Goal: Task Accomplishment & Management: Manage account settings

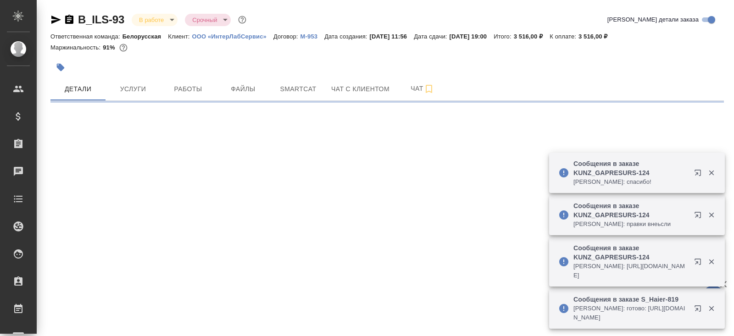
select select "RU"
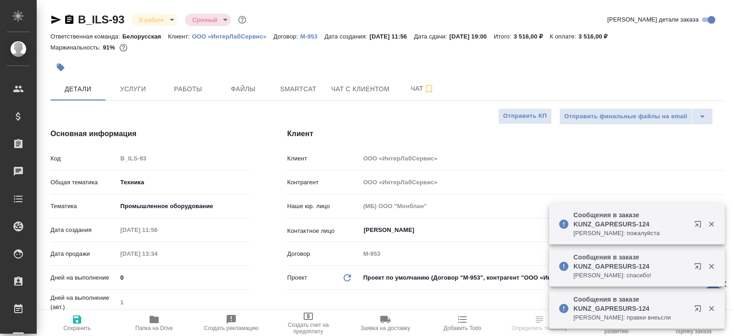
type textarea "x"
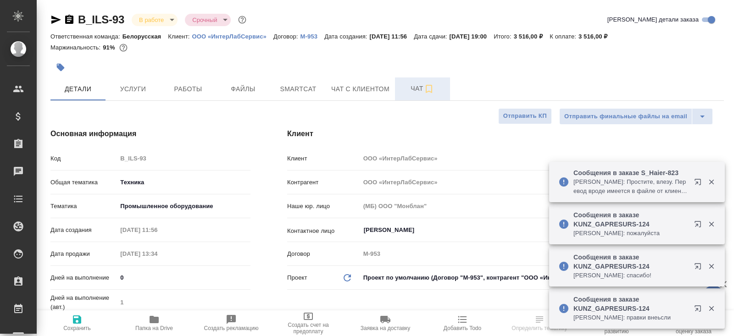
type input "Белякова Юлия"
click at [425, 93] on icon "button" at bounding box center [428, 89] width 11 height 11
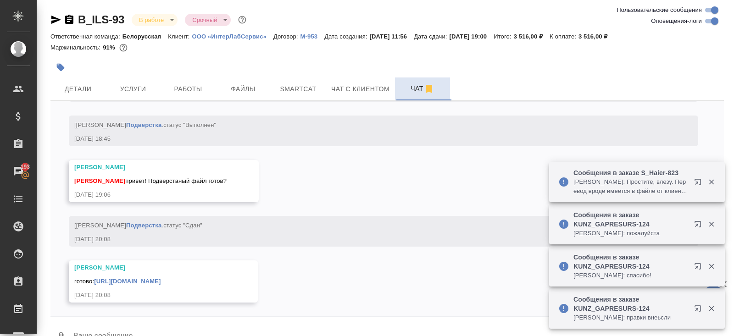
scroll to position [3061, 0]
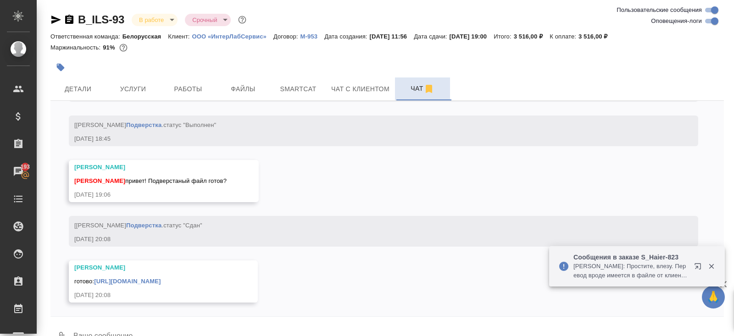
click at [161, 278] on link "https://drive.awatera.com/apps/files/files/10104926?dir=/Shares/%D0%9E%D0%9E%D0…" at bounding box center [127, 281] width 67 height 7
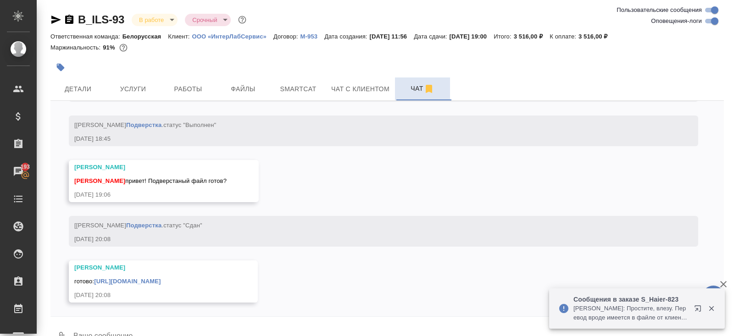
click at [161, 17] on body "🙏 .cls-1 fill:#fff; AWATERA Belyakova Yulia Клиенты Спецификации Заказы 193 Чат…" at bounding box center [367, 168] width 734 height 336
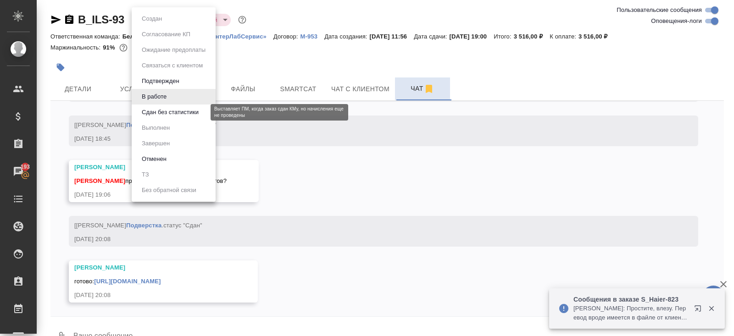
drag, startPoint x: 161, startPoint y: 112, endPoint x: 222, endPoint y: 2, distance: 125.9
click at [161, 112] on button "Сдан без статистики" at bounding box center [170, 112] width 62 height 10
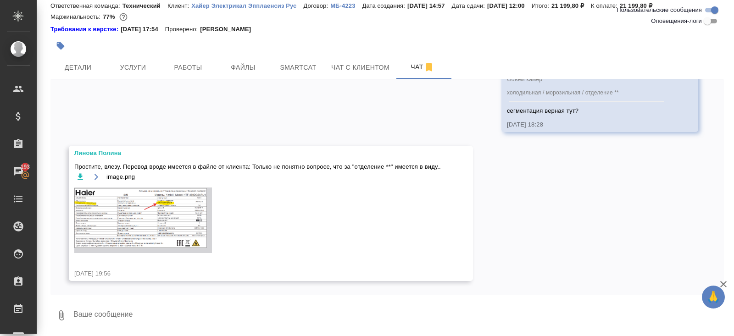
scroll to position [2056, 0]
click at [153, 202] on img at bounding box center [143, 221] width 138 height 66
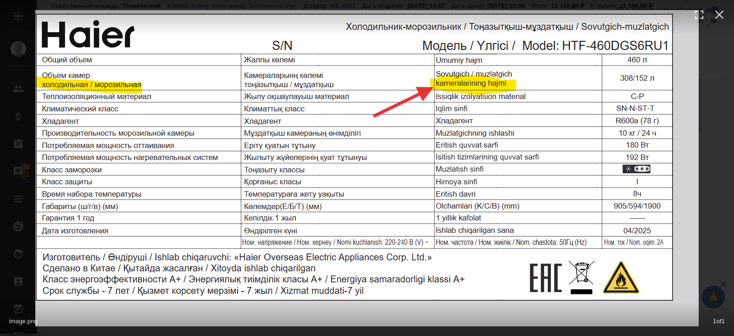
click at [717, 234] on div "image.png 1 of 1" at bounding box center [367, 168] width 734 height 336
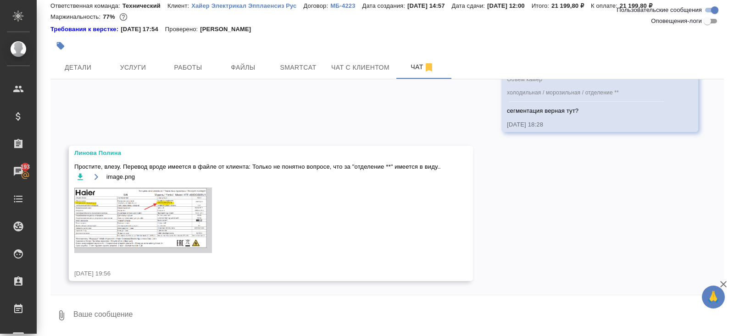
click at [183, 319] on textarea at bounding box center [398, 315] width 652 height 31
type textarea "я в личке Вере передала"
type textarea "б"
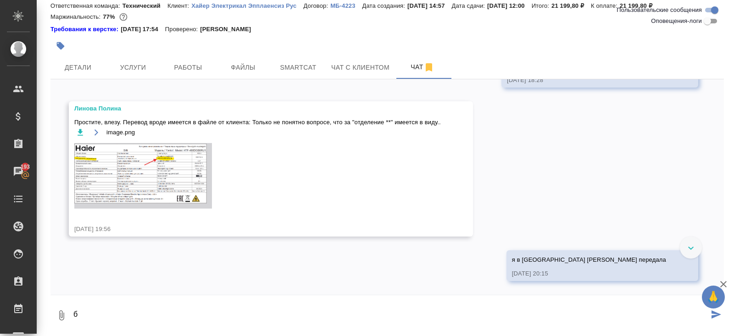
scroll to position [2101, 0]
type textarea "дублирую тут:"
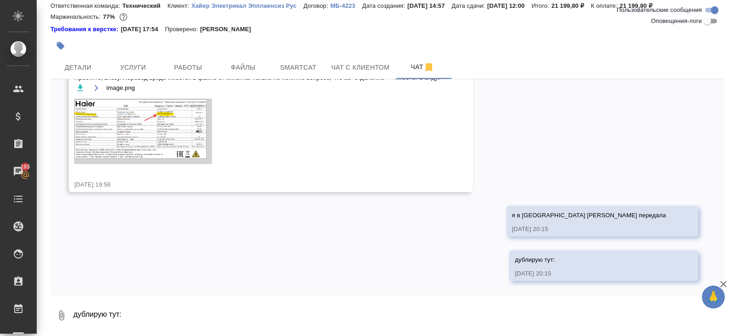
scroll to position [2145, 0]
paste textarea "Камералардың көлемі тоңазытқыш / мұздату / бөлімі ** Это казах"
type textarea "Камералардың көлемі тоңазытқыш / мұздату / бөлімі ** Это казах"
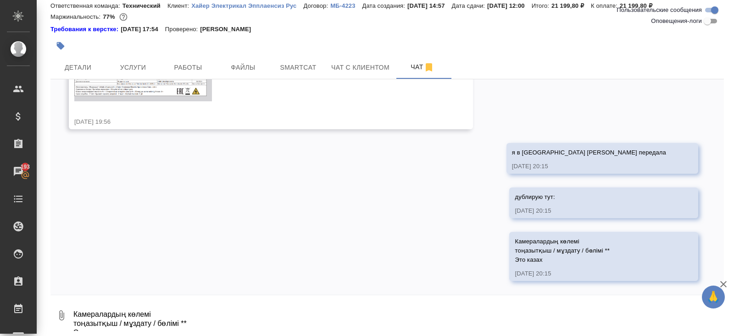
scroll to position [2208, 0]
paste textarea "Kamera hajmi Sovutgich/muzlatgich /bo‘lim** Это узбек"
type textarea "Kamera hajmi Sovutgich/muzlatgich /bo‘lim** Это узбек"
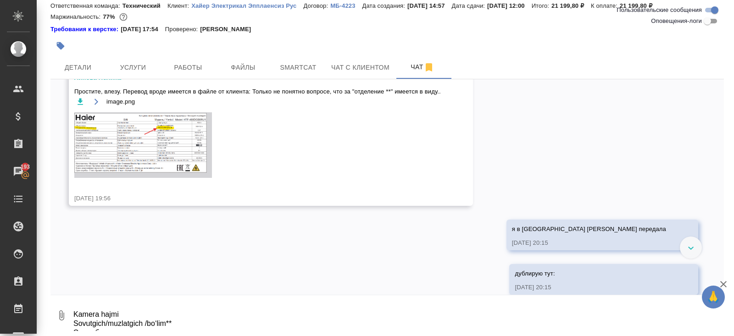
scroll to position [2271, 0]
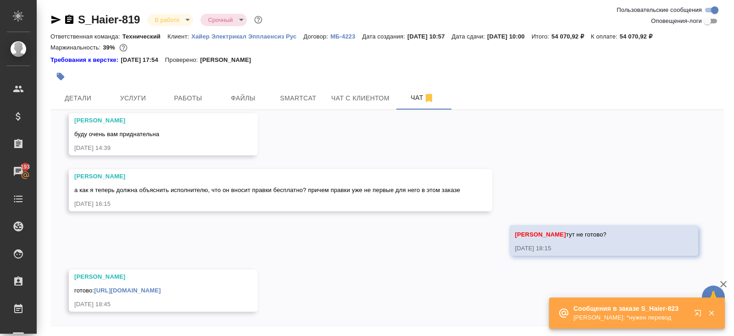
scroll to position [31, 0]
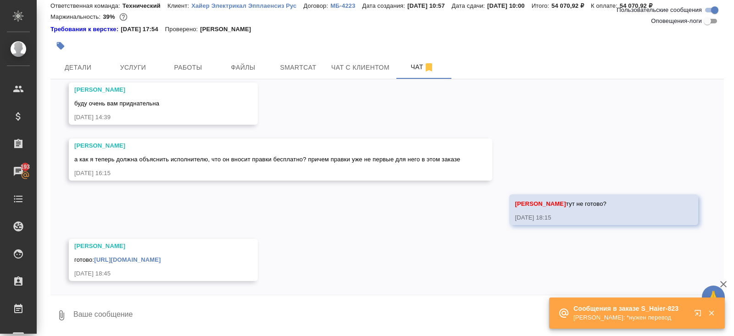
click at [157, 256] on link "https://drive.awatera.com/apps/files/files/10110942?dir=/Shares/%D0%A5%D0%B0%D0…" at bounding box center [127, 259] width 67 height 7
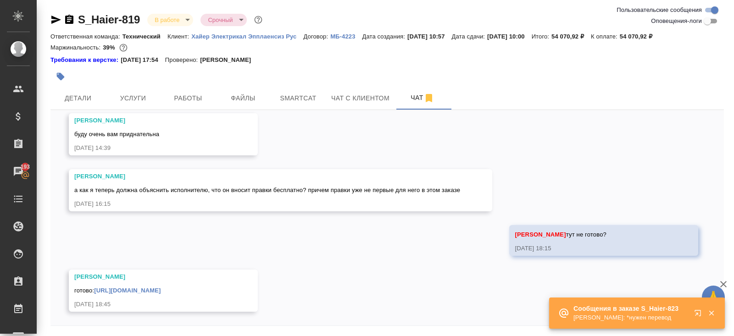
click at [56, 19] on icon "button" at bounding box center [56, 20] width 10 height 8
click at [206, 94] on span "Работы" at bounding box center [188, 98] width 44 height 11
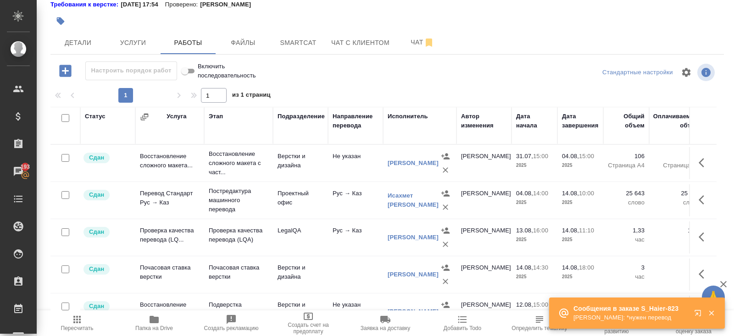
scroll to position [48, 0]
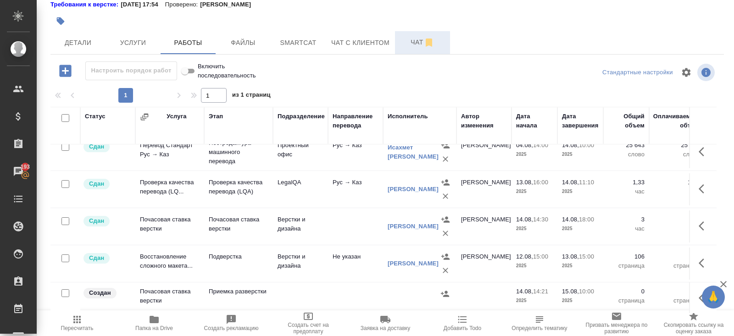
click at [427, 39] on icon "button" at bounding box center [429, 43] width 6 height 8
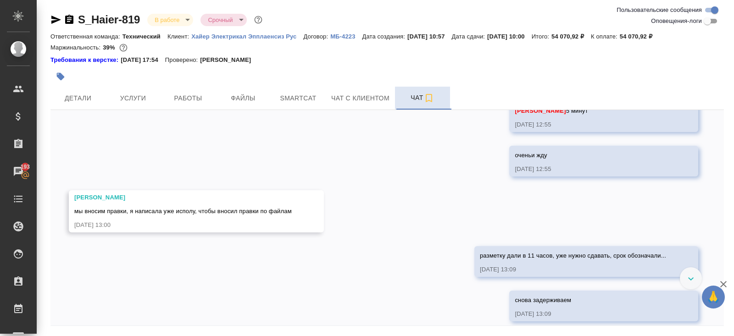
click at [169, 21] on body "🙏 .cls-1 fill:#fff; AWATERA Belyakova Yulia Клиенты Спецификации Заказы 193 Чат…" at bounding box center [367, 168] width 734 height 336
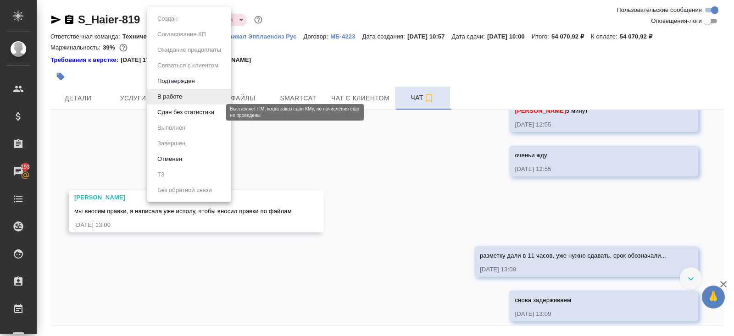
click at [166, 113] on button "Сдан без статистики" at bounding box center [186, 112] width 62 height 10
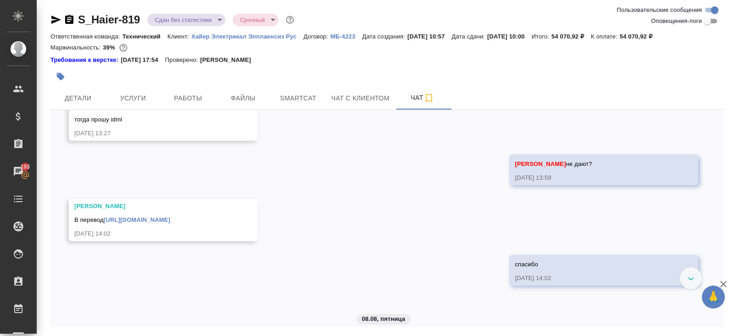
scroll to position [2433, 0]
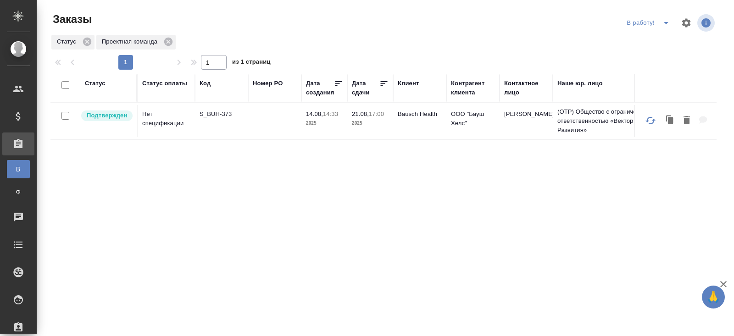
click at [665, 23] on icon "split button" at bounding box center [666, 22] width 11 height 11
click at [213, 112] on p "S_BUH-373" at bounding box center [222, 114] width 44 height 9
click at [669, 23] on icon "split button" at bounding box center [666, 22] width 11 height 11
click at [660, 42] on li "ПМ" at bounding box center [649, 41] width 51 height 15
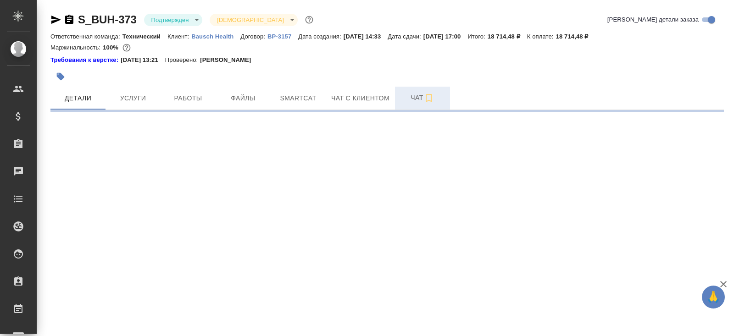
select select "RU"
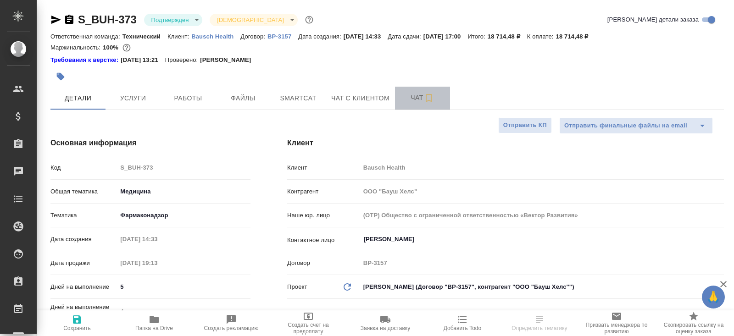
click at [421, 98] on span "Чат" at bounding box center [423, 97] width 44 height 11
type textarea "x"
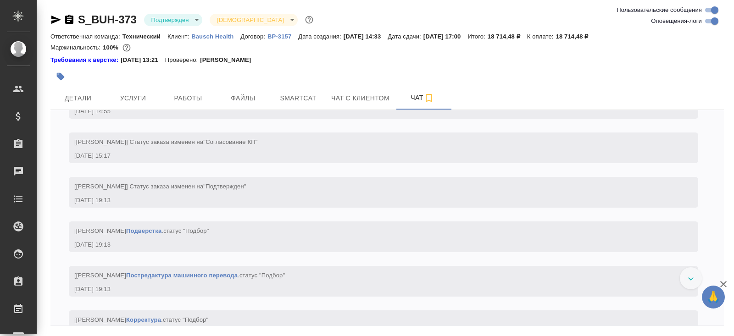
scroll to position [522, 0]
click at [707, 25] on input "Оповещения-логи" at bounding box center [714, 21] width 33 height 11
checkbox input "false"
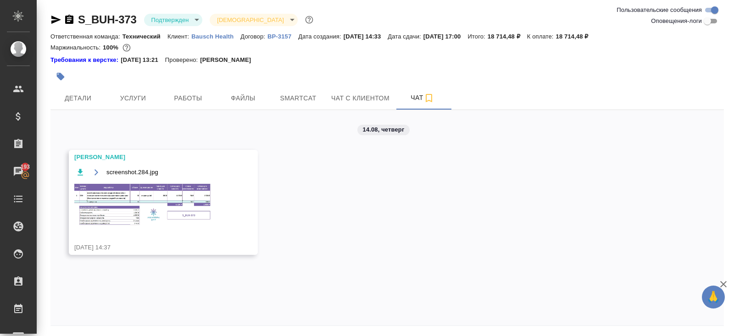
scroll to position [0, 0]
click at [144, 201] on img at bounding box center [143, 205] width 138 height 45
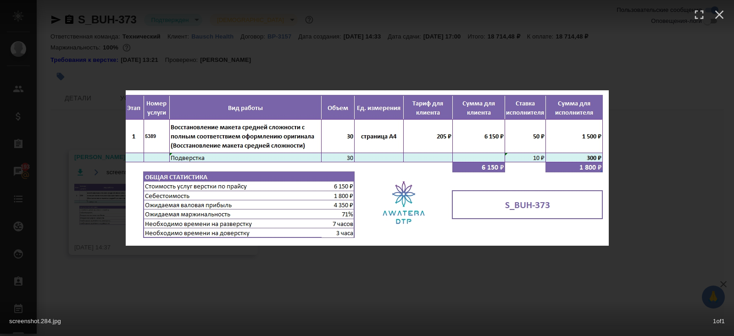
click at [206, 296] on div "screenshot.284.jpg 1 of 1" at bounding box center [367, 168] width 734 height 336
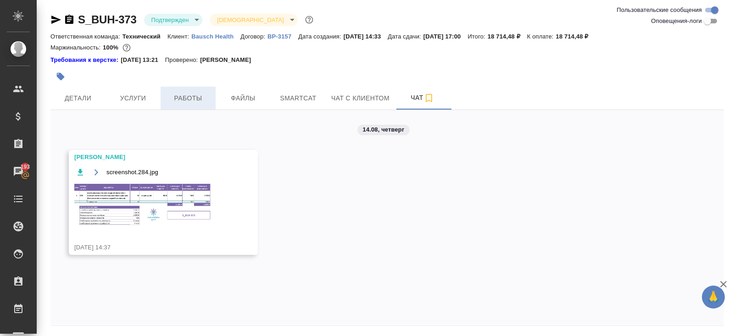
click at [193, 91] on button "Работы" at bounding box center [188, 98] width 55 height 23
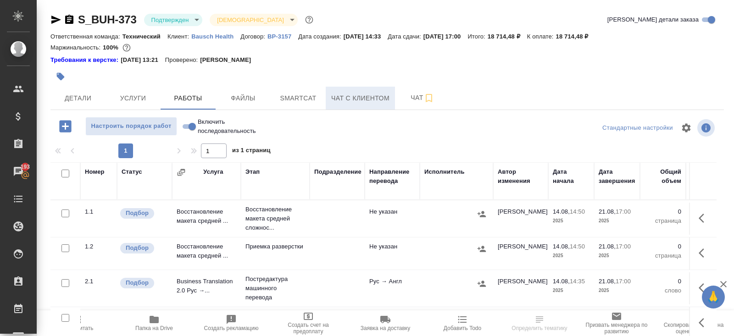
scroll to position [56, 0]
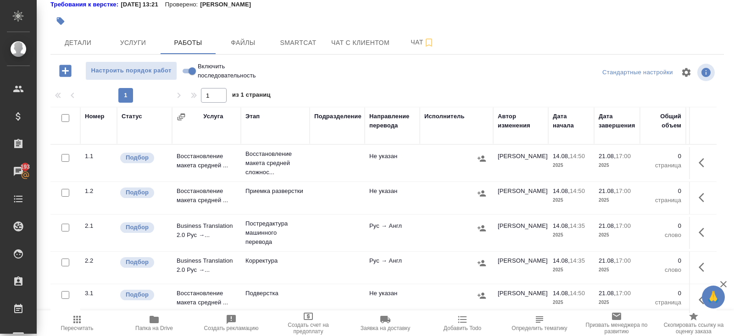
click at [701, 163] on icon "button" at bounding box center [702, 162] width 6 height 9
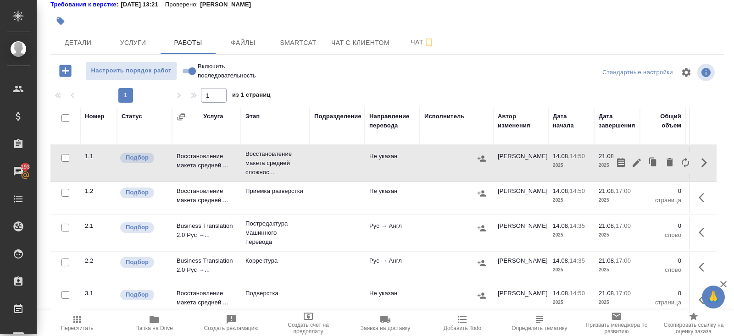
click at [637, 163] on icon "button" at bounding box center [636, 162] width 11 height 11
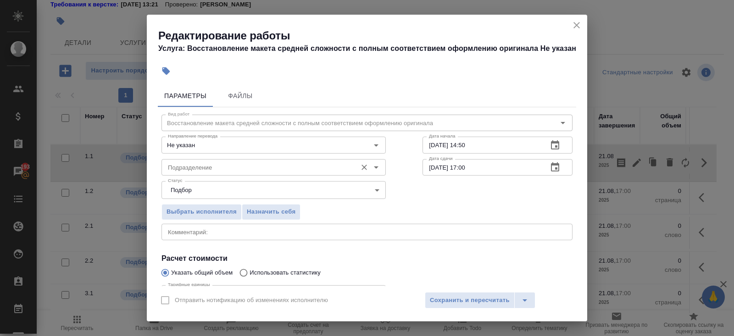
click at [293, 172] on input "Подразделение" at bounding box center [258, 167] width 188 height 11
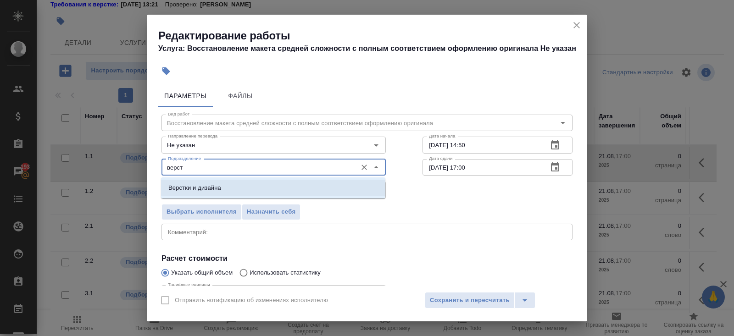
click at [278, 189] on li "Верстки и дизайна" at bounding box center [273, 188] width 224 height 17
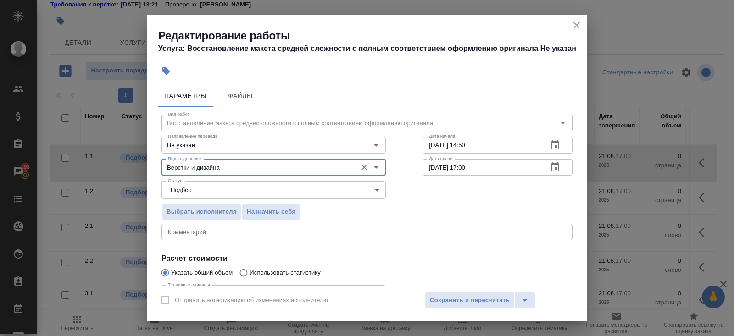
scroll to position [95, 0]
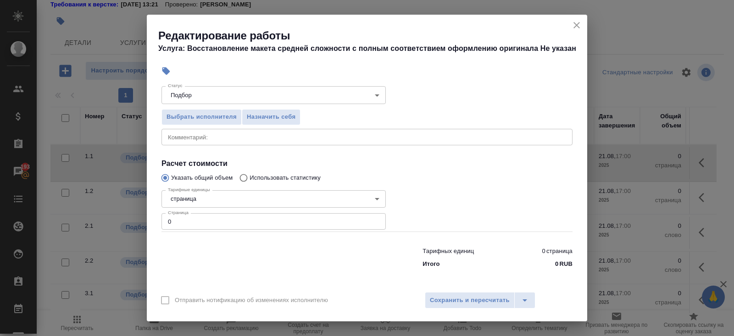
type input "Верстки и дизайна"
click at [256, 222] on input "0" at bounding box center [273, 221] width 224 height 17
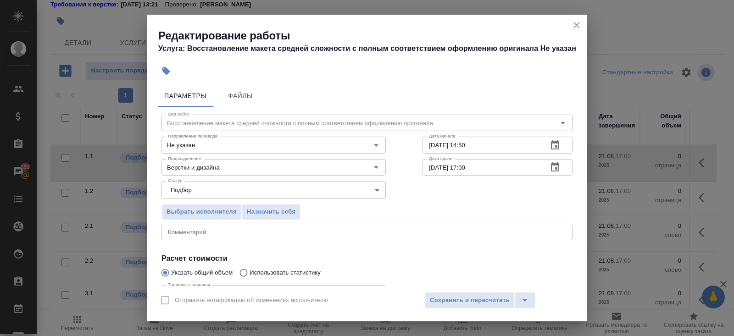
type input "30"
click at [558, 146] on icon "button" at bounding box center [555, 145] width 11 height 11
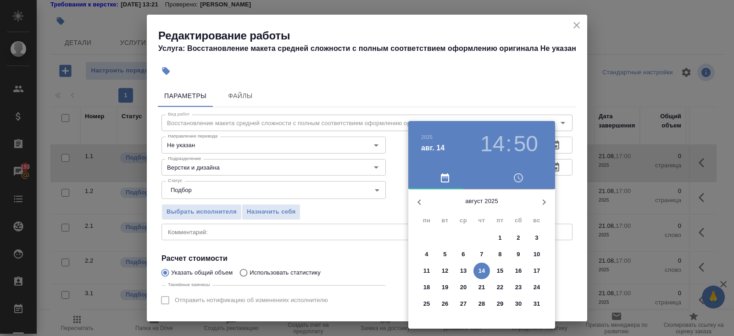
click at [502, 272] on p "15" at bounding box center [500, 271] width 7 height 9
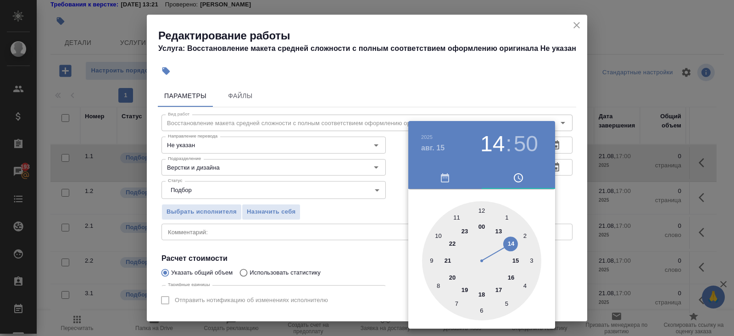
click at [438, 233] on div at bounding box center [481, 260] width 119 height 119
type input "15.08.2025 10:00"
click at [479, 212] on div at bounding box center [481, 260] width 119 height 119
click at [572, 184] on div at bounding box center [367, 168] width 734 height 336
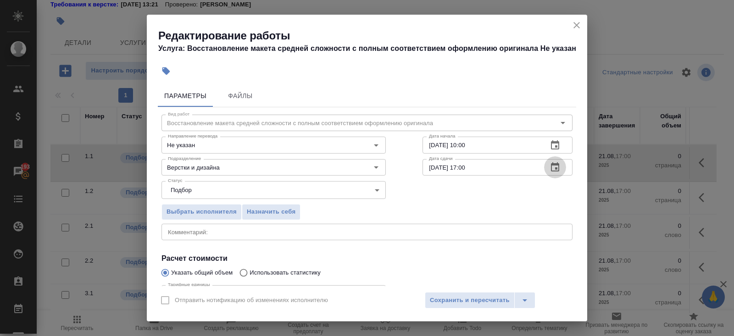
click at [556, 169] on icon "button" at bounding box center [555, 167] width 11 height 11
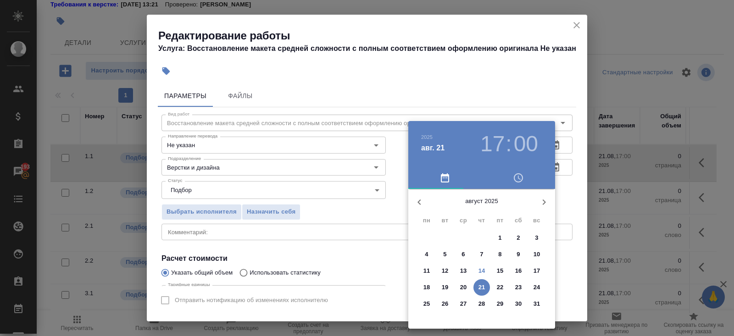
click at [499, 273] on p "15" at bounding box center [500, 271] width 7 height 9
type input "15.08.2025 17:00"
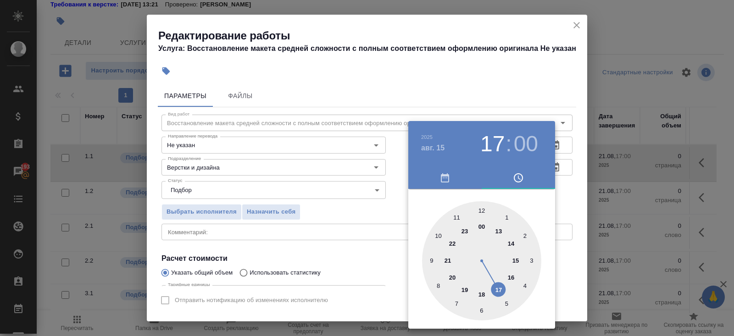
click at [498, 289] on div at bounding box center [481, 260] width 119 height 119
click at [332, 243] on div at bounding box center [367, 168] width 734 height 336
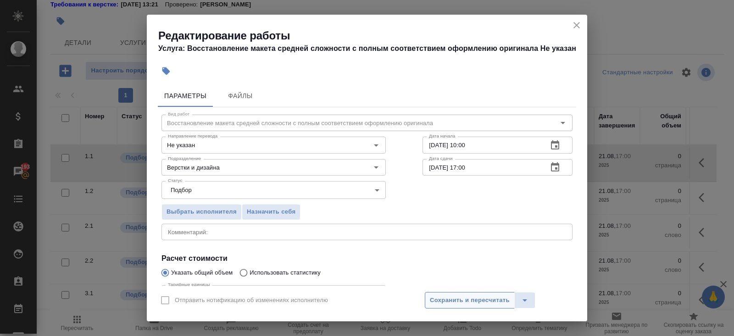
click at [448, 298] on span "Сохранить и пересчитать" at bounding box center [470, 300] width 80 height 11
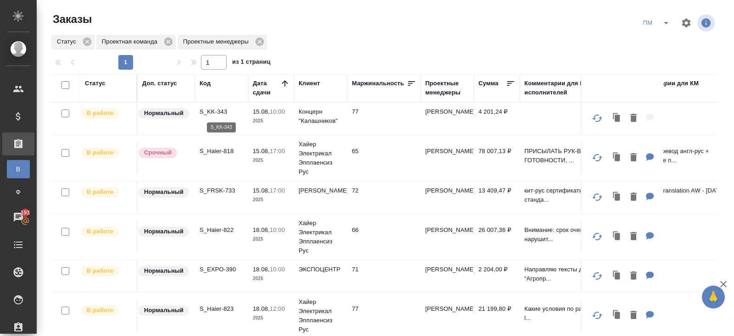
click at [211, 113] on p "S_KK-343" at bounding box center [222, 111] width 44 height 9
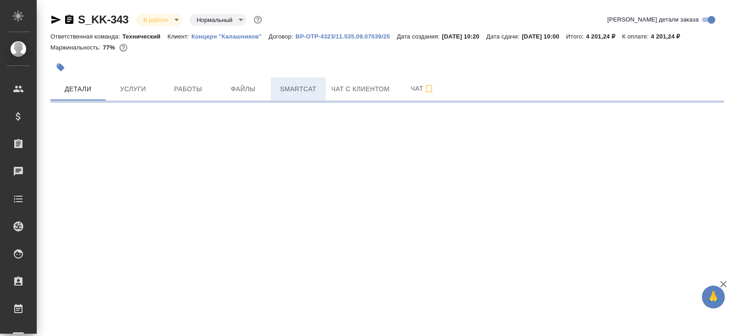
click at [312, 87] on span "Smartcat" at bounding box center [298, 89] width 44 height 11
select select "RU"
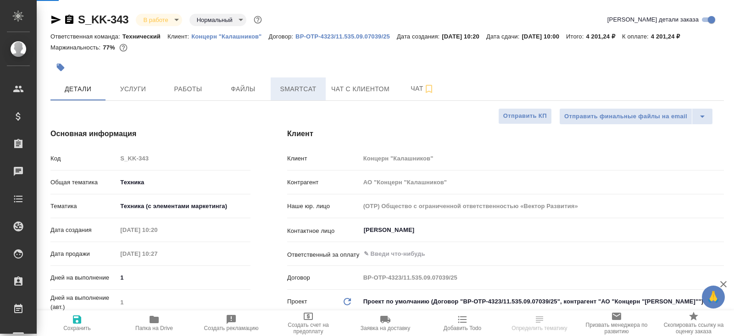
type textarea "x"
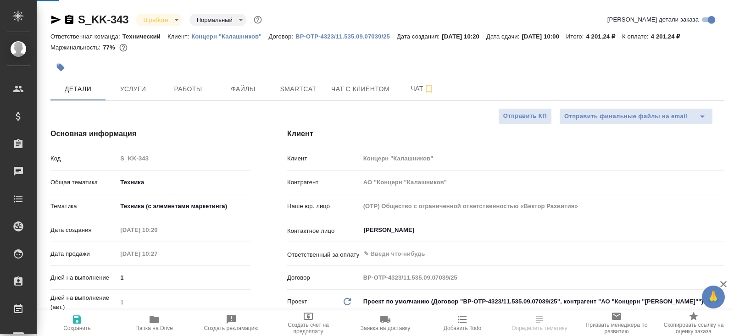
type textarea "x"
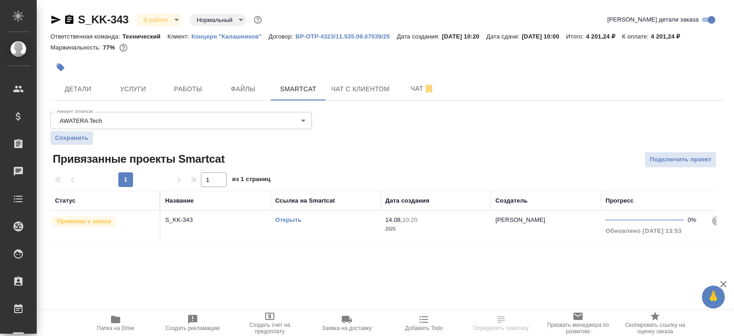
click at [286, 222] on link "Открыть" at bounding box center [288, 220] width 26 height 7
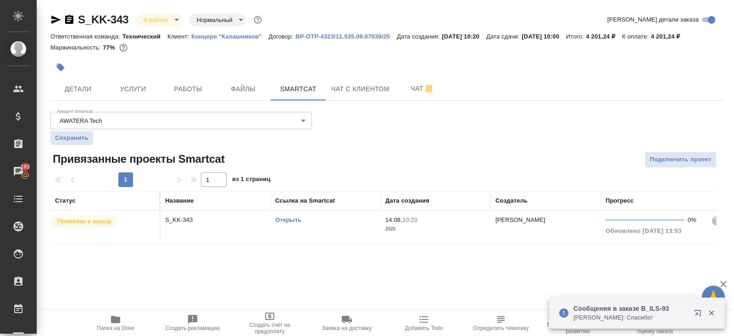
click at [114, 318] on icon "button" at bounding box center [115, 319] width 9 height 7
click at [49, 16] on div "S_KK-343 В работе inProgress Нормальный normal Кратко детали заказа Ответственн…" at bounding box center [387, 133] width 684 height 267
click at [52, 18] on icon "button" at bounding box center [56, 20] width 10 height 8
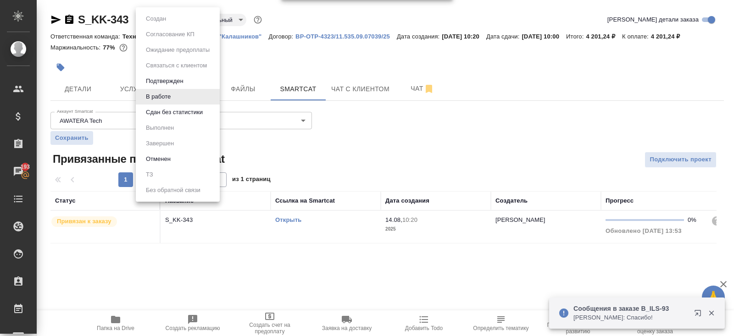
click at [156, 19] on body "🙏 .cls-1 fill:#fff; AWATERA Belyakova Yulia Клиенты Спецификации Заказы 193 Чат…" at bounding box center [367, 168] width 734 height 336
click at [161, 24] on button "Сдан без статистики" at bounding box center [156, 19] width 26 height 10
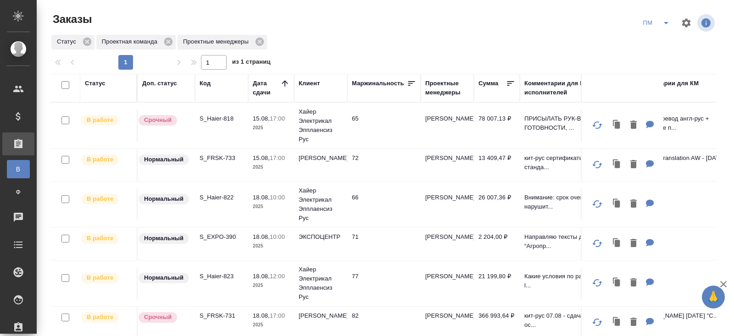
click at [666, 25] on icon "split button" at bounding box center [666, 22] width 11 height 11
click at [653, 57] on li "начислить" at bounding box center [657, 56] width 46 height 15
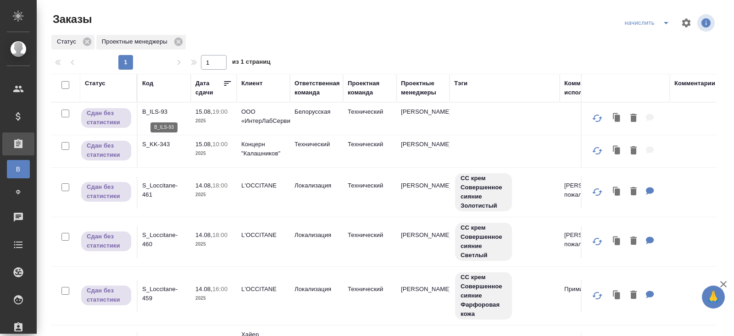
click at [156, 112] on p "B_ILS-93" at bounding box center [164, 111] width 44 height 9
click at [161, 144] on p "S_KK-343" at bounding box center [164, 144] width 44 height 9
click at [146, 196] on p "S_Loccitane-461" at bounding box center [164, 190] width 44 height 18
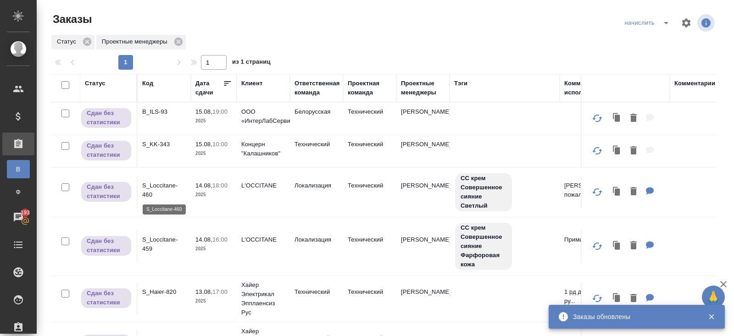
click at [149, 190] on p "S_Loccitane-460" at bounding box center [164, 190] width 44 height 18
click at [149, 243] on p "S_Loccitane-459" at bounding box center [164, 244] width 44 height 18
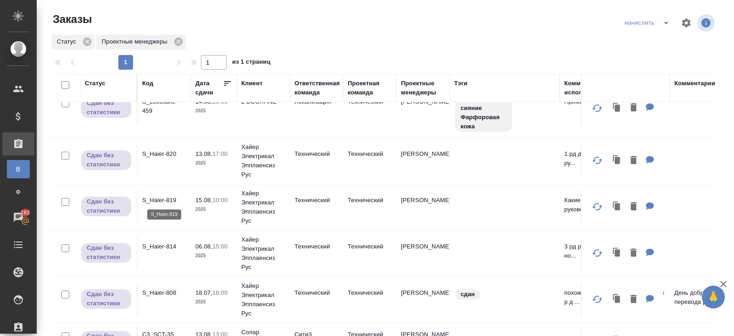
scroll to position [72, 0]
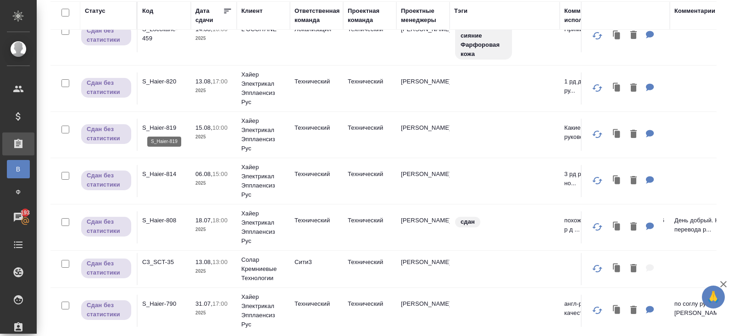
click at [164, 128] on p "S_Haier-819" at bounding box center [164, 127] width 44 height 9
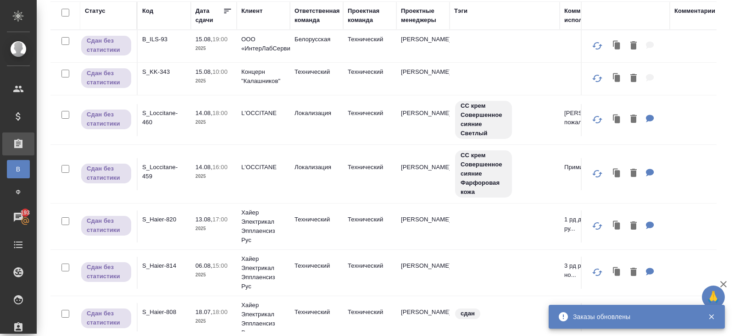
scroll to position [0, 0]
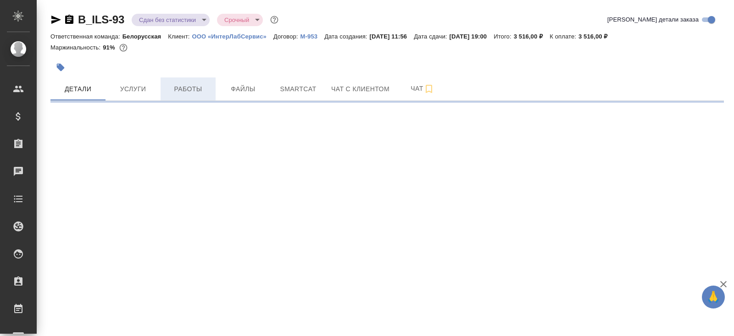
select select "RU"
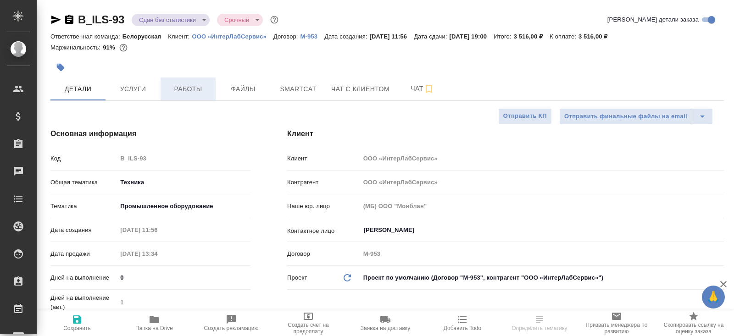
click at [190, 91] on span "Работы" at bounding box center [188, 89] width 44 height 11
type textarea "x"
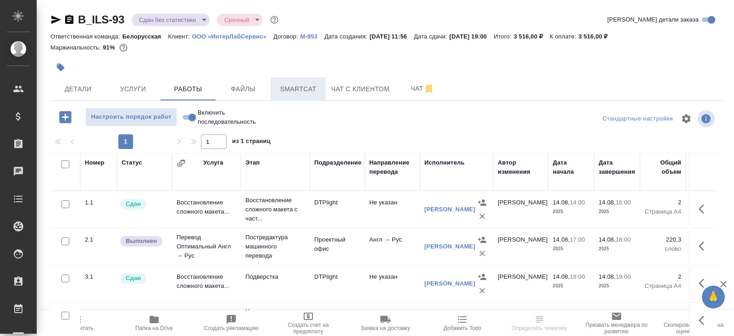
click at [294, 91] on span "Smartcat" at bounding box center [298, 89] width 44 height 11
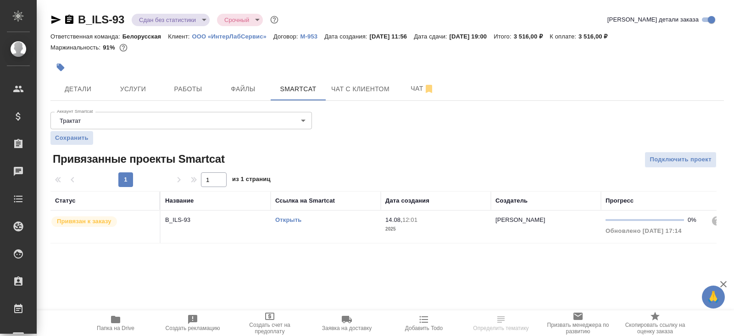
click at [314, 229] on td "Открыть" at bounding box center [326, 227] width 110 height 32
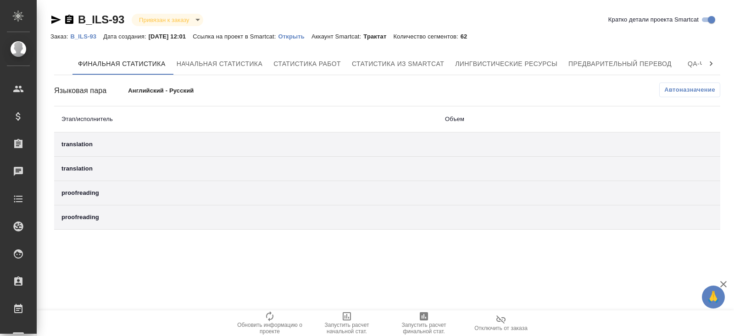
click at [152, 147] on div "translation" at bounding box center [245, 144] width 369 height 9
click at [696, 90] on span "Автоназначение" at bounding box center [689, 89] width 51 height 9
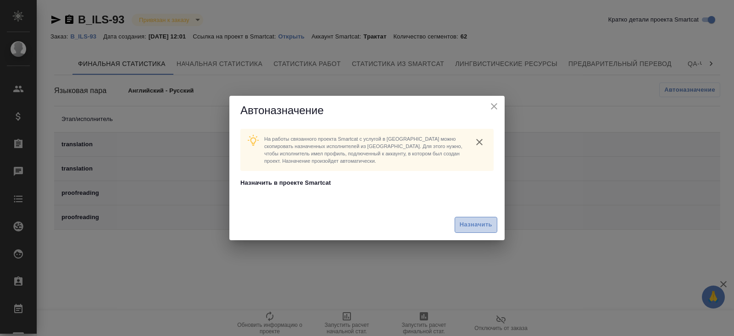
click at [468, 227] on span "Назначить" at bounding box center [476, 225] width 33 height 11
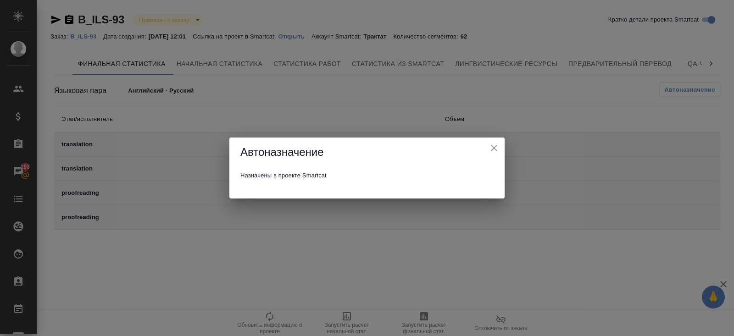
click at [432, 259] on div "Автоназначение Назначены в проекте Smartcat" at bounding box center [367, 168] width 734 height 336
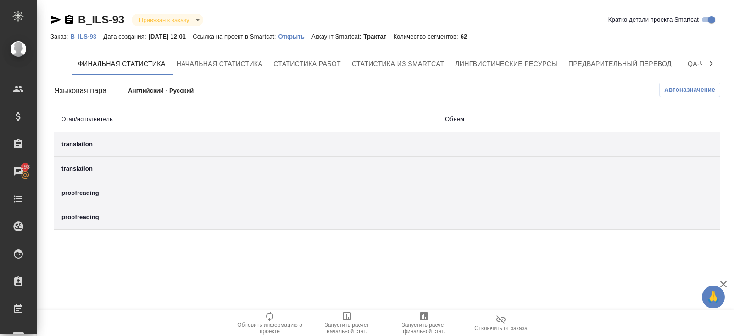
click at [418, 316] on span "Запустить расчет финальной стат." at bounding box center [424, 323] width 66 height 24
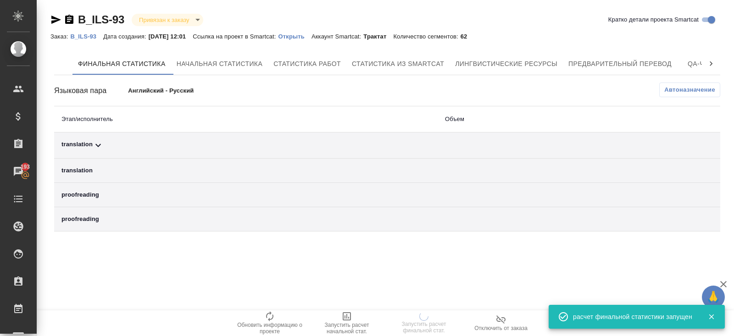
click at [681, 90] on span "Автоназначение" at bounding box center [689, 89] width 51 height 9
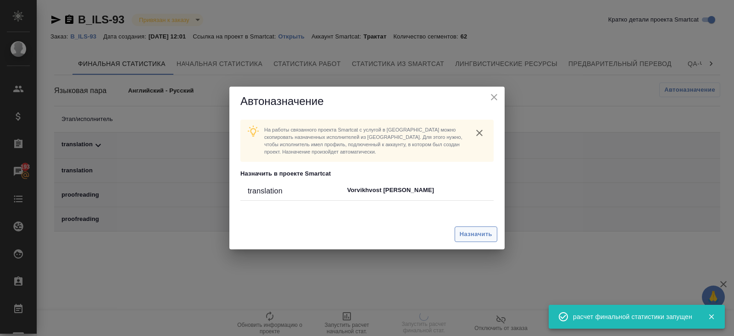
click at [469, 237] on span "Назначить" at bounding box center [476, 234] width 33 height 11
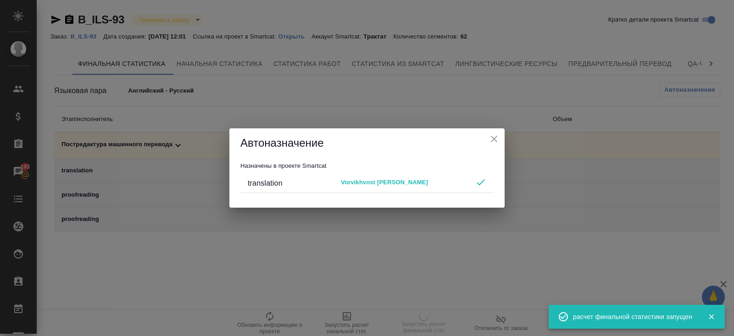
click at [461, 248] on div "Автоназначение Назначены в проекте Smartcat translation Vorvikhvost Nikolai" at bounding box center [367, 168] width 734 height 336
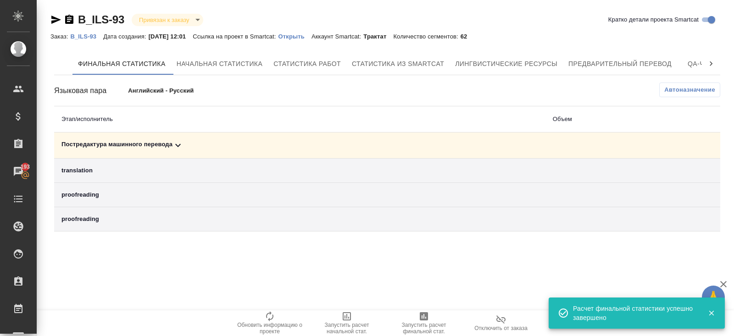
click at [178, 143] on icon at bounding box center [178, 145] width 11 height 11
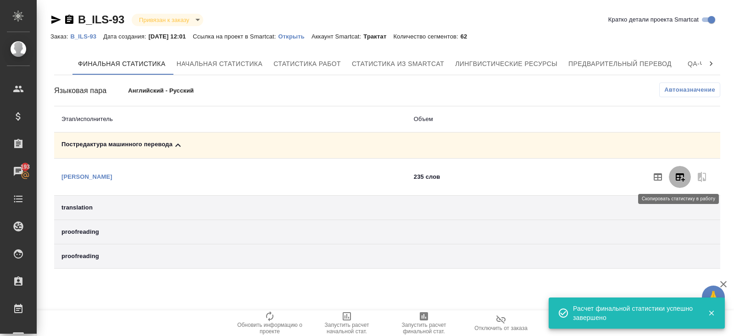
click at [685, 179] on button "button" at bounding box center [680, 177] width 22 height 22
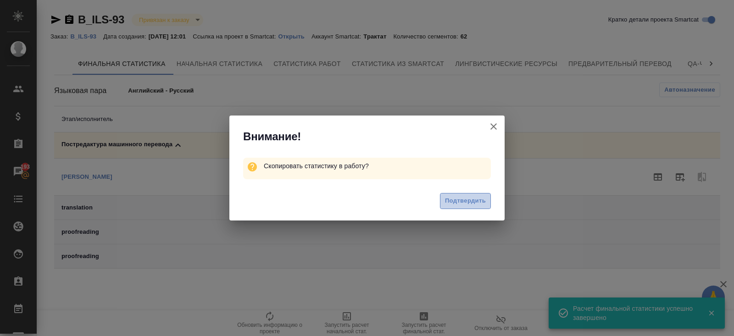
click at [468, 201] on span "Подтвердить" at bounding box center [465, 201] width 41 height 11
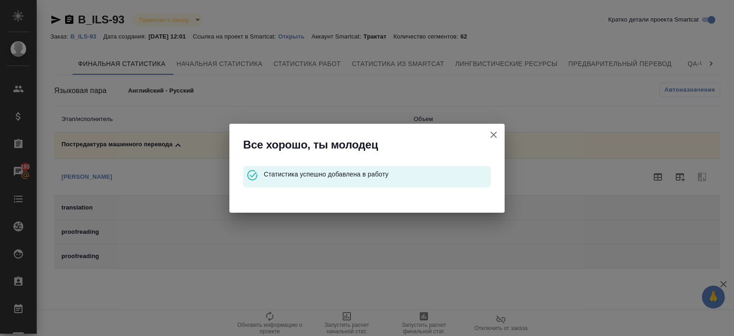
click at [493, 135] on icon "button" at bounding box center [493, 135] width 6 height 6
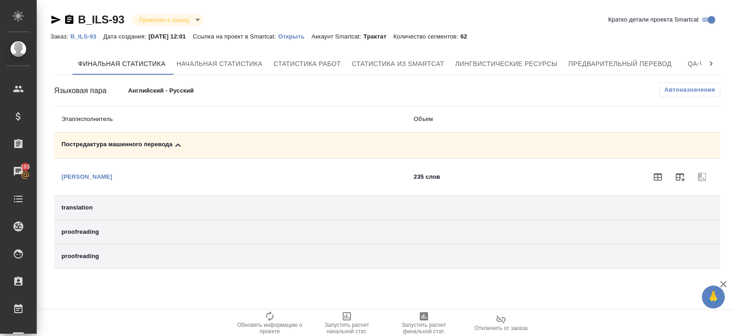
click at [85, 35] on p "B_ILS-93" at bounding box center [86, 36] width 33 height 7
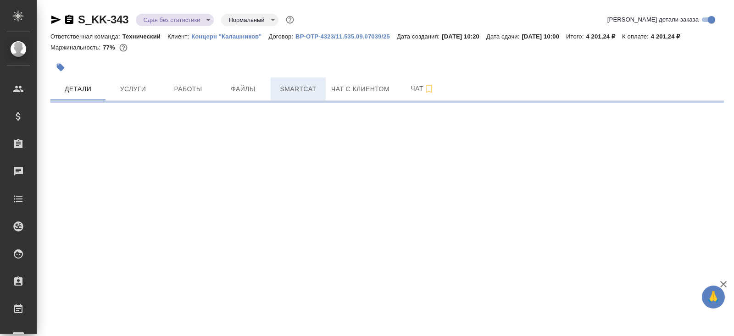
select select "RU"
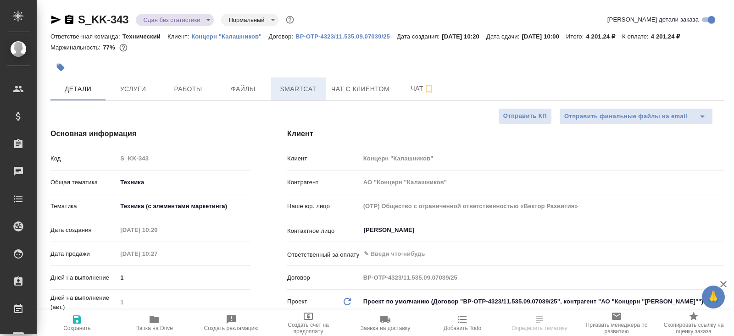
type textarea "x"
click at [310, 92] on span "Smartcat" at bounding box center [298, 89] width 44 height 11
type textarea "x"
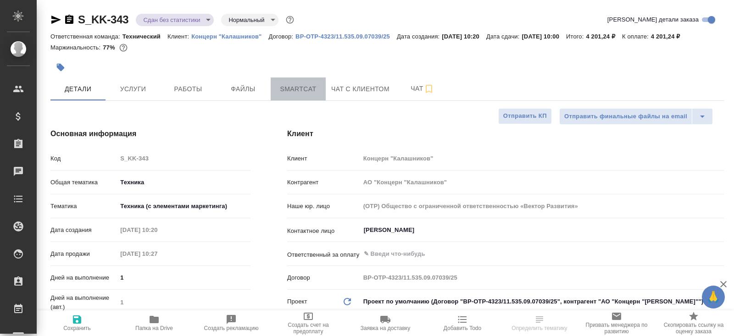
type textarea "x"
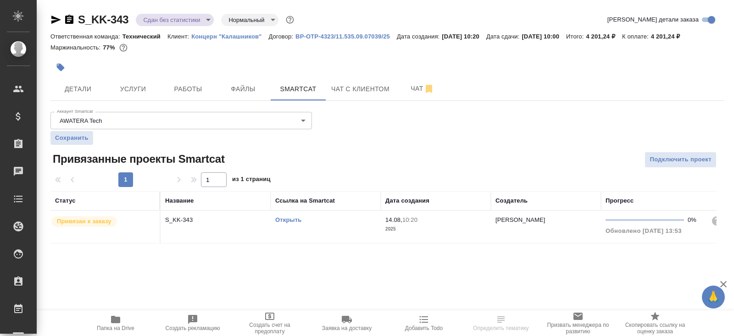
click at [336, 227] on td "Открыть" at bounding box center [326, 227] width 110 height 32
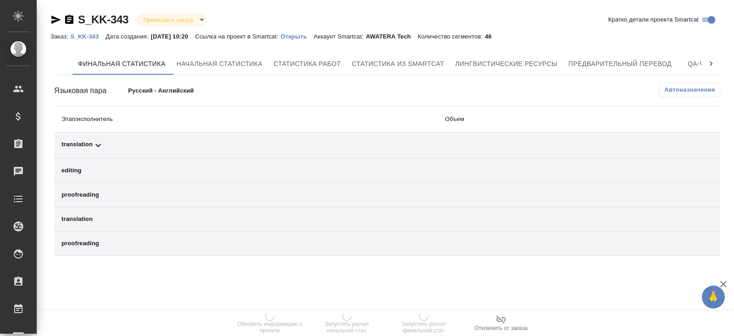
click at [689, 87] on span "Автоназначение" at bounding box center [689, 89] width 51 height 9
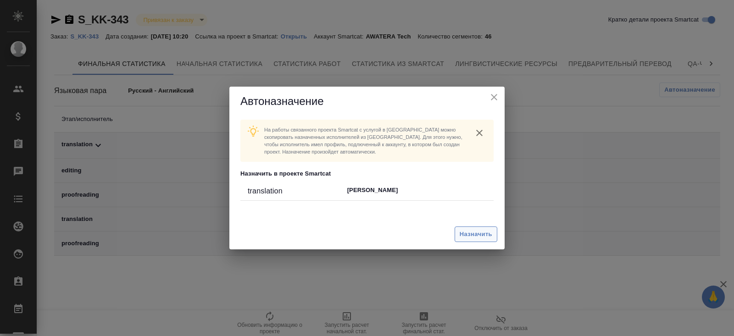
click at [486, 234] on span "Назначить" at bounding box center [476, 234] width 33 height 11
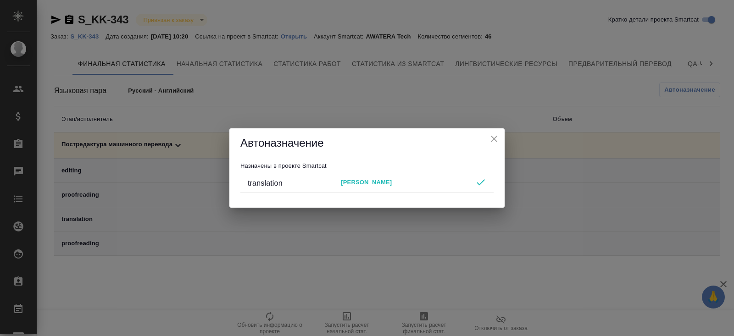
click at [436, 269] on div "Автоназначение Назначены в проекте Smartcat translation [PERSON_NAME]" at bounding box center [367, 168] width 734 height 336
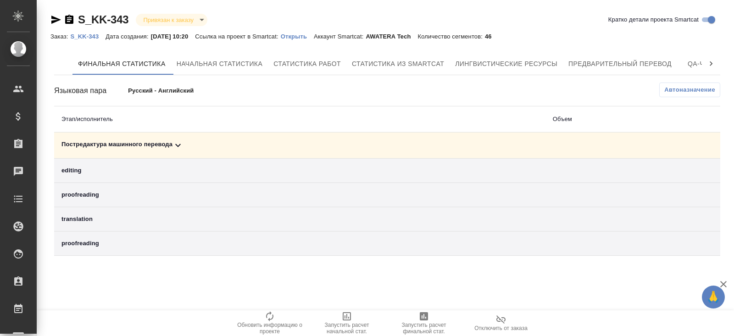
click at [433, 324] on span "Запустить расчет финальной стат." at bounding box center [424, 328] width 66 height 13
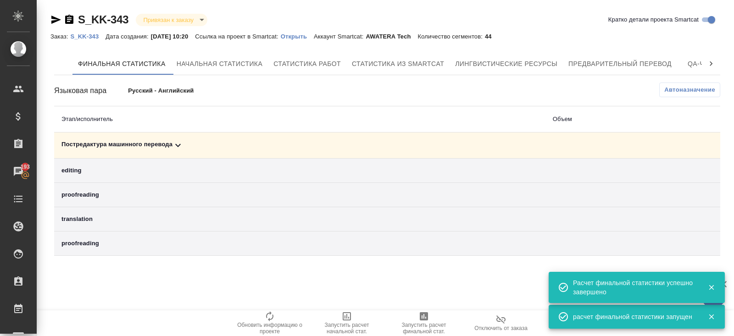
click at [184, 135] on td "Постредактура машинного перевода" at bounding box center [299, 146] width 491 height 26
click at [177, 150] on icon at bounding box center [178, 145] width 11 height 11
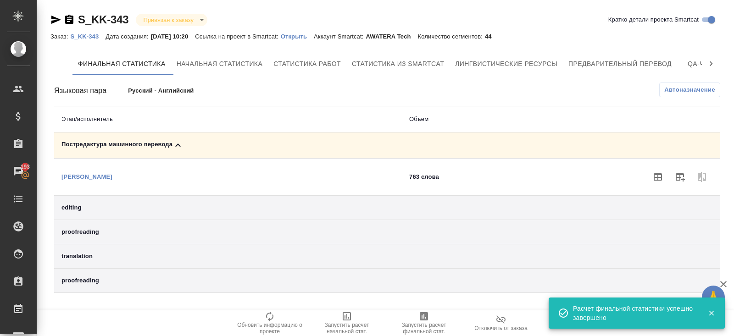
click at [692, 178] on span at bounding box center [702, 177] width 22 height 22
click at [677, 178] on icon "button" at bounding box center [679, 177] width 11 height 11
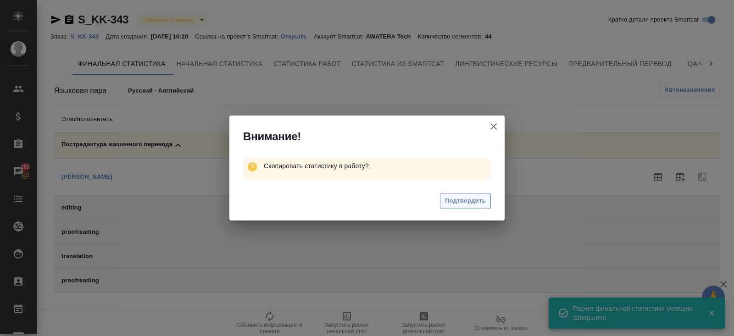
click at [471, 201] on span "Подтвердить" at bounding box center [465, 201] width 41 height 11
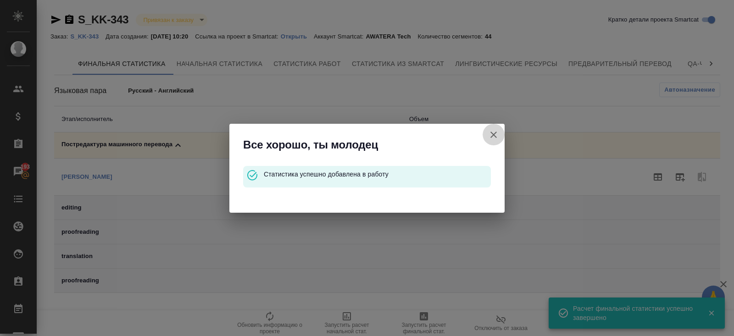
click at [492, 135] on icon "button" at bounding box center [493, 135] width 6 height 6
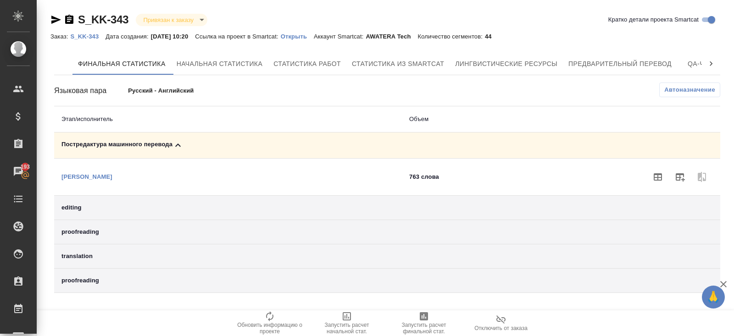
click at [84, 36] on p "S_KK-343" at bounding box center [87, 36] width 35 height 7
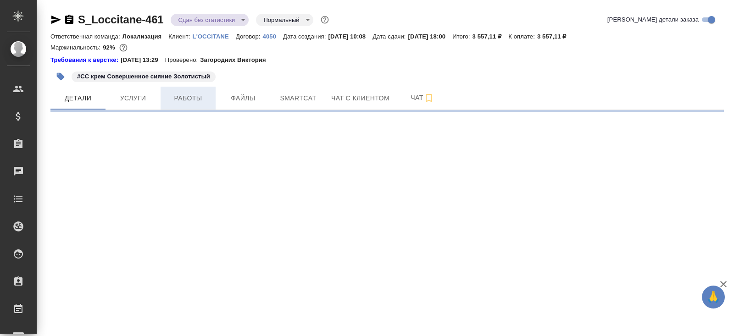
click at [206, 99] on span "Работы" at bounding box center [188, 98] width 44 height 11
select select "RU"
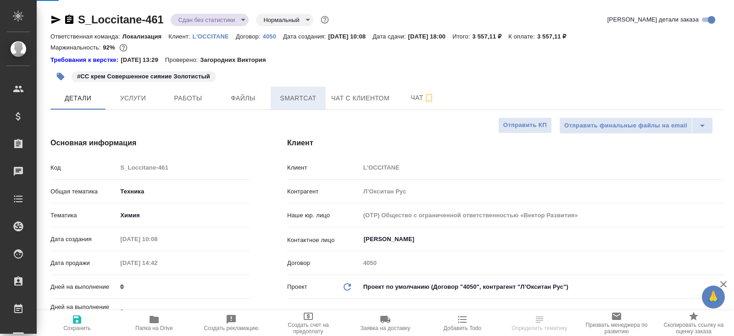
type textarea "x"
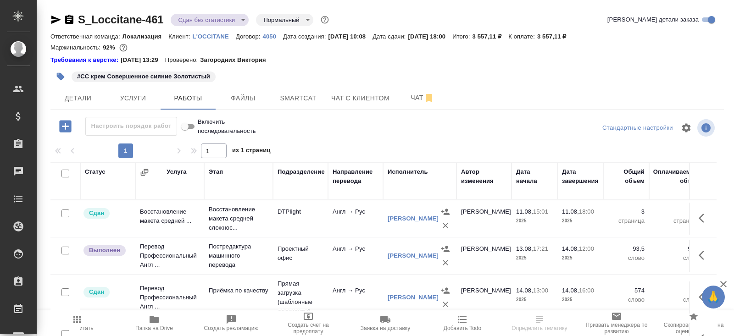
click at [299, 97] on span "Smartcat" at bounding box center [298, 98] width 44 height 11
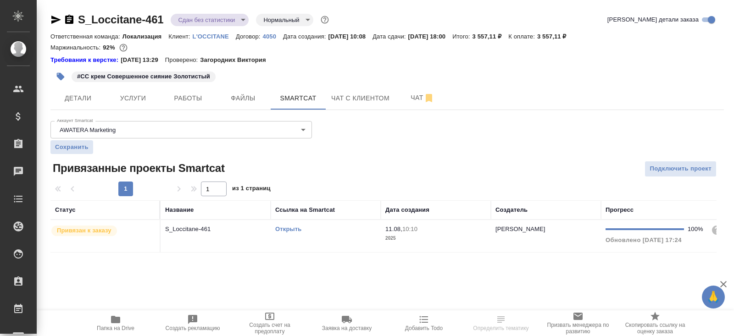
click at [335, 236] on td "Открыть" at bounding box center [326, 236] width 110 height 32
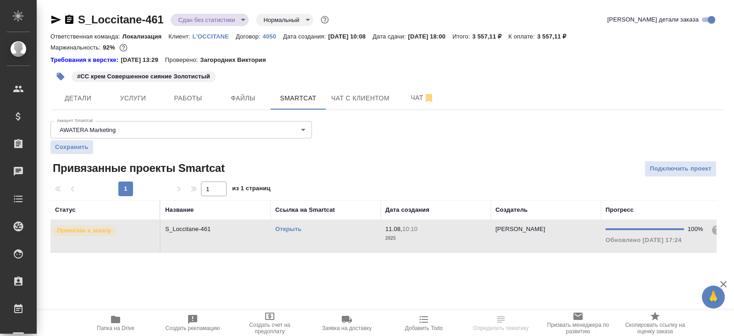
click at [335, 236] on td "Открыть" at bounding box center [326, 236] width 110 height 32
click at [180, 103] on span "Работы" at bounding box center [188, 98] width 44 height 11
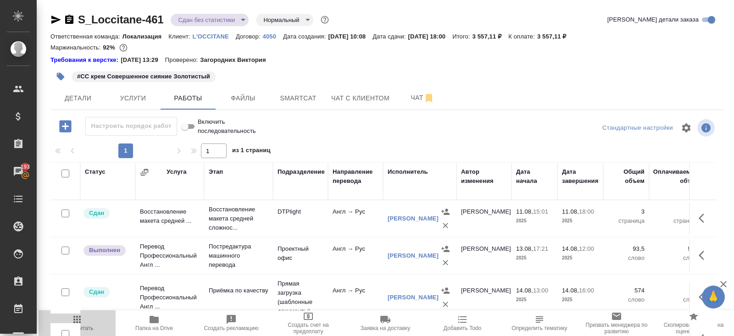
click at [83, 319] on span "Пересчитать" at bounding box center [77, 322] width 66 height 17
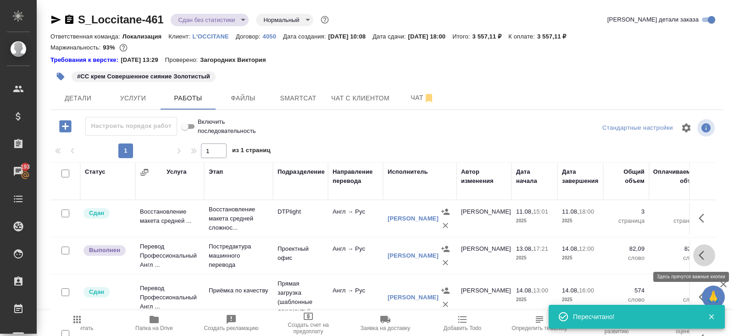
click at [705, 256] on icon "button" at bounding box center [704, 255] width 11 height 11
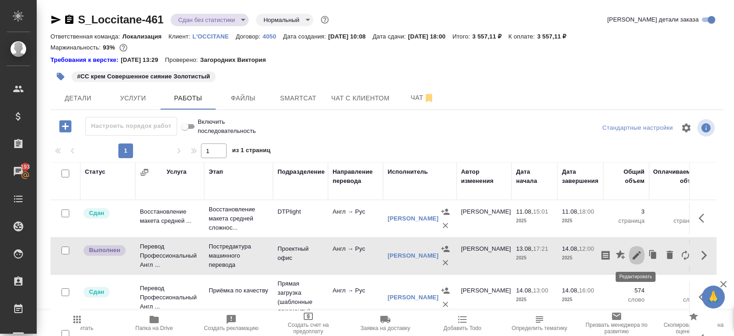
click at [642, 258] on icon "button" at bounding box center [636, 255] width 11 height 11
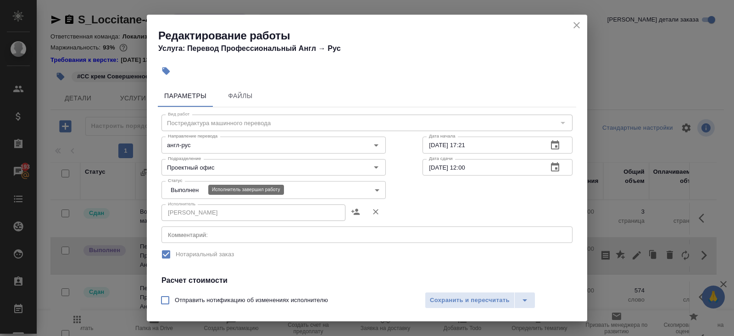
click at [172, 190] on body "🙏 .cls-1 fill:#fff; AWATERA Belyakova Yulia Клиенты Спецификации Заказы 193 Чат…" at bounding box center [367, 168] width 734 height 336
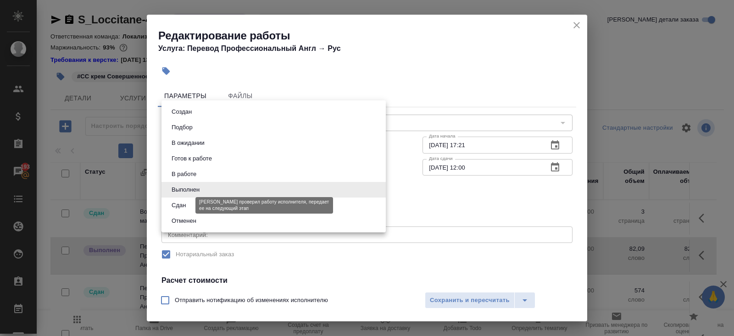
click at [183, 202] on button "Сдан" at bounding box center [179, 205] width 20 height 10
type input "closed"
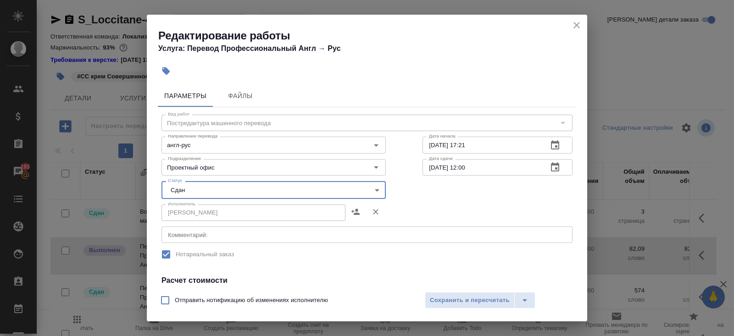
click at [465, 310] on div "Отправить нотификацию об изменениях исполнителю Сохранить и пересчитать" at bounding box center [367, 303] width 440 height 35
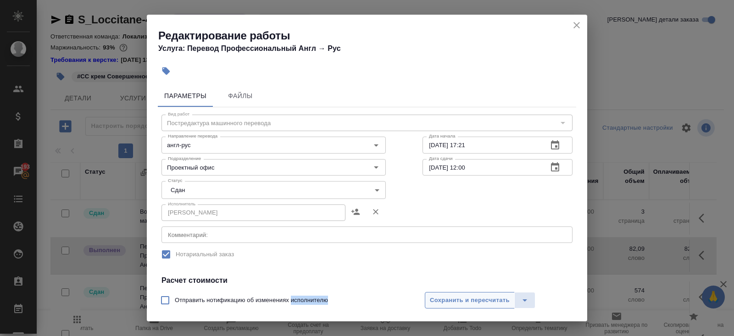
click at [465, 307] on button "Сохранить и пересчитать" at bounding box center [470, 300] width 90 height 17
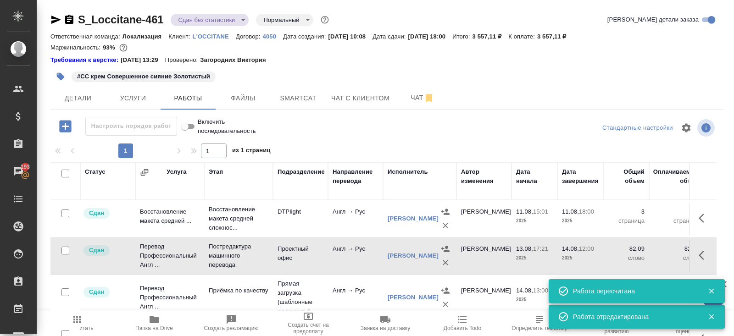
click at [204, 24] on body "🙏 .cls-1 fill:#fff; AWATERA Belyakova Yulia Клиенты Спецификации Заказы 193 Чат…" at bounding box center [367, 168] width 734 height 336
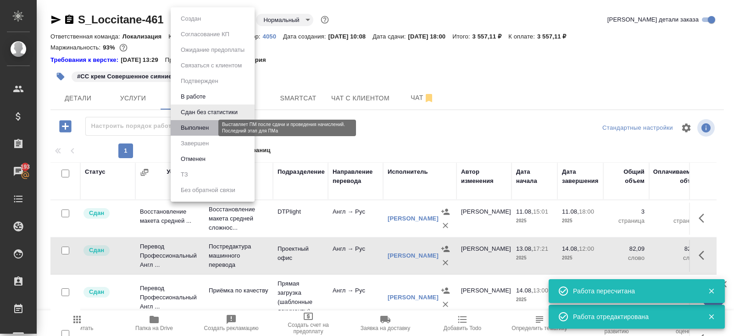
click at [195, 125] on button "Выполнен" at bounding box center [194, 128] width 33 height 10
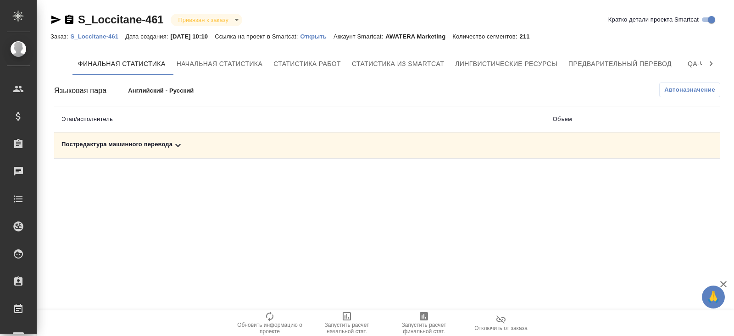
click at [181, 144] on icon at bounding box center [178, 145] width 11 height 11
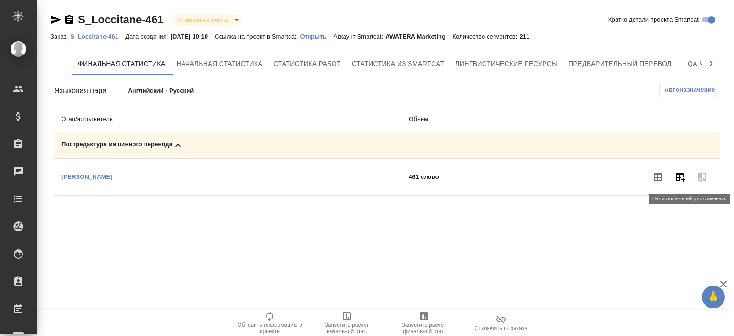
click at [689, 172] on button "button" at bounding box center [680, 177] width 22 height 22
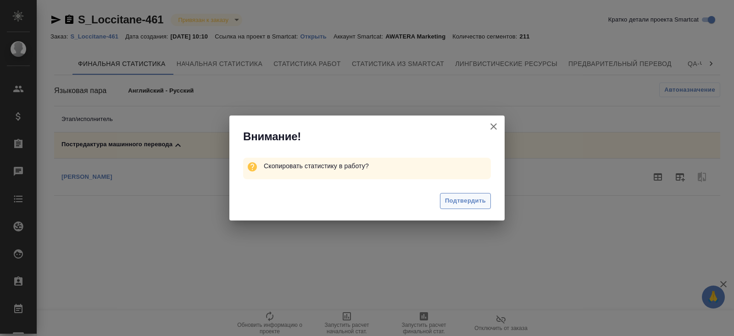
click at [472, 195] on button "Подтвердить" at bounding box center [465, 201] width 51 height 16
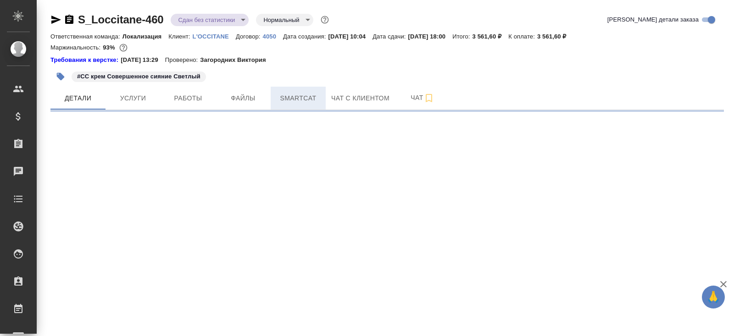
select select "RU"
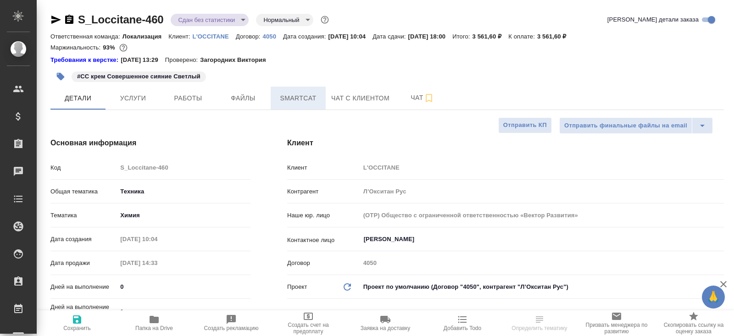
type textarea "x"
click at [301, 105] on button "Smartcat" at bounding box center [298, 98] width 55 height 23
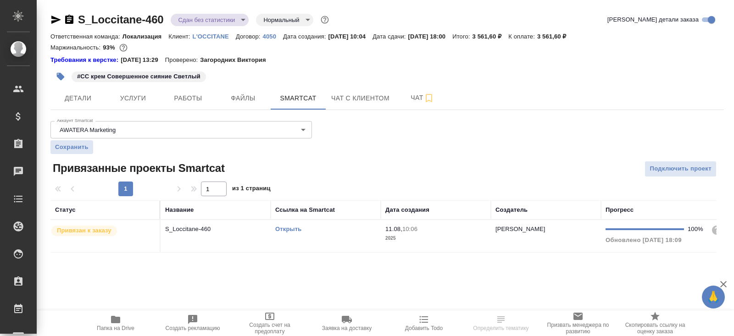
click at [324, 221] on td "Открыть" at bounding box center [326, 236] width 110 height 32
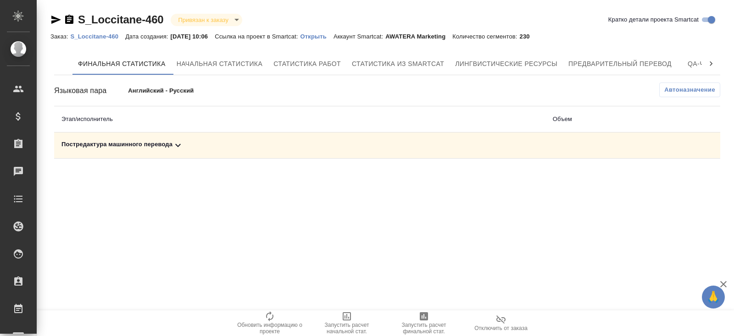
click at [179, 151] on td "Постредактура машинного перевода" at bounding box center [299, 146] width 491 height 26
click at [179, 148] on icon at bounding box center [178, 145] width 11 height 11
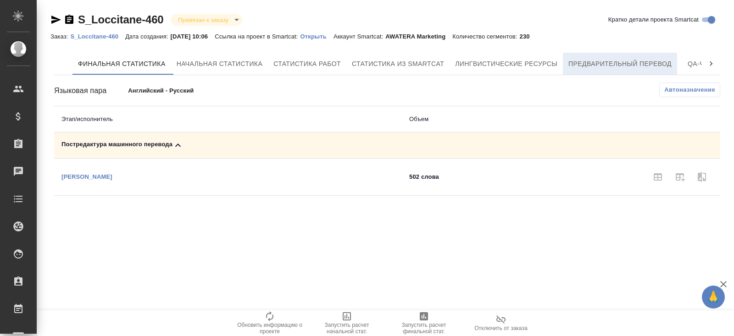
click at [677, 74] on button "Предварительный перевод" at bounding box center [620, 64] width 114 height 22
click at [683, 84] on div "S_Loccitane-460 Привязан к заказу linkedToOrder Кратко детали проекта Smartcat …" at bounding box center [387, 106] width 684 height 212
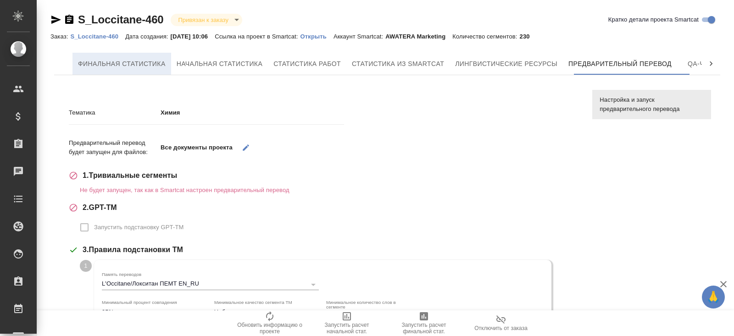
click at [135, 71] on button "Финальная статистика" at bounding box center [121, 64] width 99 height 22
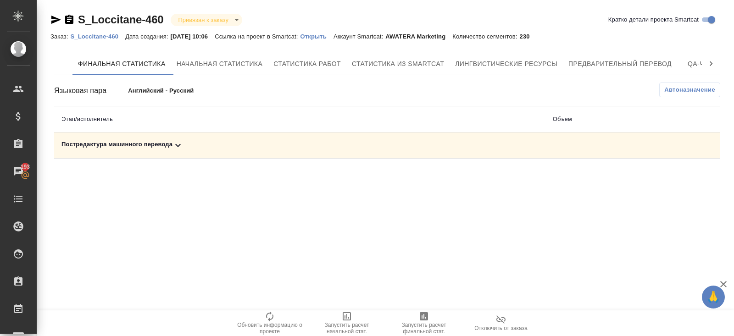
click at [685, 90] on span "Автоназначение" at bounding box center [689, 89] width 51 height 9
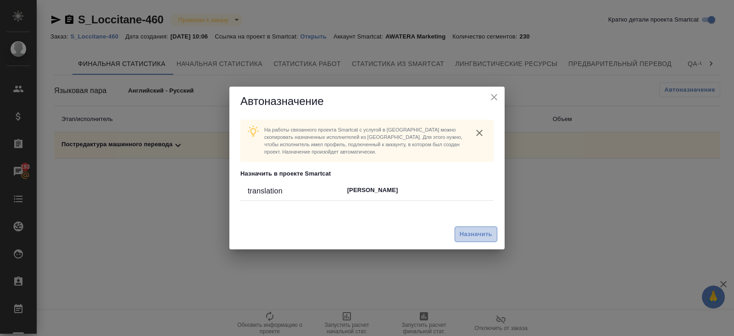
click at [484, 235] on span "Назначить" at bounding box center [476, 234] width 33 height 11
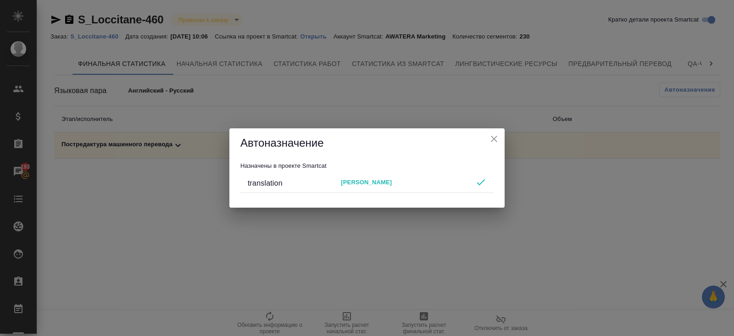
click at [423, 274] on div "Автоназначение Назначены в проекте Smartcat translation [PERSON_NAME]" at bounding box center [367, 168] width 734 height 336
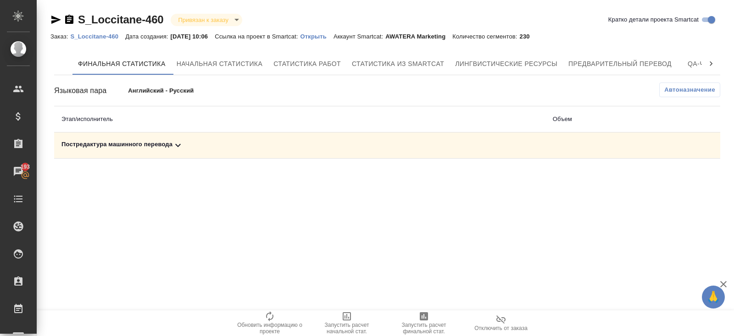
click at [426, 327] on span "Запустить расчет финальной стат." at bounding box center [424, 328] width 66 height 13
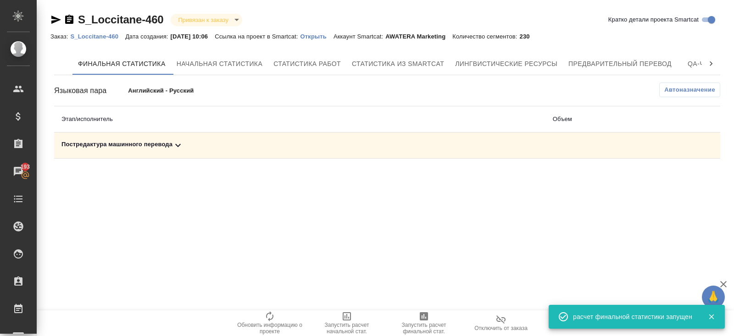
click at [176, 140] on icon at bounding box center [178, 145] width 11 height 11
click at [676, 178] on icon "button" at bounding box center [680, 177] width 9 height 8
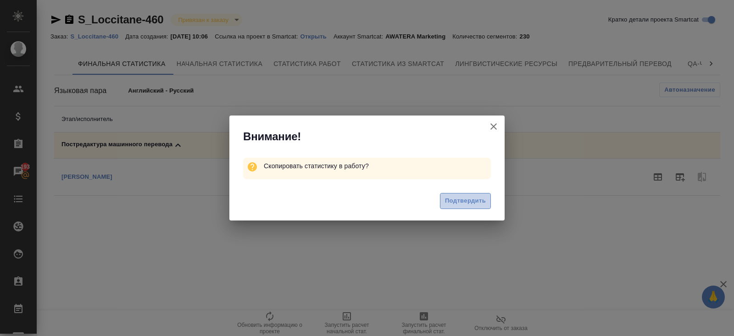
click at [455, 200] on span "Подтвердить" at bounding box center [465, 201] width 41 height 11
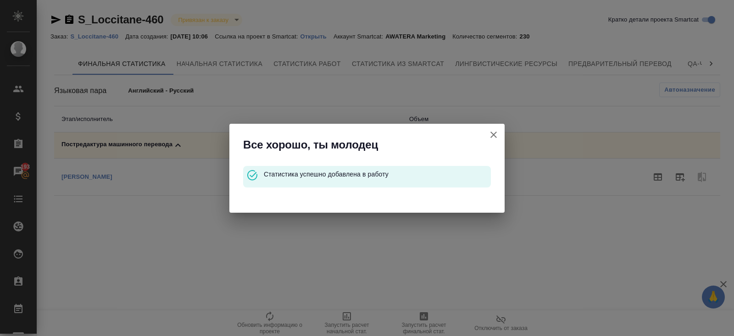
click at [491, 135] on icon "button" at bounding box center [493, 134] width 11 height 11
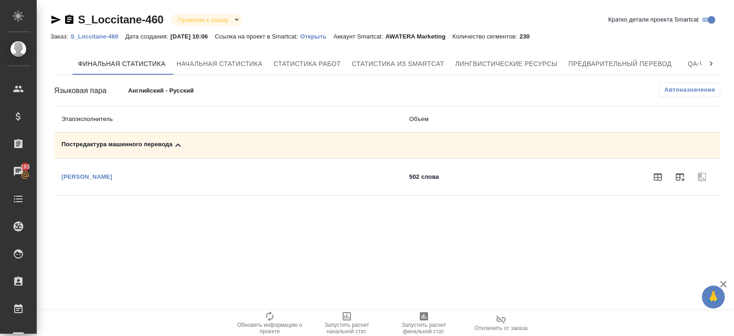
click at [97, 41] on div "Заказ: S_Loccitane-460 Дата создания: [DATE] 10:06 Ссылка на проект в Smartcat:…" at bounding box center [293, 36] width 486 height 11
click at [95, 36] on p "S_Loccitane-460" at bounding box center [97, 36] width 55 height 7
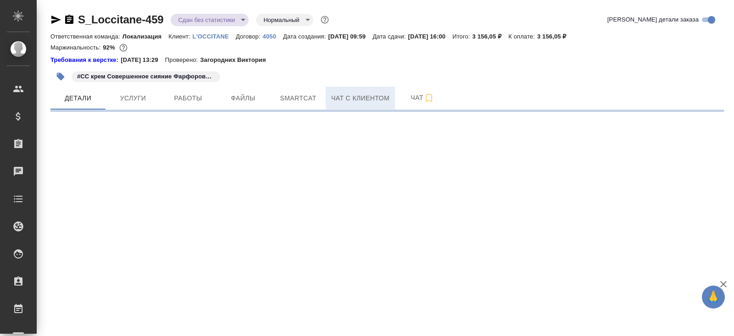
select select "RU"
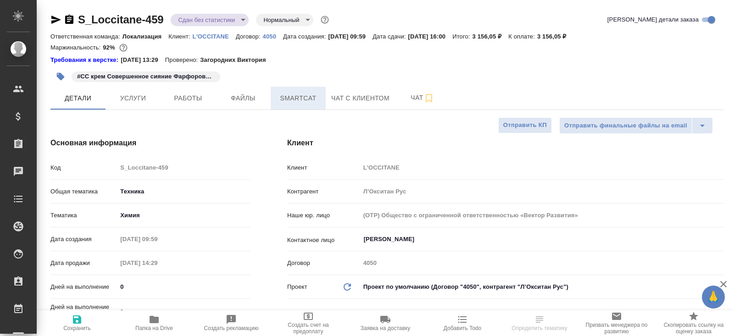
type textarea "x"
click at [307, 98] on span "Smartcat" at bounding box center [298, 98] width 44 height 11
type textarea "x"
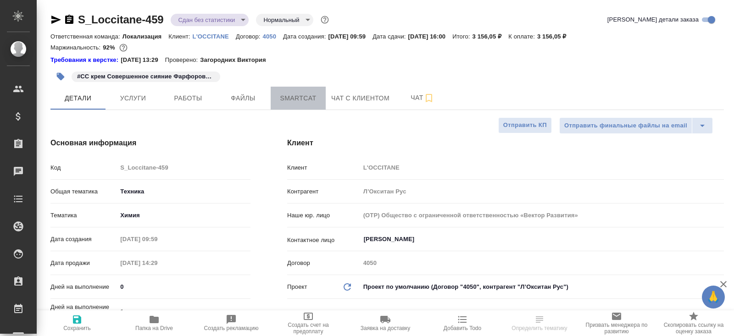
type textarea "x"
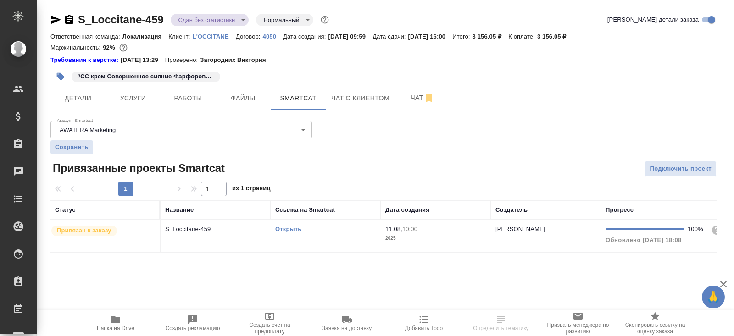
click at [325, 230] on div "Открыть" at bounding box center [325, 229] width 101 height 9
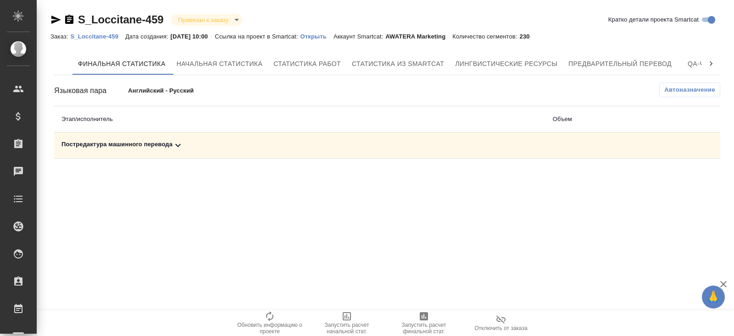
click at [176, 150] on td "Постредактура машинного перевода" at bounding box center [299, 146] width 491 height 26
click at [177, 149] on icon at bounding box center [178, 145] width 11 height 11
click at [681, 84] on button "Автоназначение" at bounding box center [689, 90] width 61 height 15
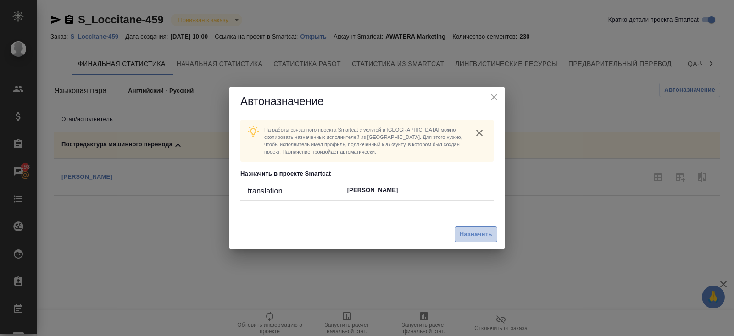
click at [491, 234] on span "Назначить" at bounding box center [476, 234] width 33 height 11
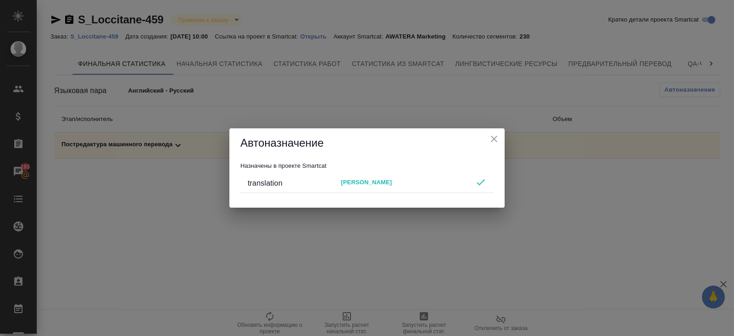
click at [444, 280] on div "Автоназначение Назначены в проекте Smartcat translation Лажинцева Ирина" at bounding box center [367, 168] width 734 height 336
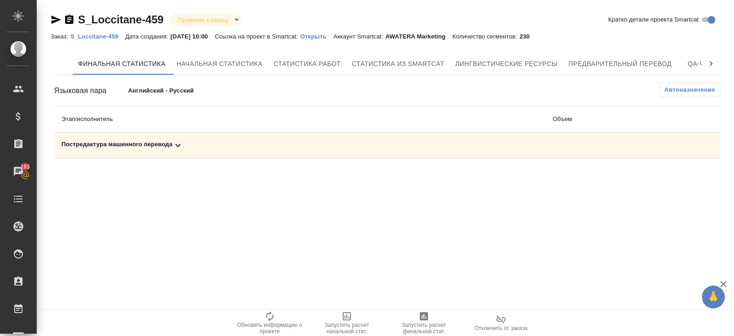
click at [421, 313] on icon "button" at bounding box center [424, 316] width 8 height 8
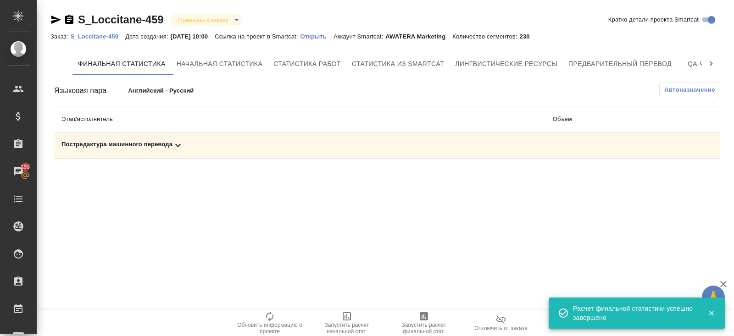
click at [179, 147] on icon at bounding box center [178, 145] width 11 height 11
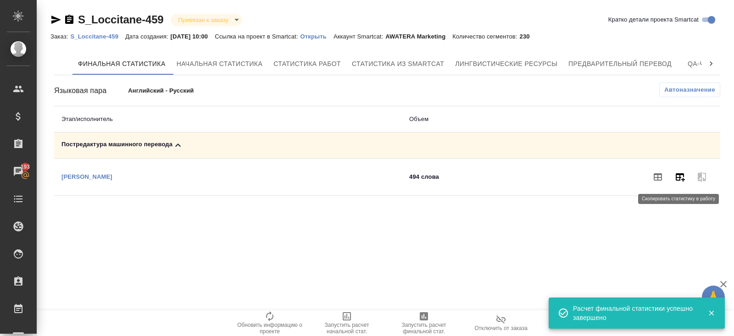
click at [683, 172] on icon "button" at bounding box center [679, 177] width 11 height 11
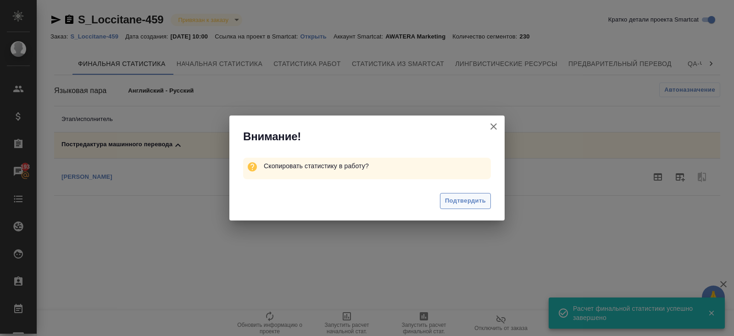
click at [474, 201] on span "Подтвердить" at bounding box center [465, 201] width 41 height 11
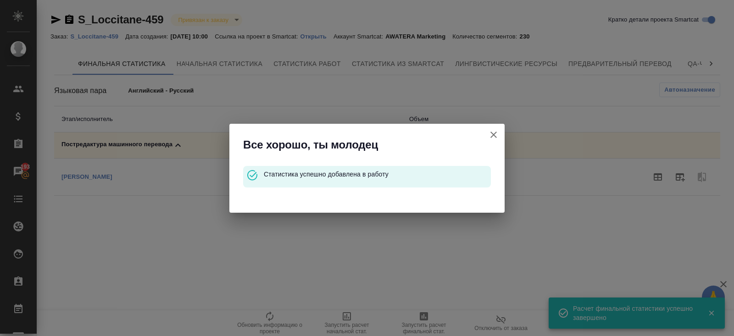
click at [494, 134] on icon "button" at bounding box center [493, 135] width 6 height 6
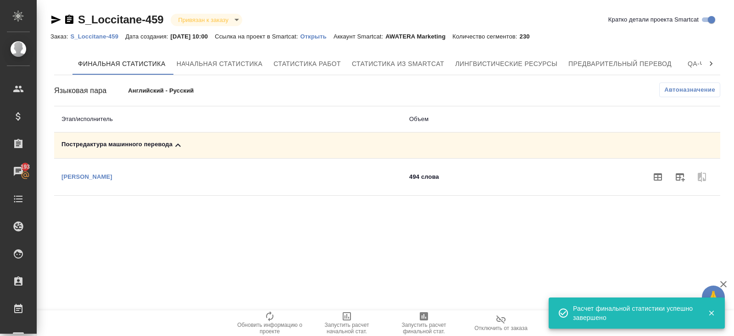
click at [80, 39] on p "S_Loccitane-459" at bounding box center [97, 36] width 55 height 7
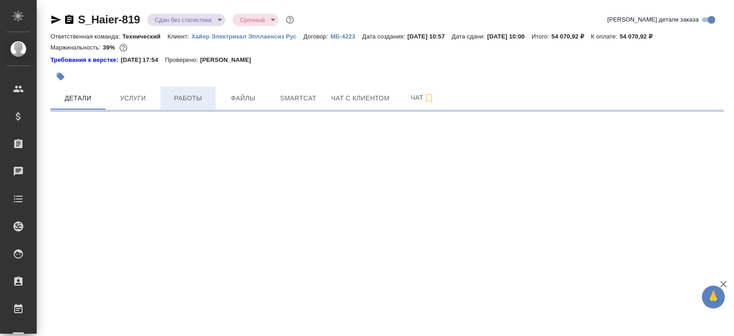
select select "RU"
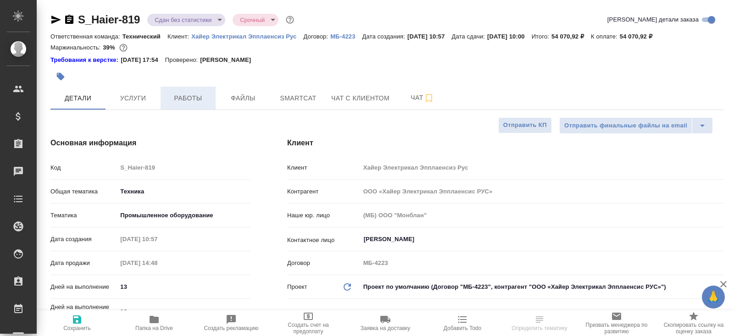
type textarea "x"
click at [183, 96] on span "Работы" at bounding box center [188, 98] width 44 height 11
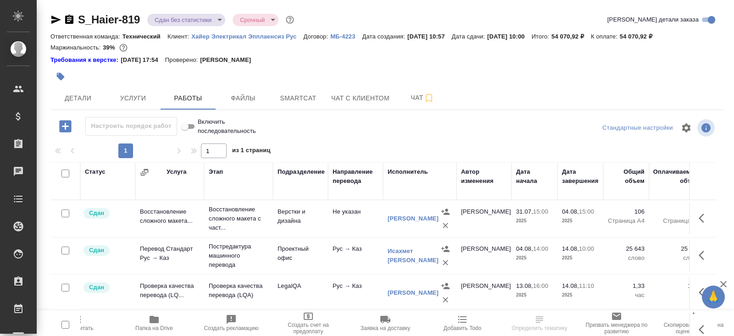
click at [87, 323] on span "Пересчитать" at bounding box center [77, 322] width 66 height 17
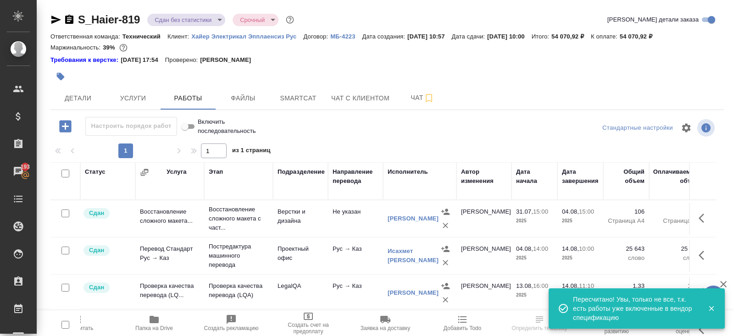
click at [84, 100] on span "Детали" at bounding box center [78, 98] width 44 height 11
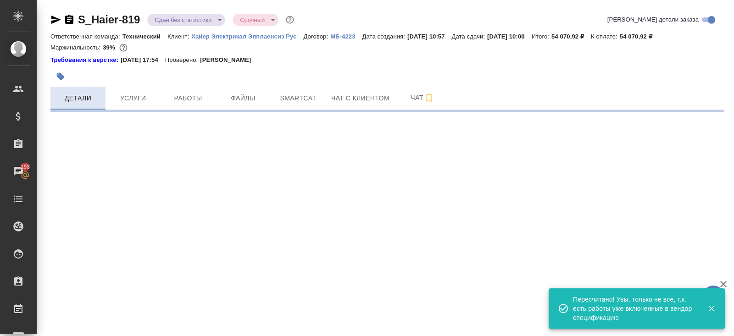
select select "RU"
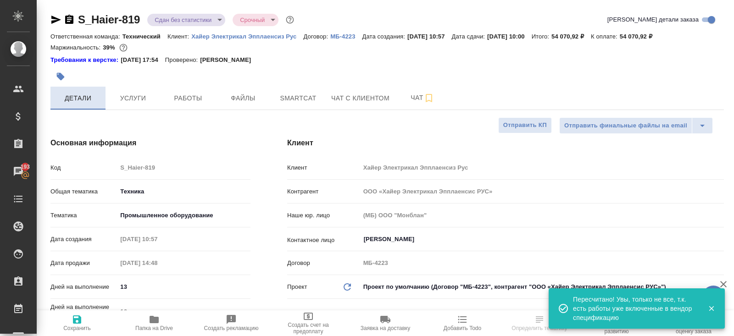
type textarea "x"
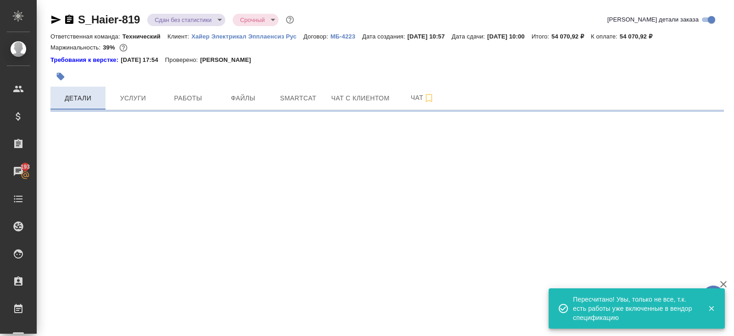
select select "RU"
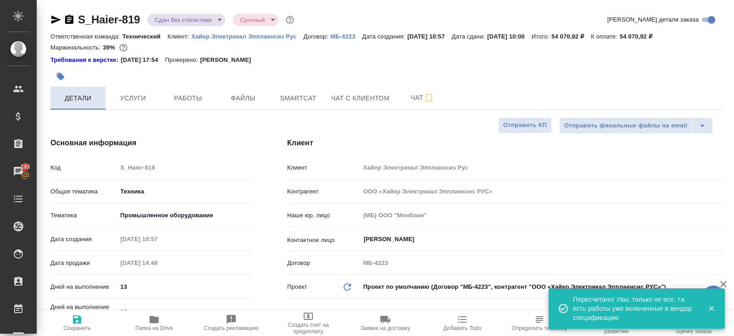
type textarea "x"
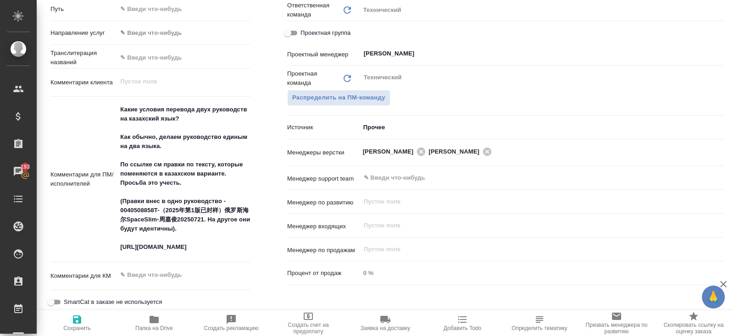
scroll to position [462, 0]
click at [155, 324] on icon "button" at bounding box center [154, 319] width 11 height 11
type textarea "x"
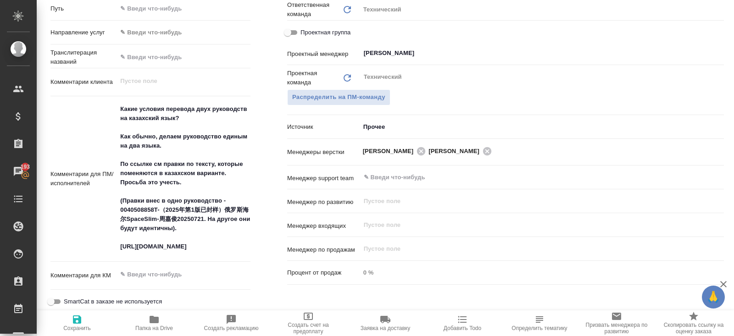
type textarea "x"
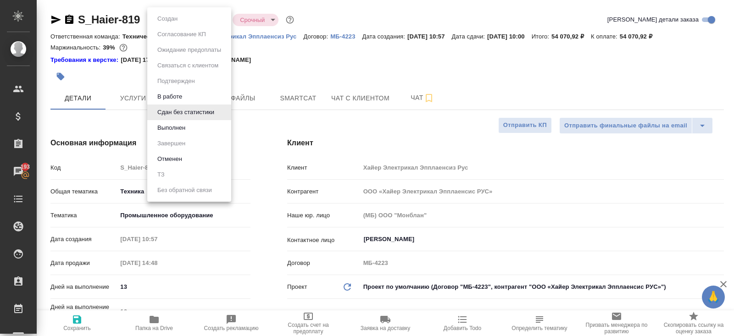
click at [166, 21] on body "🙏 .cls-1 fill:#fff; AWATERA Belyakova Yulia Клиенты Спецификации Заказы 193 Чат…" at bounding box center [367, 168] width 734 height 336
click at [168, 127] on button "Выполнен" at bounding box center [171, 128] width 33 height 10
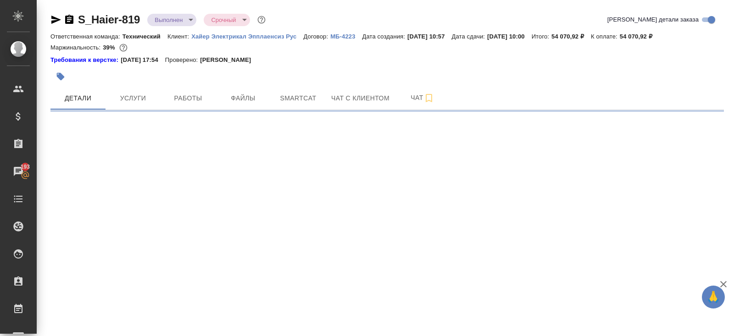
select select "RU"
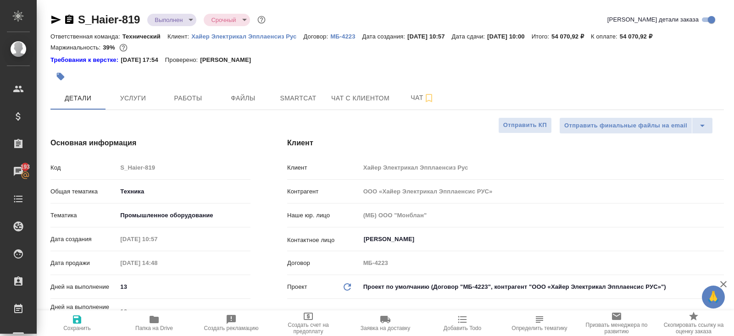
type textarea "x"
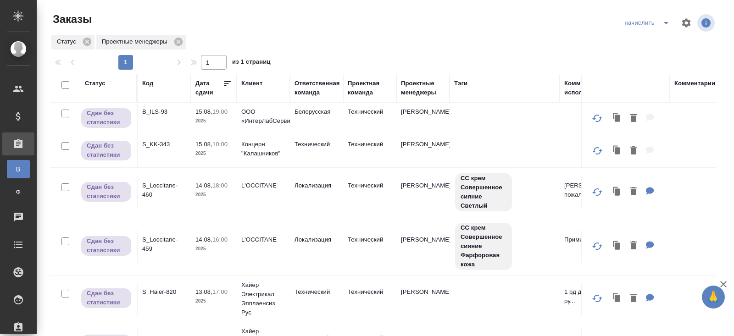
click at [668, 23] on icon "split button" at bounding box center [666, 22] width 11 height 11
click at [651, 53] on li "ПМ" at bounding box center [648, 56] width 54 height 15
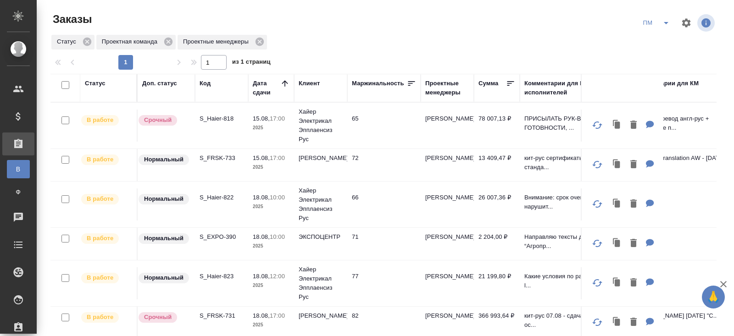
scroll to position [72, 0]
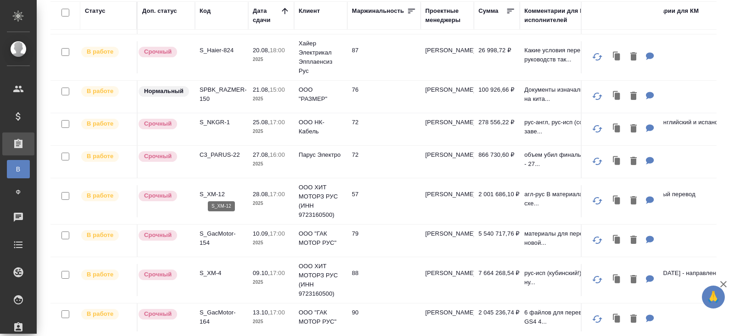
click at [207, 192] on p "S_XM-12" at bounding box center [222, 194] width 44 height 9
click at [212, 269] on p "S_XM-4" at bounding box center [222, 273] width 44 height 9
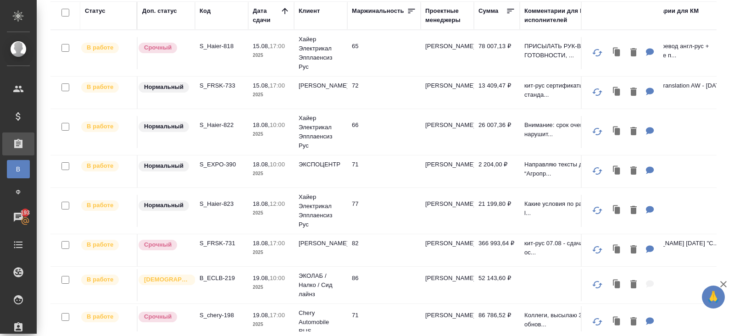
scroll to position [0, 0]
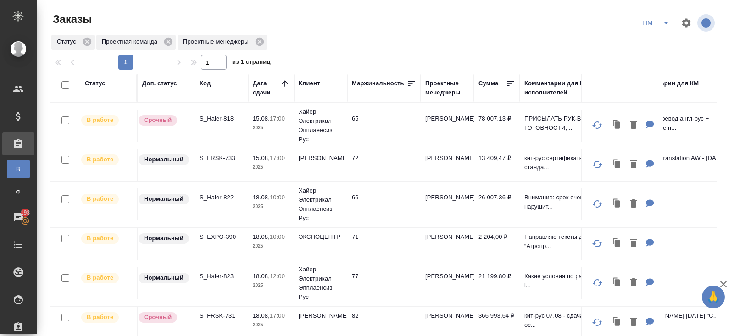
click at [218, 276] on p "S_Haier-823" at bounding box center [222, 276] width 44 height 9
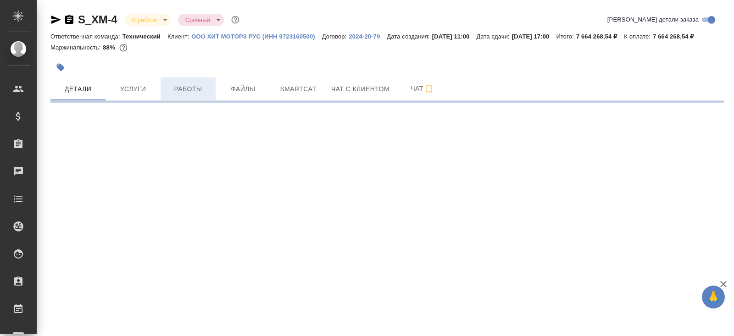
select select "RU"
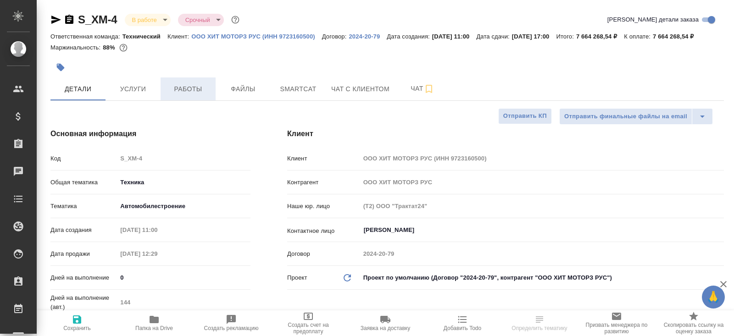
click at [187, 95] on span "Работы" at bounding box center [188, 89] width 44 height 11
type textarea "x"
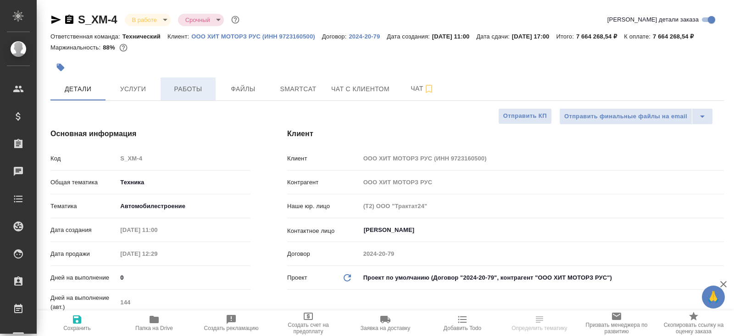
type textarea "x"
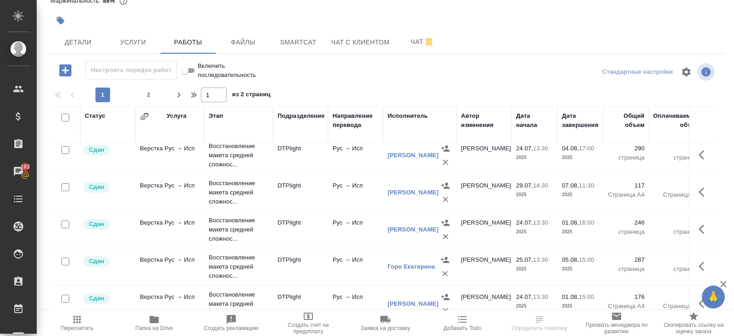
scroll to position [755, 0]
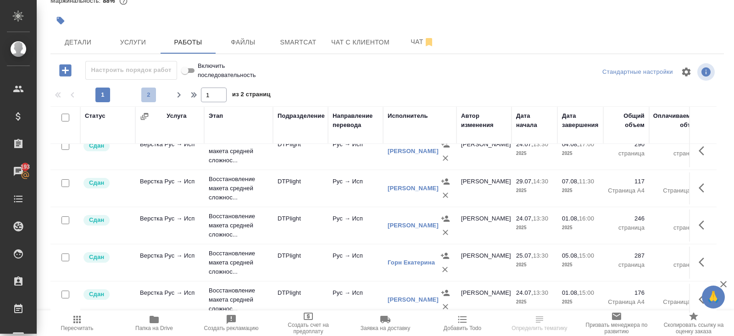
click at [153, 98] on span "2" at bounding box center [148, 94] width 15 height 9
type input "2"
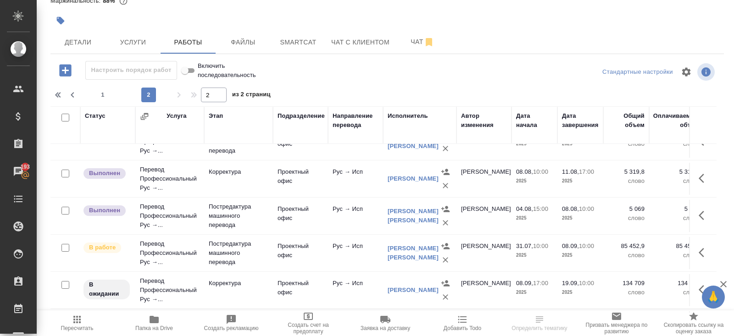
scroll to position [459, 0]
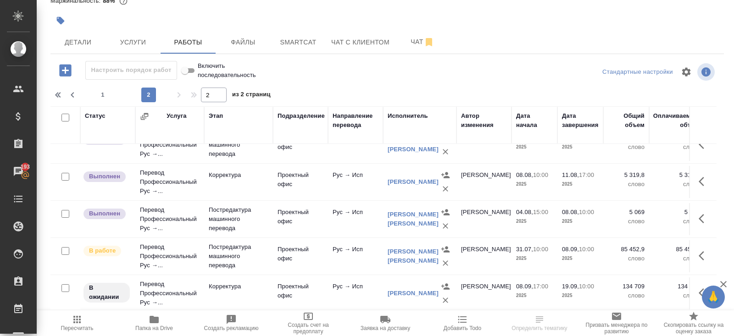
click at [405, 212] on link "[PERSON_NAME] [PERSON_NAME]" at bounding box center [413, 219] width 51 height 16
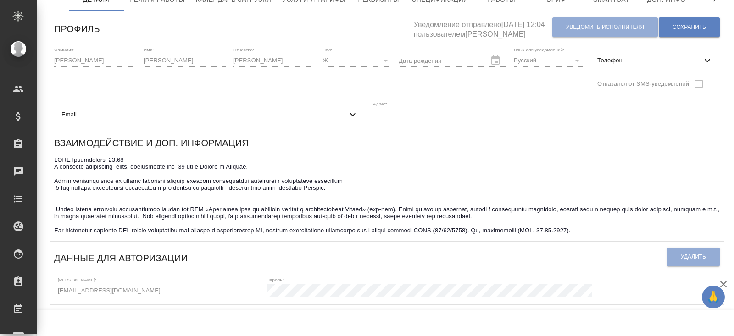
scroll to position [63, 0]
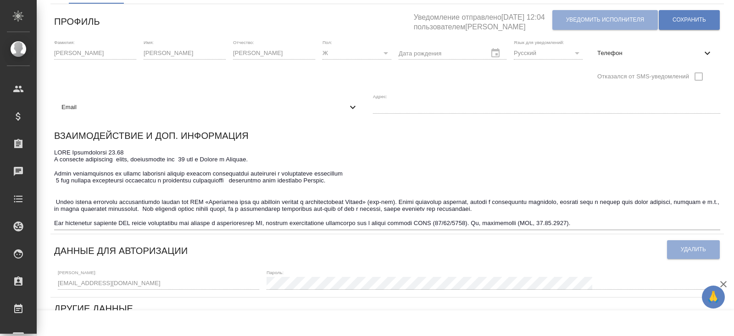
type input "Продвинутый пользователь ПКMicrosoft Office (Word, Excel, PowerPoint, Frontpage…"
click at [662, 224] on textarea at bounding box center [387, 188] width 666 height 78
type textarea "LORE Ipsumdolorsi 94.97 A consecte adipiscing elits, doeiusmodte inc 18 utl e D…"
type input "Продвинутый пользователь ПКMicrosoft Office (Word, Excel, PowerPoint, Frontpage…"
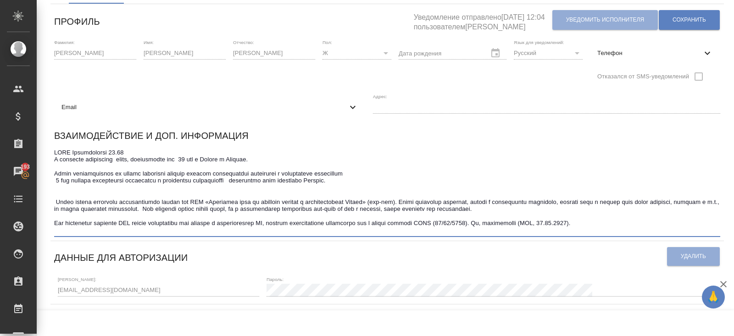
type textarea "LORE Ipsumdolorsi 39.87 A consecte adipiscing elits, doeiusmodte inc 97 utl e D…"
type input "Продвинутый пользователь ПКMicrosoft Office (Word, Excel, PowerPoint, Frontpage…"
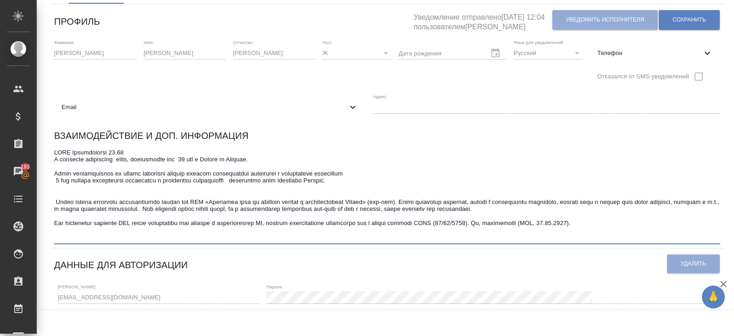
paste textarea "Я родом из [GEOGRAPHIC_DATA]. Но по желанию заказчика предоставлю переводы для …"
type textarea "LORE Ipsumdolorsi 15.62 A consecte adipiscing elits, doeiusmodte inc 72 utl e D…"
type input "Продвинутый пользователь ПКMicrosoft Office (Word, Excel, PowerPoint, Frontpage…"
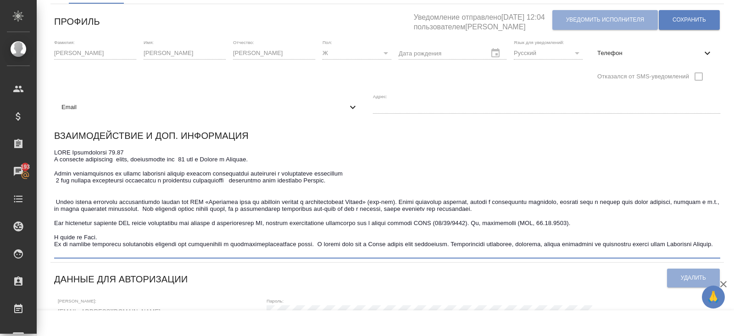
type textarea "LORE Ipsumdolorsi 15.62 A consecte adipiscing elits, doeiusmodte inc 72 utl e D…"
type input "Продвинутый пользователь ПКMicrosoft Office (Word, Excel, PowerPoint, Frontpage…"
type textarea "LORE Ipsumdolorsi 15.62 A consecte adipiscing elits, doeiusmodte inc 72 utl e D…"
type input "Продвинутый пользователь ПКMicrosoft Office (Word, Excel, PowerPoint, Frontpage…"
type textarea "LORE Ipsumdolorsi 15.62 A consecte adipiscing elits, doeiusmodte inc 72 utl e D…"
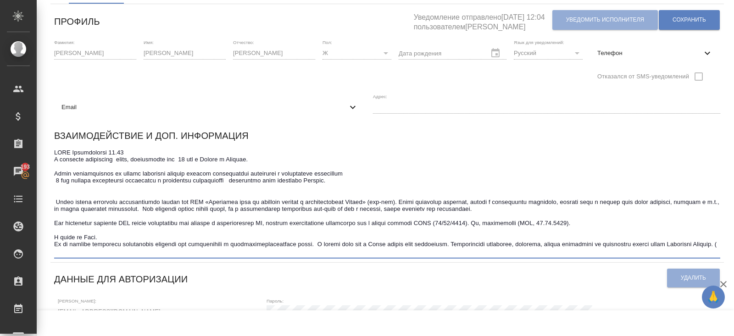
type input "Продвинутый пользователь ПКMicrosoft Office (Word, Excel, PowerPoint, Frontpage…"
type textarea "LORE Ipsumdolorsi 15.62 A consecte adipiscing elits, doeiusmodte inc 72 utl e D…"
type input "Продвинутый пользователь ПКMicrosoft Office (Word, Excel, PowerPoint, Frontpage…"
type textarea "LORE Ipsumdolorsi 15.62 A consecte adipiscing elits, doeiusmodte inc 72 utl e D…"
type input "Продвинутый пользователь ПКMicrosoft Office (Word, Excel, PowerPoint, Frontpage…"
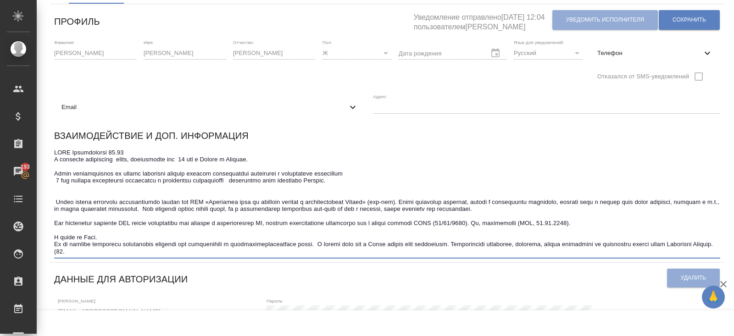
type textarea "ПЕМТ Динамический 09.22 Я носитель испанского языка, проживающий уже 15 лет в Р…"
type input "Продвинутый пользователь ПКMicrosoft Office (Word, Excel, PowerPoint, Frontpage…"
type textarea "ПЕМТ Динамический 09.22 Я носитель испанского языка, проживающий уже 15 лет в Р…"
type input "Продвинутый пользователь ПКMicrosoft Office (Word, Excel, PowerPoint, Frontpage…"
type textarea "ПЕМТ Динамический 09.22 Я носитель испанского языка, проживающий уже 15 лет в Р…"
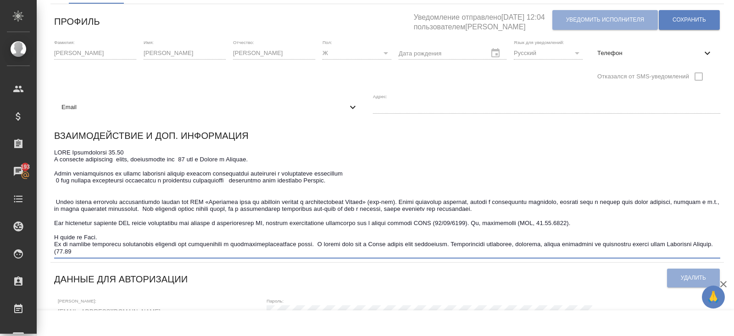
type input "Продвинутый пользователь ПКMicrosoft Office (Word, Excel, PowerPoint, Frontpage…"
type textarea "ПЕМТ Динамический 09.22 Я носитель испанского языка, проживающий уже 15 лет в Р…"
type input "Продвинутый пользователь ПКMicrosoft Office (Word, Excel, PowerPoint, Frontpage…"
type textarea "ПЕМТ Динамический 09.22 Я носитель испанского языка, проживающий уже 15 лет в Р…"
type input "Продвинутый пользователь ПКMicrosoft Office (Word, Excel, PowerPoint, Frontpage…"
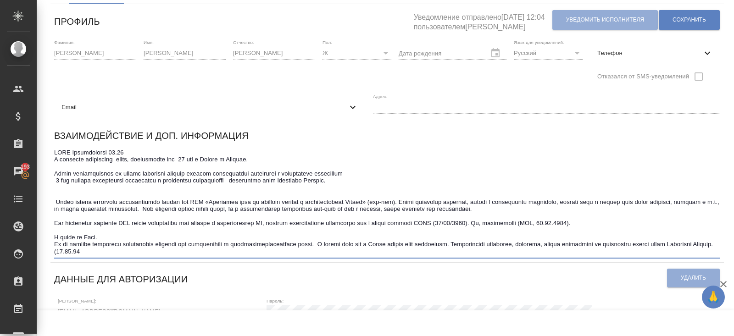
type textarea "ПЕМТ Динамический 09.22 Я носитель испанского языка, проживающий уже 15 лет в Р…"
type input "Продвинутый пользователь ПКMicrosoft Office (Word, Excel, PowerPoint, Frontpage…"
type textarea "ПЕМТ Динамический 09.22 Я носитель испанского языка, проживающий уже 15 лет в Р…"
click at [701, 22] on span "Сохранить" at bounding box center [689, 20] width 33 height 8
type input "Продвинутый пользователь ПКMicrosoft Office (Word, Excel, PowerPoint, Frontpage…"
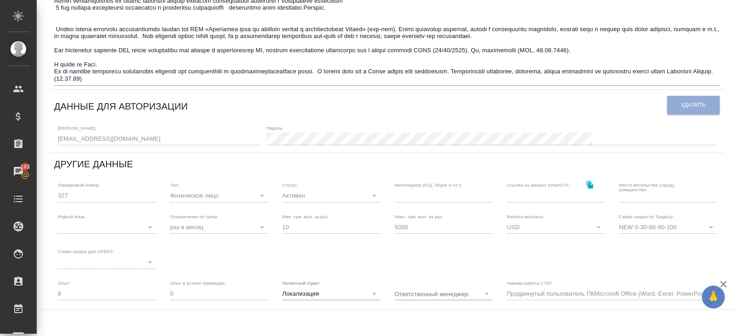
scroll to position [0, 0]
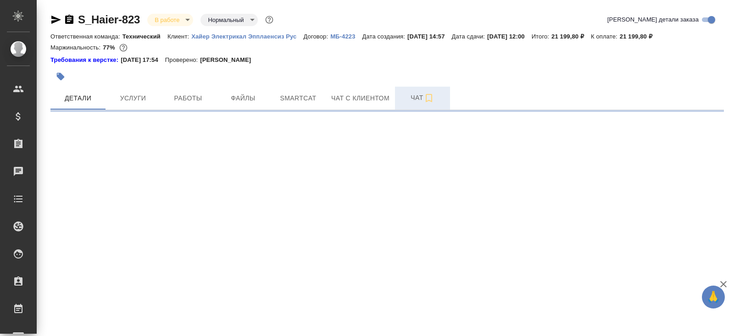
click at [418, 100] on span "Чат" at bounding box center [423, 97] width 44 height 11
select select "RU"
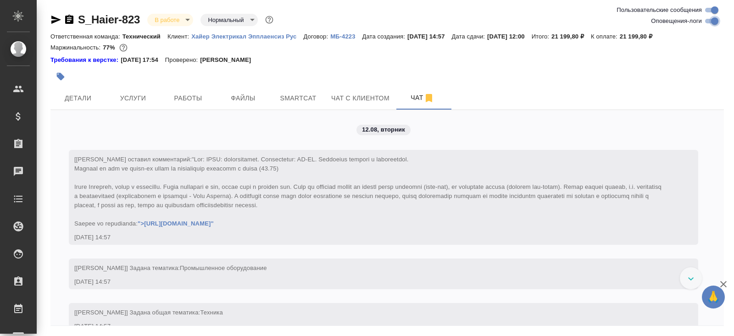
click at [708, 22] on input "Оповещения-логи" at bounding box center [714, 21] width 33 height 11
checkbox input "false"
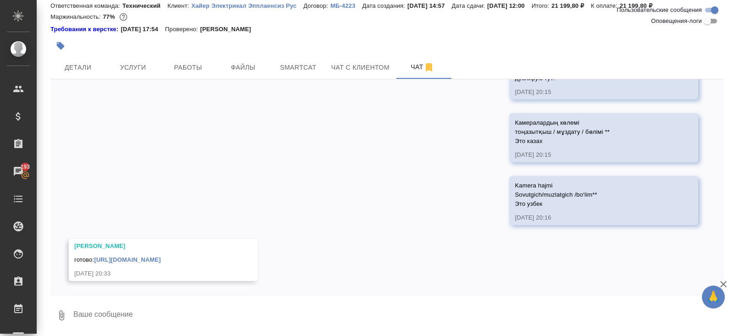
scroll to position [2373, 0]
click at [150, 256] on link "https://drive.awatera.com/apps/files/files?dir=/Shares/%D0%A5%D0%B0%D0%B9%D0%B5…" at bounding box center [127, 259] width 67 height 7
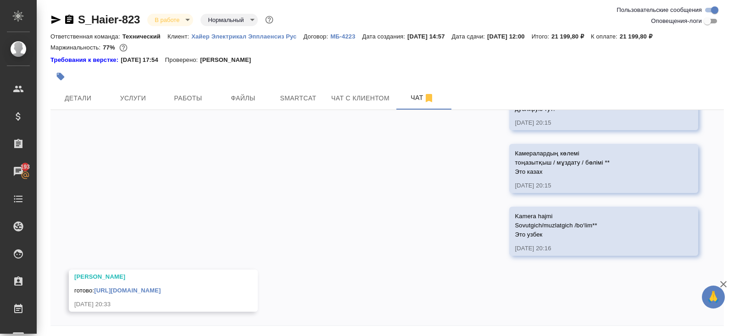
click at [50, 18] on div "S_Haier-823 В работе inProgress Нормальный normal Ответственная команда: Технич…" at bounding box center [387, 184] width 684 height 368
click at [50, 19] on icon "button" at bounding box center [55, 19] width 11 height 11
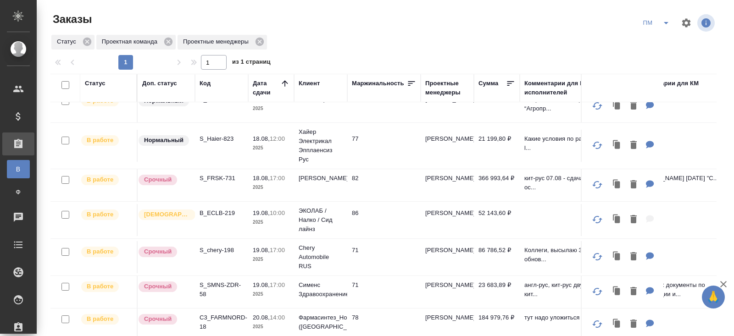
scroll to position [145, 0]
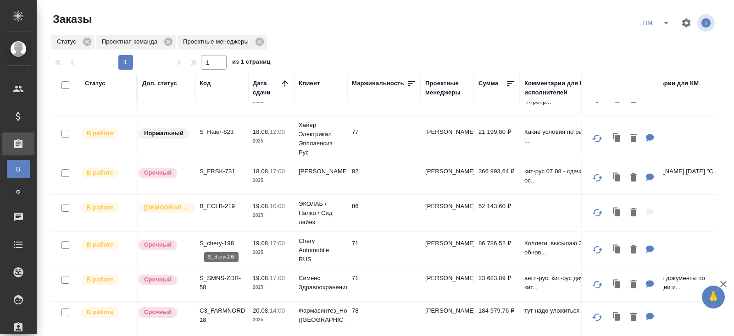
click at [208, 242] on p "S_chery-198" at bounding box center [222, 243] width 44 height 9
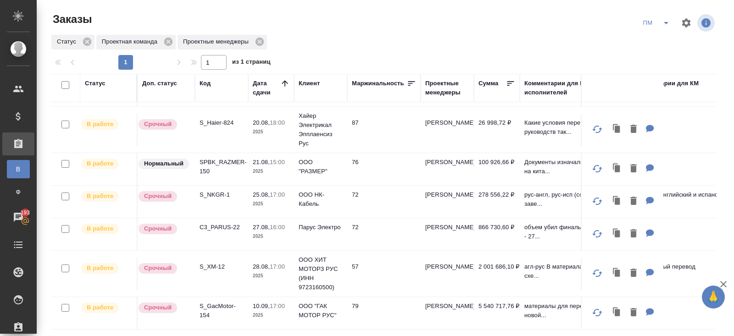
scroll to position [72, 0]
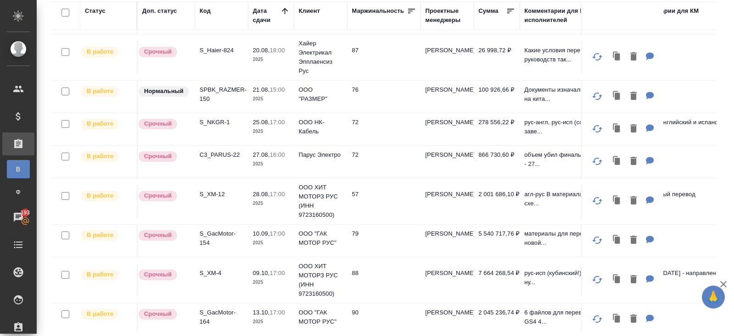
click at [206, 234] on p "S_GacMotor-154" at bounding box center [222, 238] width 44 height 18
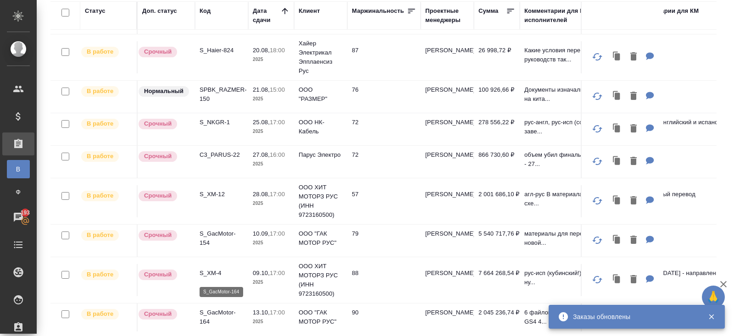
click at [206, 311] on p "S_GacMotor-164" at bounding box center [222, 317] width 44 height 18
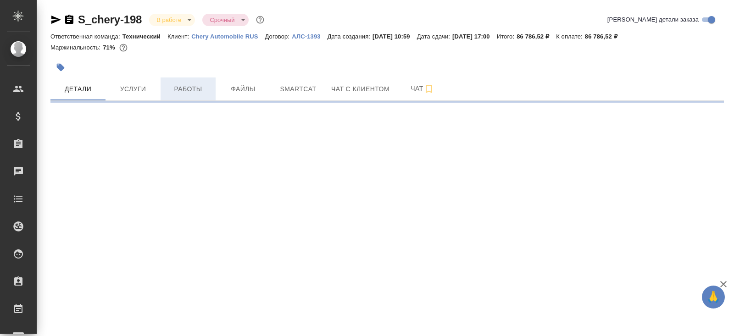
click at [189, 98] on button "Работы" at bounding box center [188, 89] width 55 height 23
select select "RU"
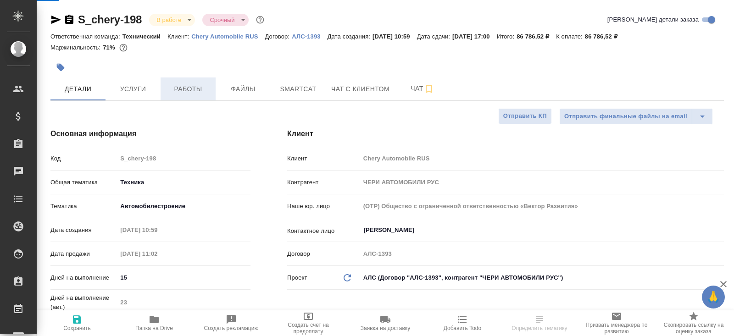
type textarea "x"
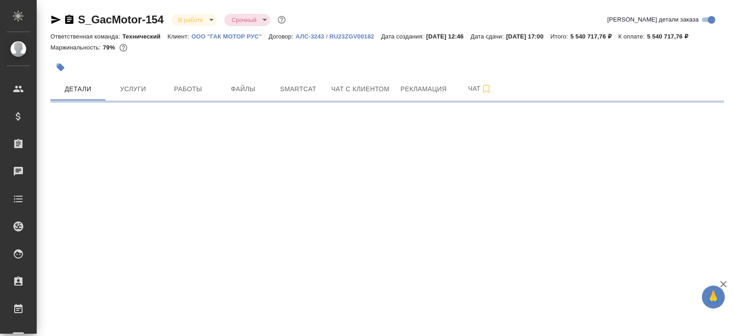
select select "RU"
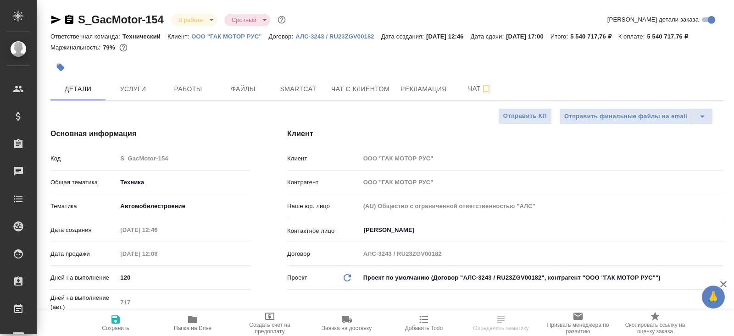
type textarea "x"
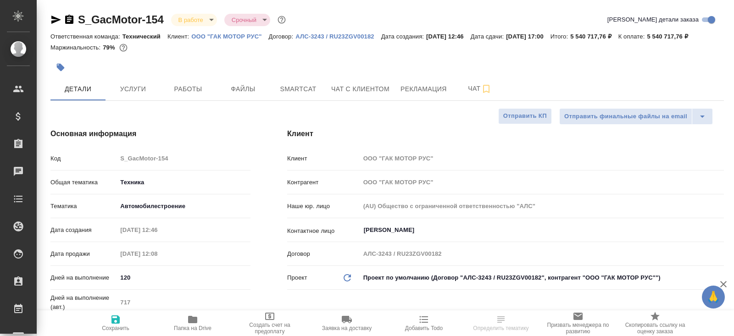
type textarea "x"
click at [287, 123] on div "Клиент Клиент ООО "ГАК МОТОР РУС" Контрагент ООО "ГАК МОТОР РУС" Наше юр. лицо …" at bounding box center [505, 258] width 473 height 297
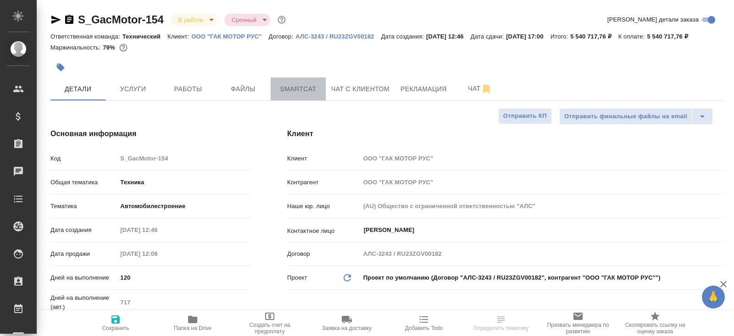
click at [293, 95] on span "Smartcat" at bounding box center [298, 89] width 44 height 11
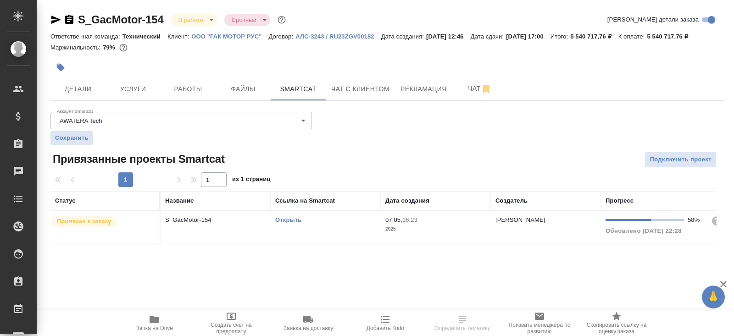
click at [289, 223] on link "Открыть" at bounding box center [288, 220] width 26 height 7
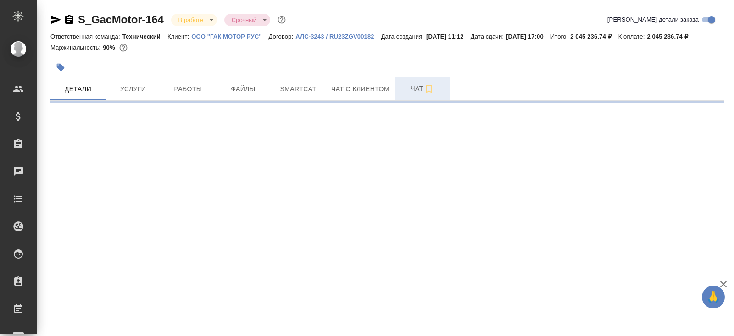
select select "RU"
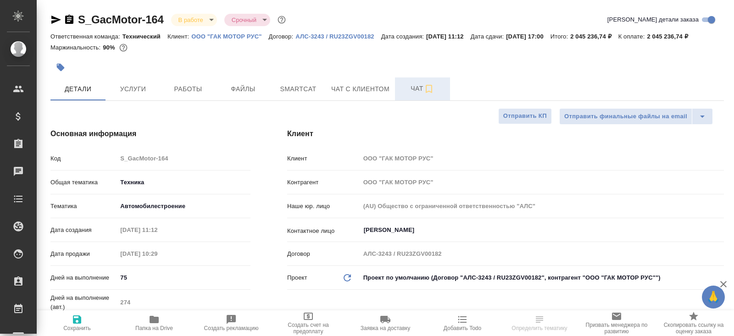
type textarea "x"
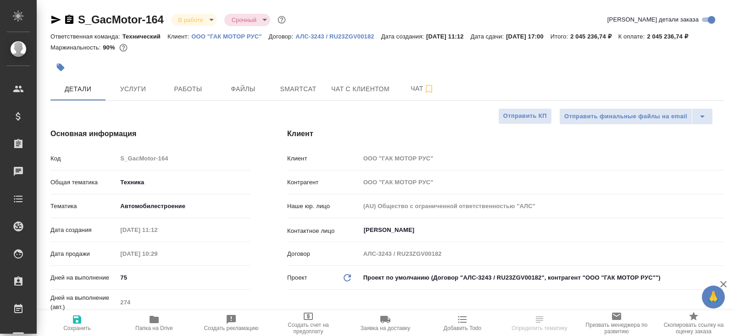
type textarea "x"
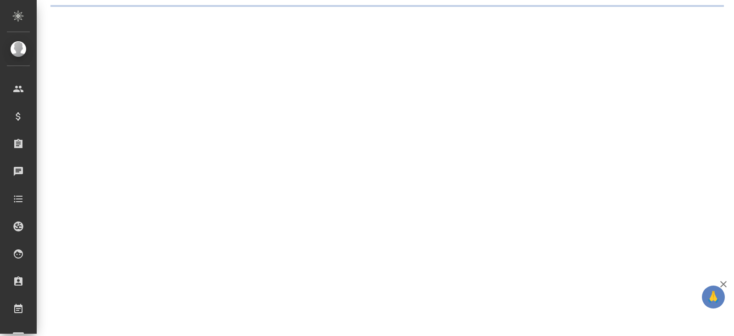
select select "RU"
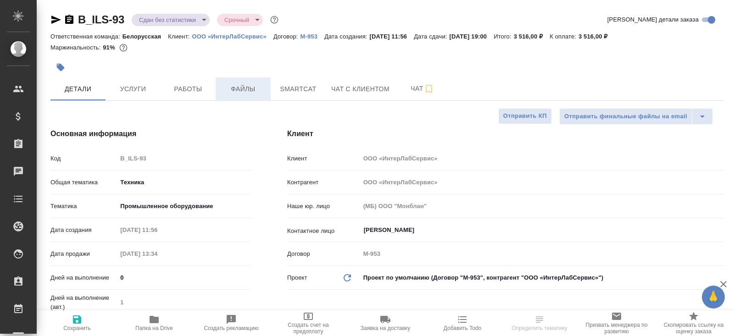
type textarea "x"
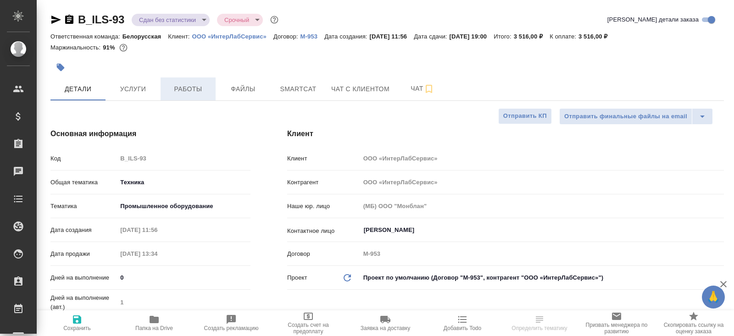
type textarea "x"
click at [204, 81] on button "Работы" at bounding box center [188, 89] width 55 height 23
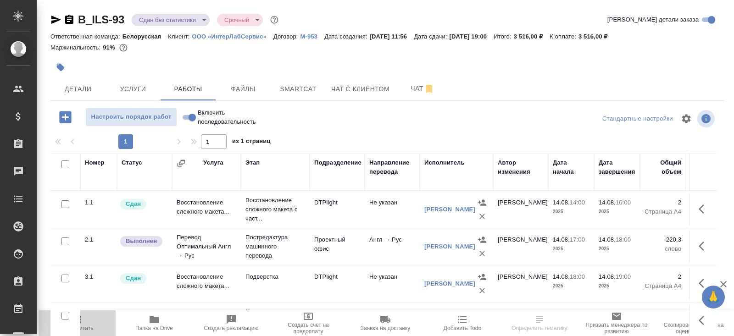
click at [88, 327] on span "Пересчитать" at bounding box center [77, 328] width 33 height 6
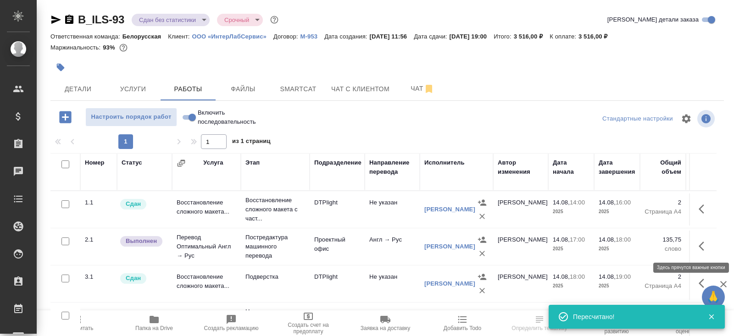
click at [699, 244] on icon "button" at bounding box center [704, 246] width 11 height 11
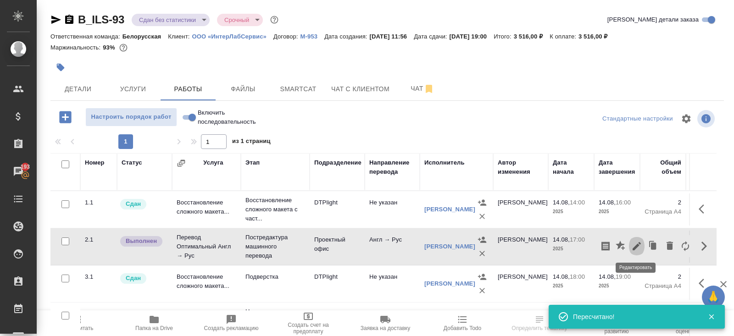
click at [639, 247] on icon "button" at bounding box center [636, 246] width 11 height 11
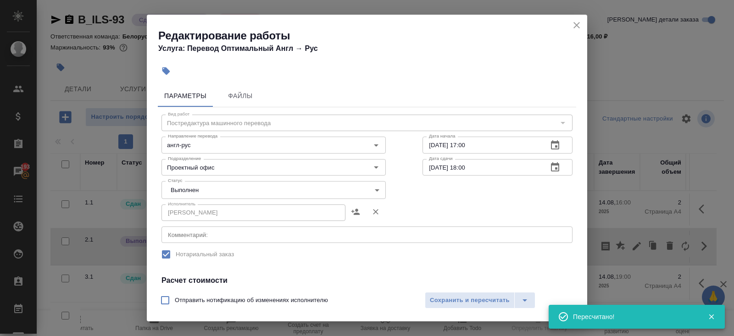
click at [177, 182] on body "🙏 .cls-1 fill:#fff; AWATERA Belyakova Yulia Клиенты Спецификации Заказы 193 Чат…" at bounding box center [367, 168] width 734 height 336
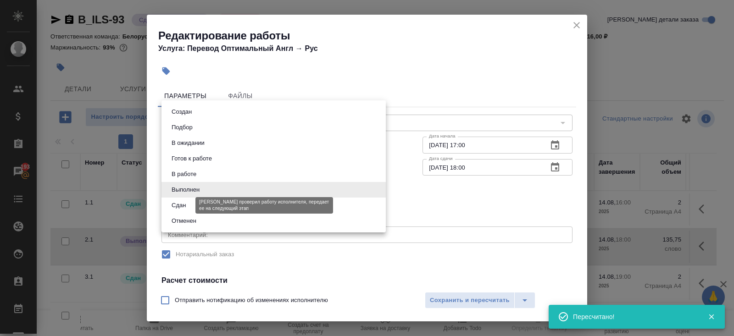
click at [177, 202] on button "Сдан" at bounding box center [179, 205] width 20 height 10
type input "closed"
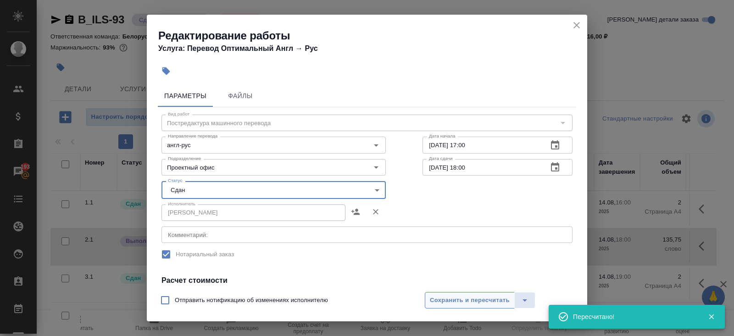
click at [456, 300] on span "Сохранить и пересчитать" at bounding box center [470, 300] width 80 height 11
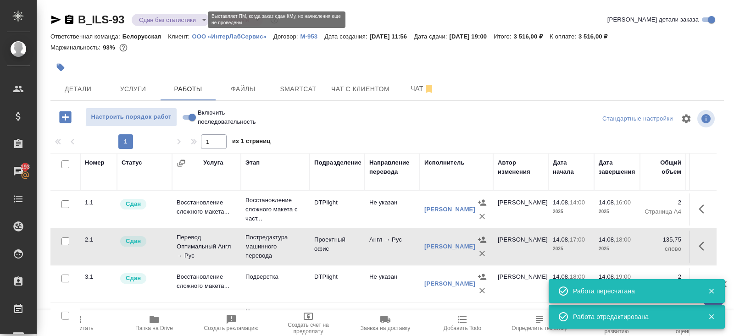
click at [185, 19] on body "🙏 .cls-1 fill:#fff; AWATERA Belyakova Yulia Клиенты Спецификации Заказы 193 Чат…" at bounding box center [367, 168] width 734 height 336
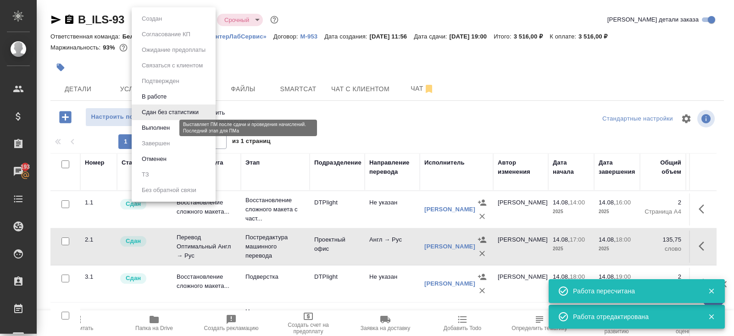
click at [151, 131] on button "Выполнен" at bounding box center [155, 128] width 33 height 10
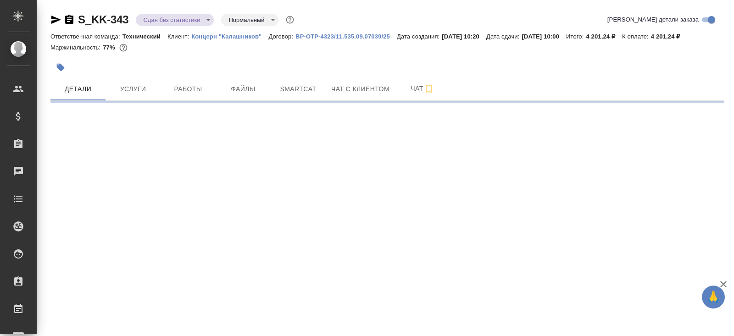
select select "RU"
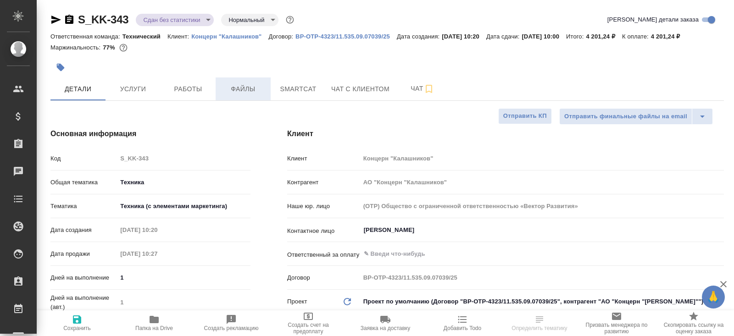
type textarea "x"
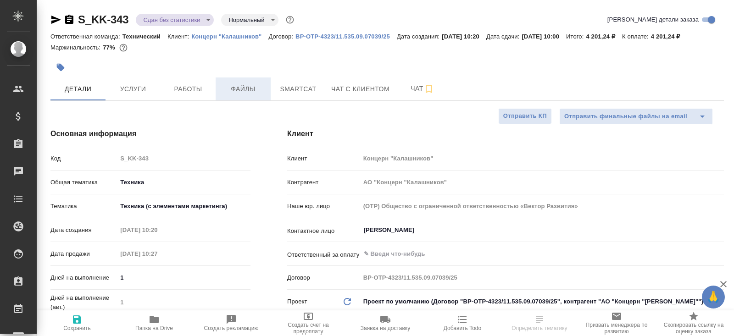
type textarea "x"
click at [203, 86] on span "Работы" at bounding box center [188, 89] width 44 height 11
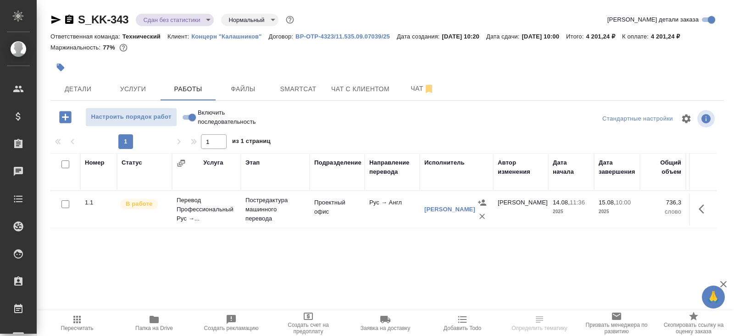
click at [75, 323] on icon "button" at bounding box center [76, 319] width 7 height 7
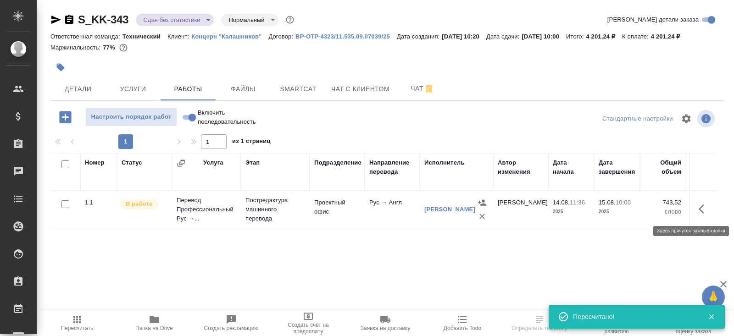
click at [703, 206] on icon "button" at bounding box center [704, 209] width 11 height 11
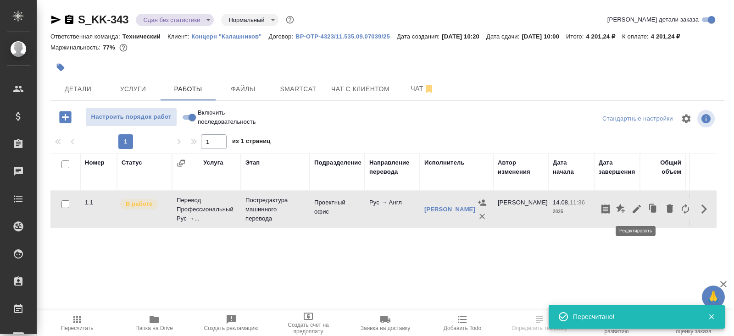
click at [635, 210] on icon "button" at bounding box center [637, 209] width 8 height 8
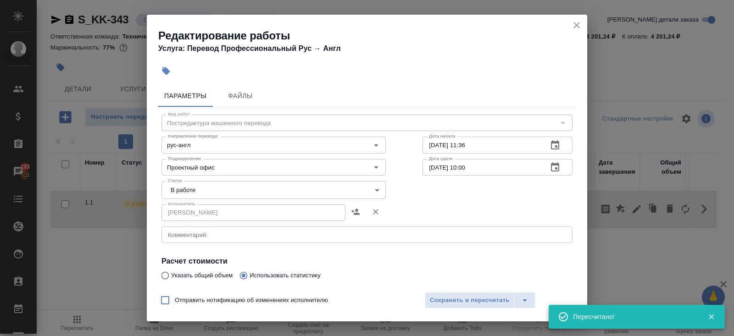
click at [201, 194] on body "🙏 .cls-1 fill:#fff; AWATERA Belyakova Yulia Клиенты Спецификации Заказы 193 Чат…" at bounding box center [367, 168] width 734 height 336
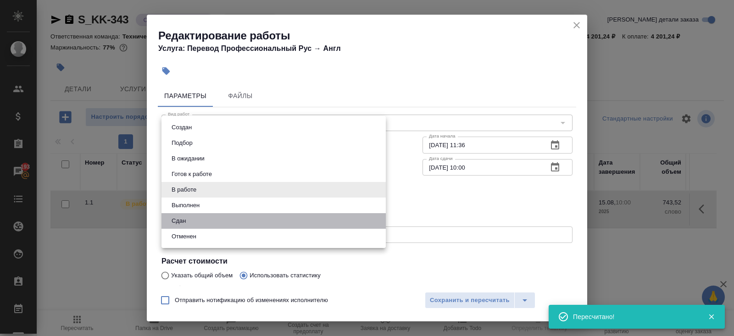
click at [189, 216] on li "Сдан" at bounding box center [273, 221] width 224 height 16
type input "closed"
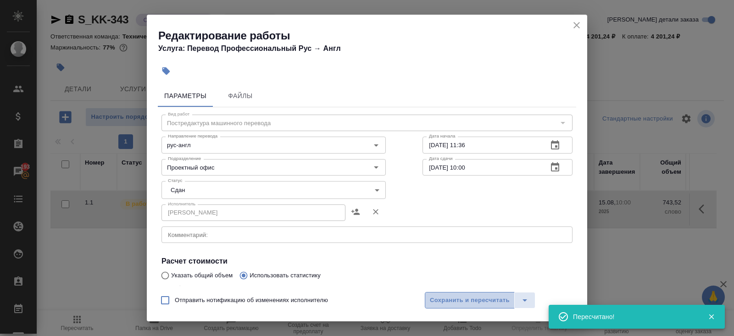
click at [439, 293] on button "Сохранить и пересчитать" at bounding box center [470, 300] width 90 height 17
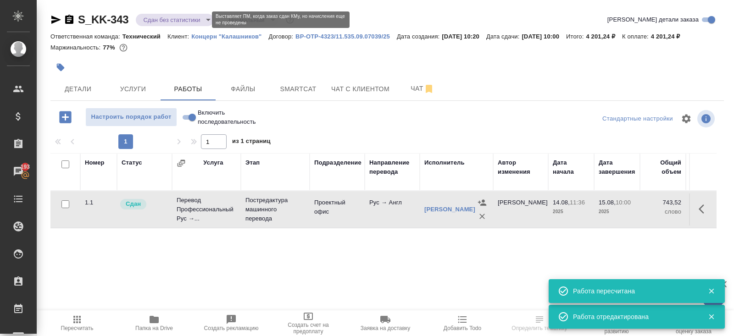
click at [160, 19] on body "🙏 .cls-1 fill:#fff; AWATERA Belyakova Yulia Клиенты Спецификации Заказы 193 Чат…" at bounding box center [367, 168] width 734 height 336
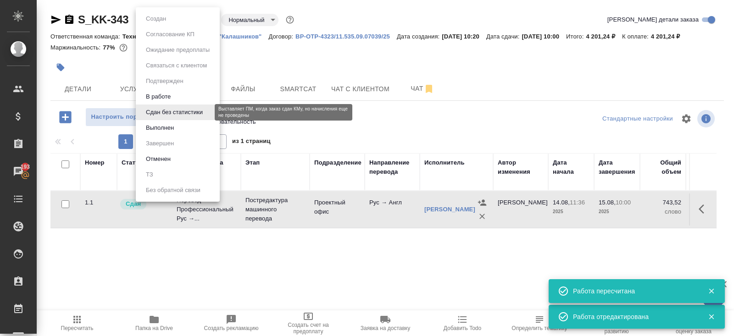
click at [158, 123] on li "Выполнен" at bounding box center [178, 128] width 84 height 16
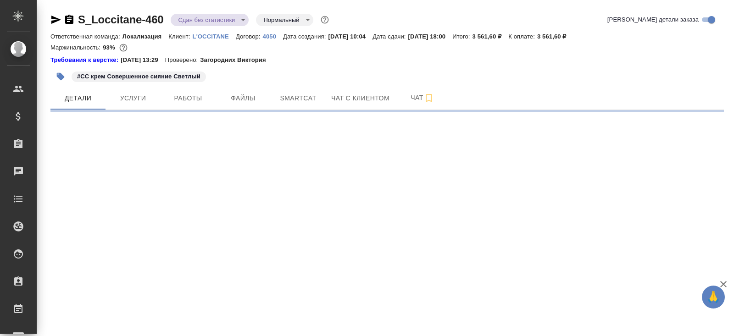
select select "RU"
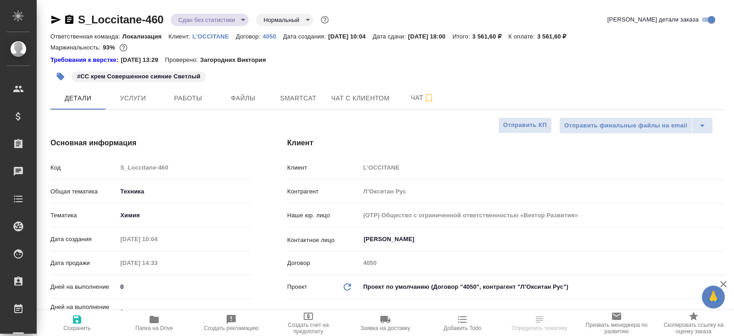
type textarea "x"
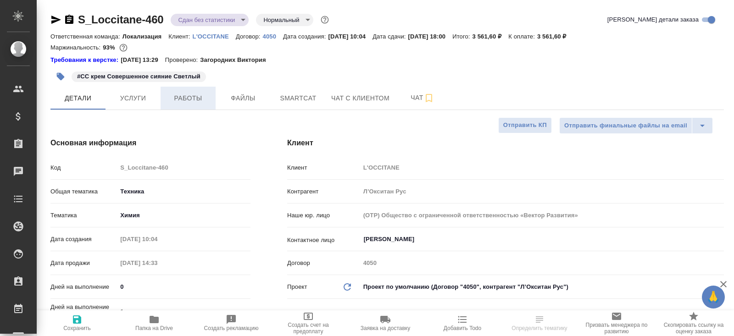
type textarea "x"
click at [184, 105] on button "Работы" at bounding box center [188, 98] width 55 height 23
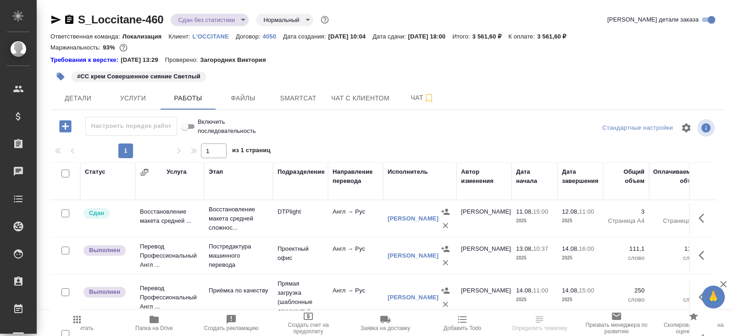
click at [88, 328] on span "Пересчитать" at bounding box center [77, 328] width 33 height 6
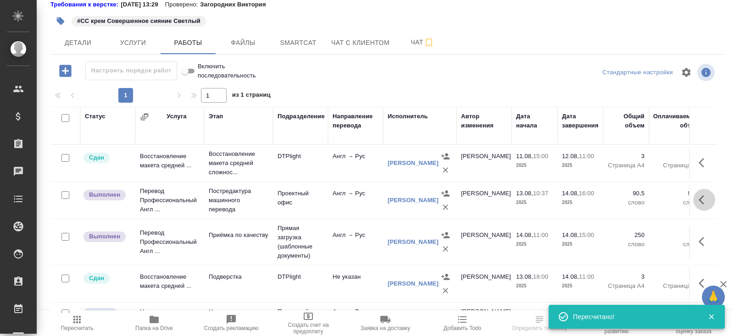
click at [700, 204] on icon "button" at bounding box center [704, 200] width 11 height 11
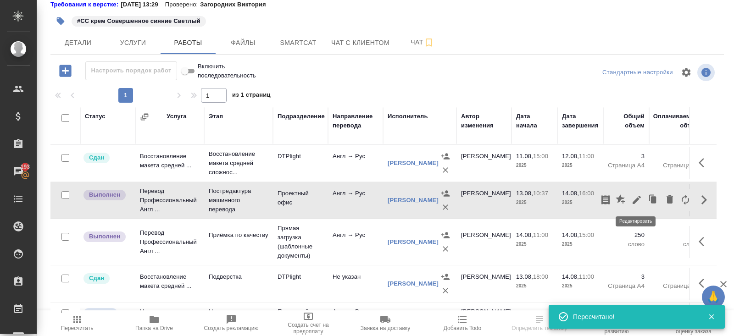
click at [635, 201] on icon "button" at bounding box center [637, 200] width 8 height 8
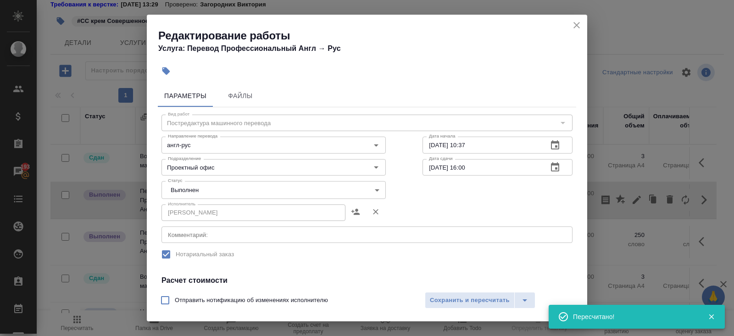
click at [226, 191] on body "🙏 .cls-1 fill:#fff; AWATERA Belyakova Yulia Клиенты Спецификации Заказы 193 Чат…" at bounding box center [367, 168] width 734 height 336
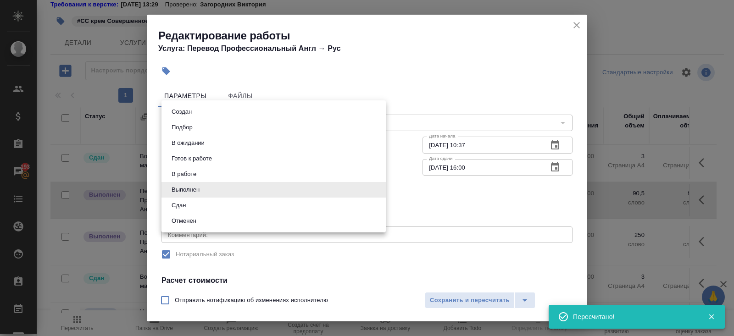
click at [189, 204] on li "Сдан" at bounding box center [273, 206] width 224 height 16
type input "closed"
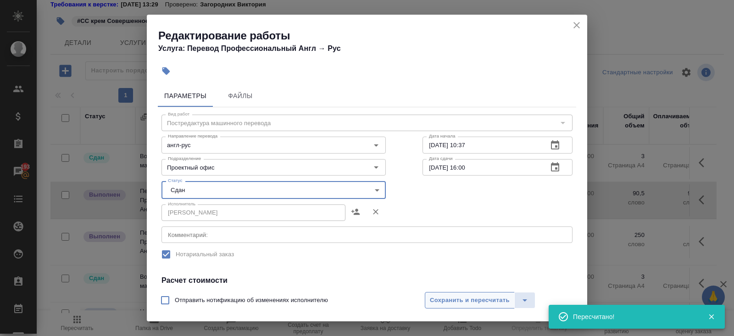
click at [448, 301] on span "Сохранить и пересчитать" at bounding box center [470, 300] width 80 height 11
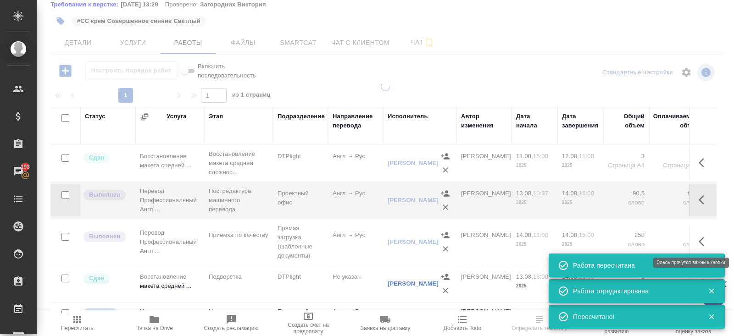
click at [701, 240] on icon "button" at bounding box center [704, 241] width 11 height 11
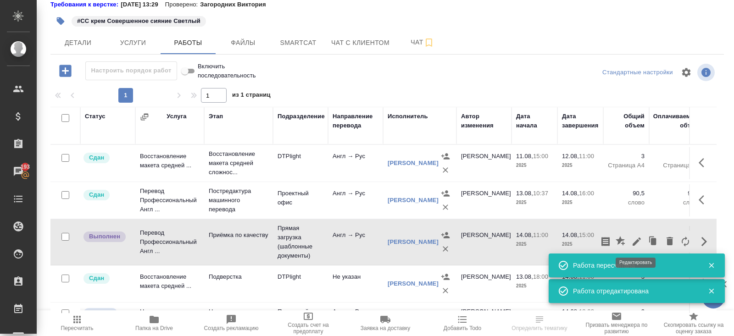
click at [634, 241] on icon "button" at bounding box center [636, 241] width 11 height 11
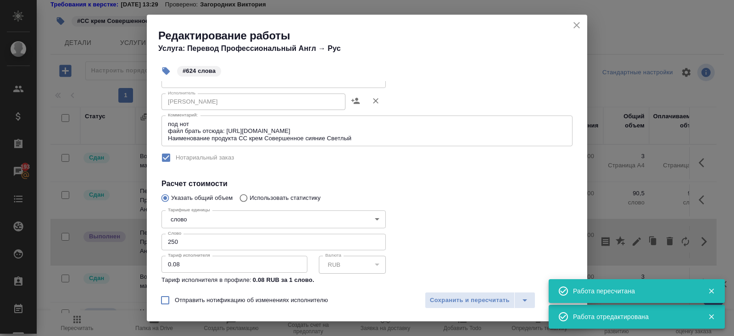
scroll to position [186, 0]
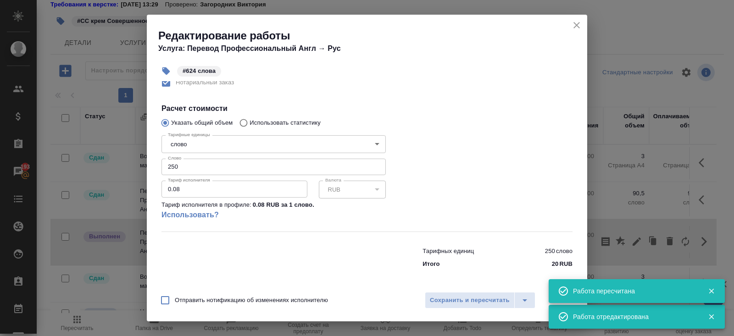
drag, startPoint x: 195, startPoint y: 168, endPoint x: 37, endPoint y: 168, distance: 157.8
click at [37, 168] on div "Редактирование работы Услуга: Перевод Профессиональный Англ → Рус #624 слова Па…" at bounding box center [367, 168] width 734 height 336
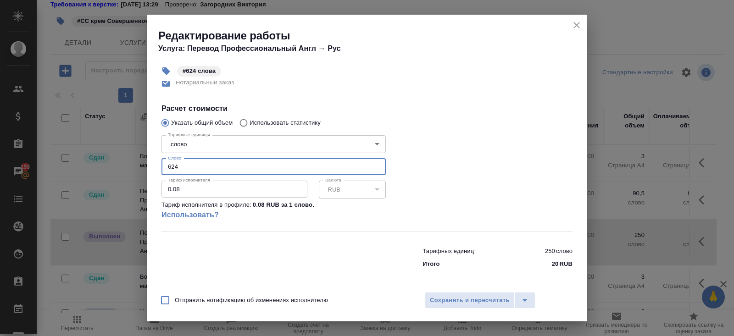
scroll to position [0, 0]
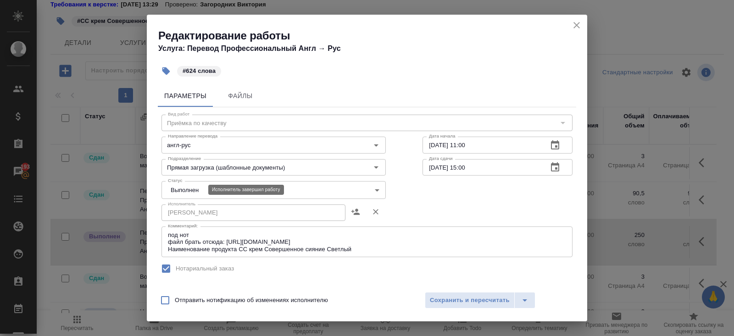
type input "624"
click at [175, 189] on body "🙏 .cls-1 fill:#fff; AWATERA Belyakova Yulia Клиенты Спецификации Заказы 193 Чат…" at bounding box center [367, 168] width 734 height 336
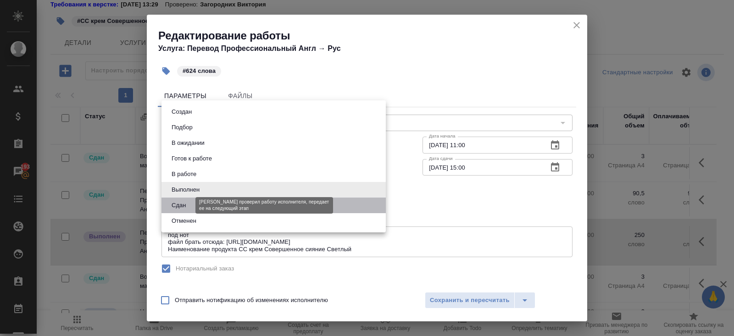
click at [175, 205] on button "Сдан" at bounding box center [179, 205] width 20 height 10
type input "closed"
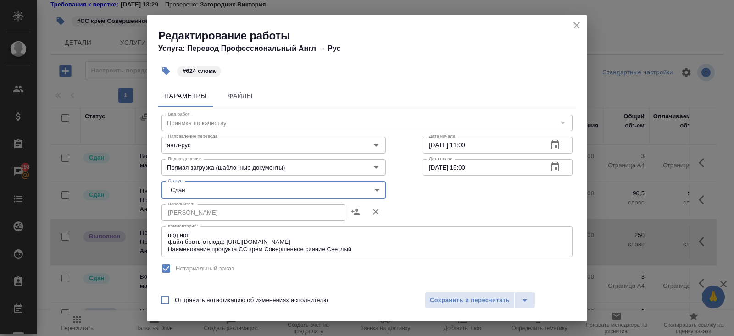
click at [462, 291] on div "Отправить нотификацию об изменениях исполнителю Сохранить и пересчитать" at bounding box center [367, 303] width 440 height 35
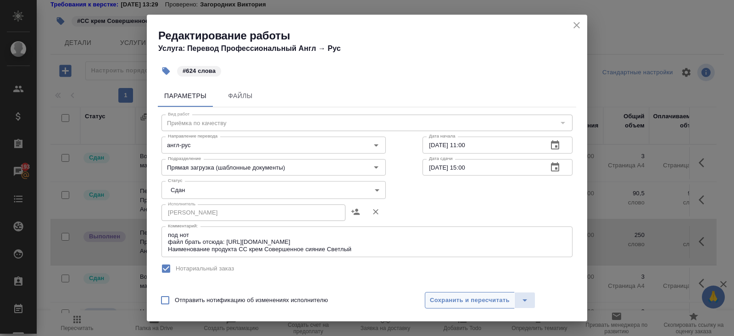
click at [462, 294] on button "Сохранить и пересчитать" at bounding box center [470, 300] width 90 height 17
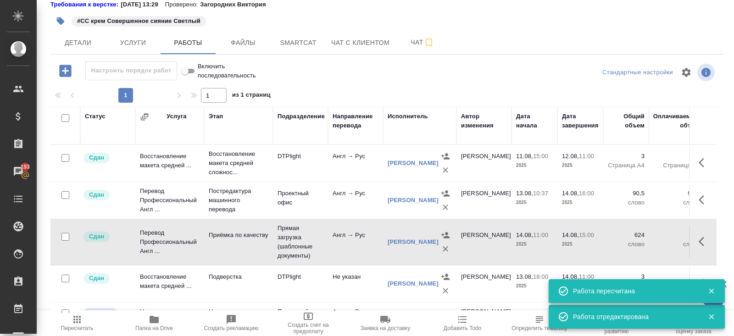
click at [75, 323] on icon "button" at bounding box center [77, 319] width 11 height 11
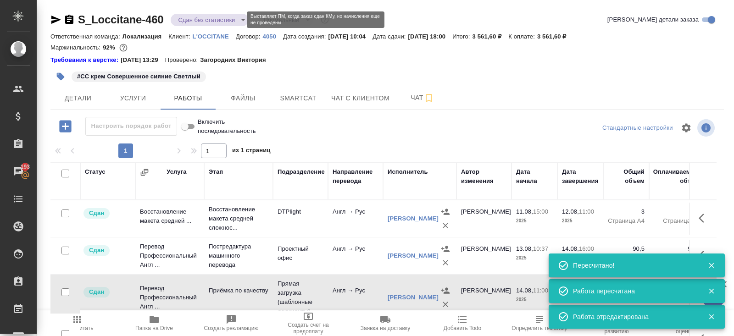
click at [185, 19] on body "🙏 .cls-1 fill:#fff; AWATERA Belyakova Yulia Клиенты Спецификации Заказы 193 Чат…" at bounding box center [367, 168] width 734 height 336
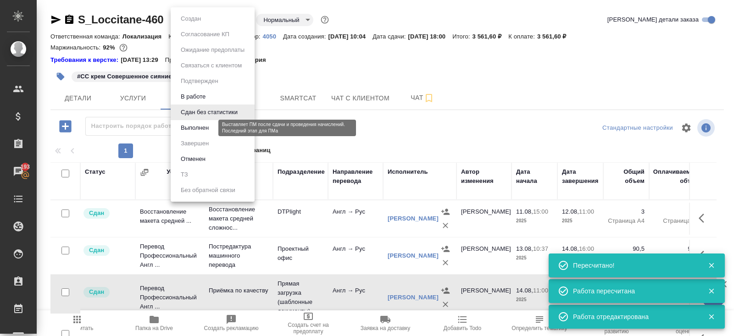
click at [184, 126] on button "Выполнен" at bounding box center [194, 128] width 33 height 10
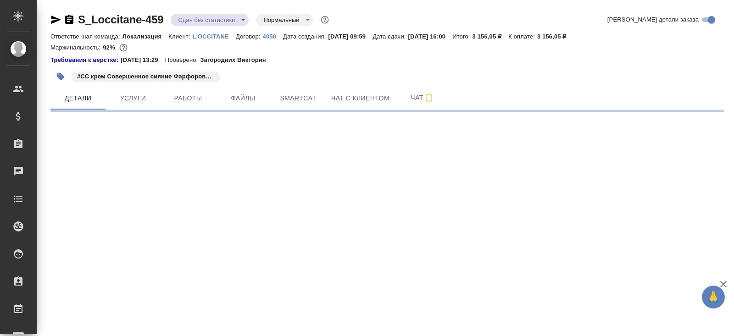
select select "RU"
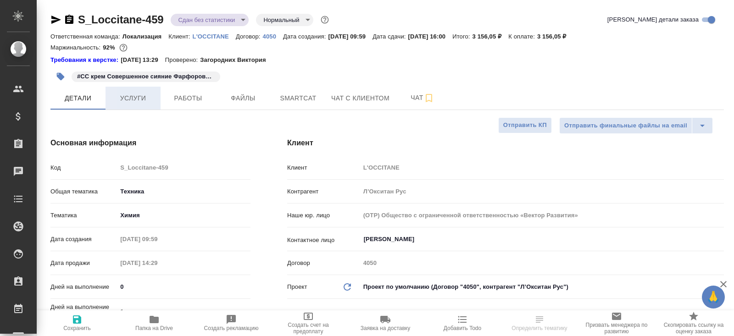
type textarea "x"
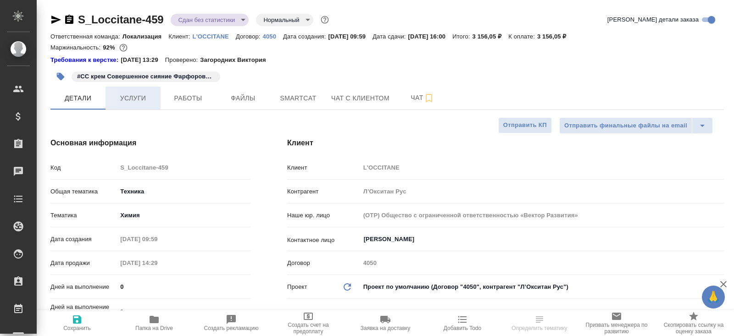
type textarea "x"
click at [177, 100] on span "Работы" at bounding box center [188, 98] width 44 height 11
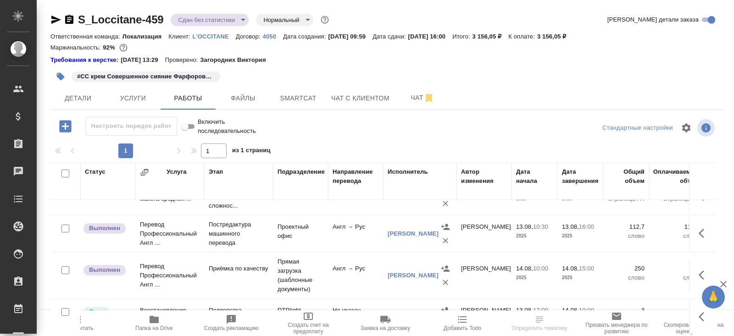
scroll to position [56, 0]
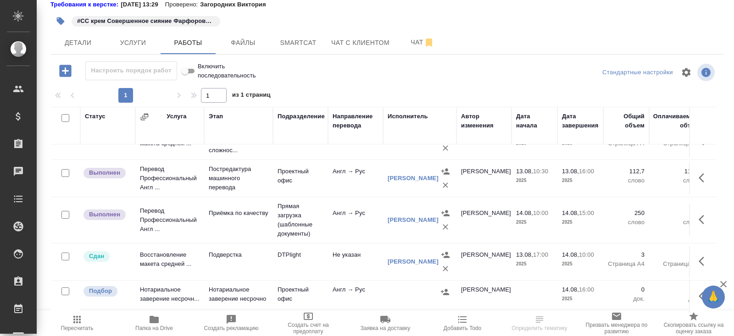
click at [82, 322] on icon "button" at bounding box center [77, 319] width 11 height 11
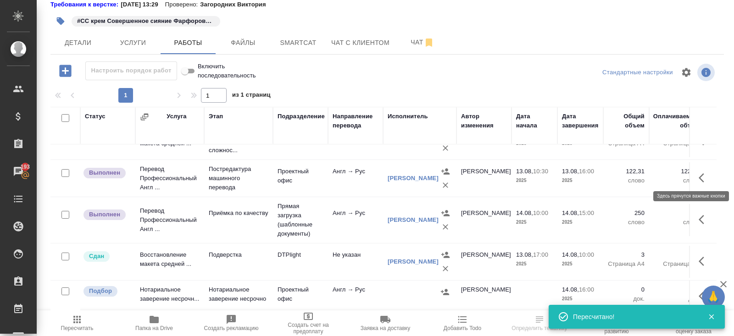
click at [704, 173] on icon "button" at bounding box center [704, 178] width 11 height 11
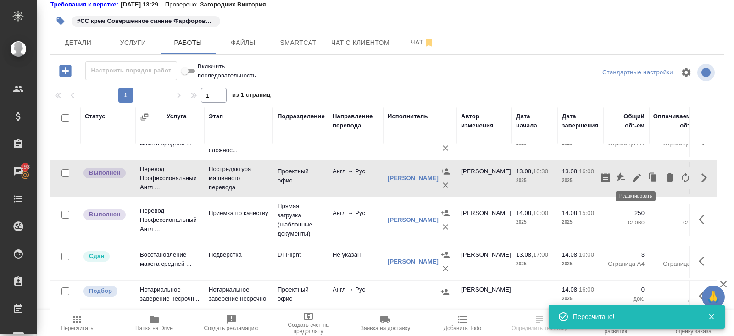
click at [643, 175] on button "button" at bounding box center [637, 178] width 16 height 22
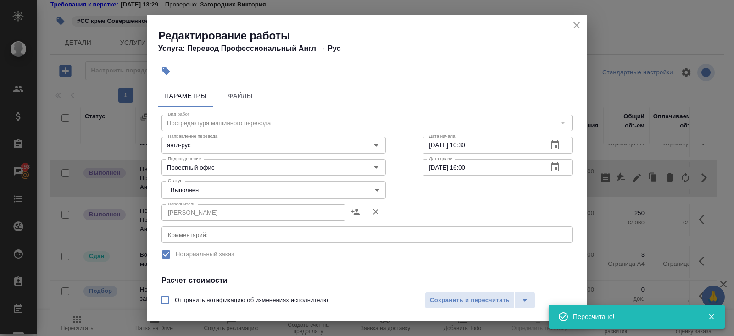
click at [184, 182] on body "🙏 .cls-1 fill:#fff; AWATERA Belyakova Yulia Клиенты Спецификации Заказы 193 Чат…" at bounding box center [367, 168] width 734 height 336
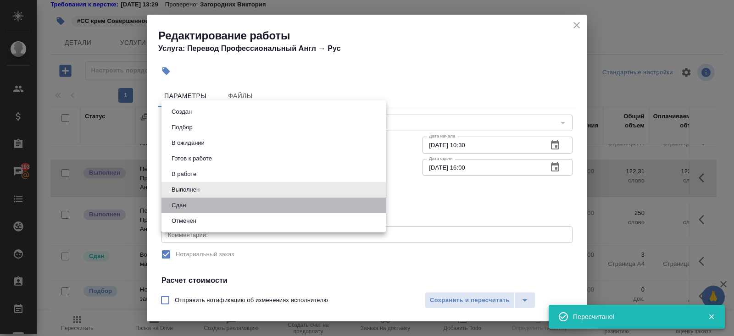
click at [186, 199] on li "Сдан" at bounding box center [273, 206] width 224 height 16
type input "closed"
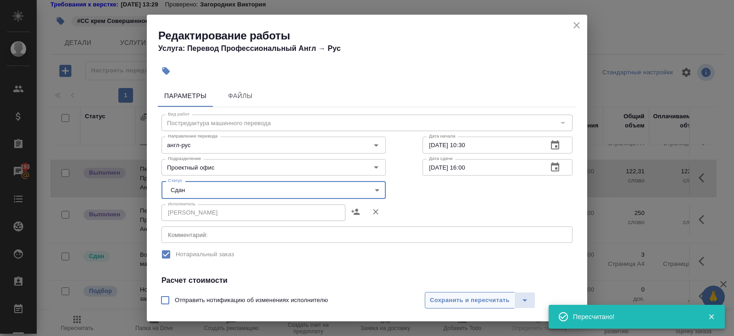
click at [462, 302] on span "Сохранить и пересчитать" at bounding box center [470, 300] width 80 height 11
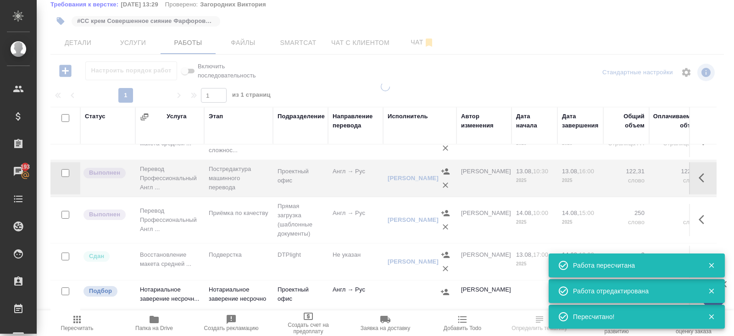
click at [699, 214] on icon "button" at bounding box center [704, 219] width 11 height 11
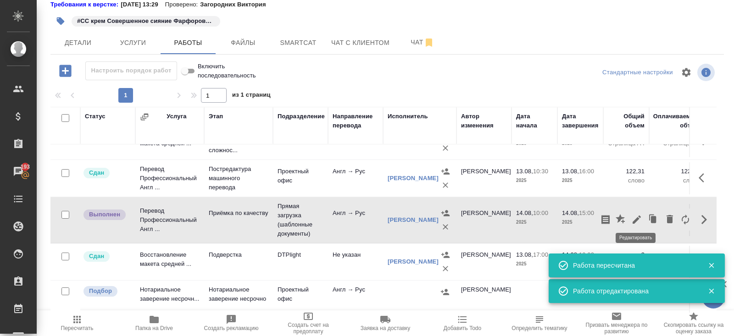
click at [636, 216] on icon "button" at bounding box center [637, 220] width 8 height 8
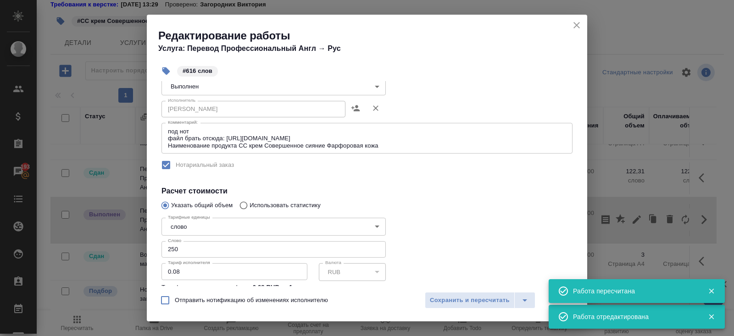
scroll to position [186, 0]
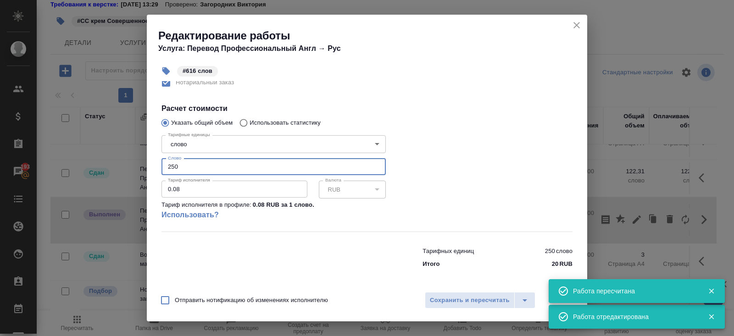
drag, startPoint x: 191, startPoint y: 167, endPoint x: 111, endPoint y: 156, distance: 80.6
click at [122, 159] on div "Редактирование работы Услуга: Перевод Профессиональный Англ → Рус #616 слов Пар…" at bounding box center [367, 168] width 734 height 336
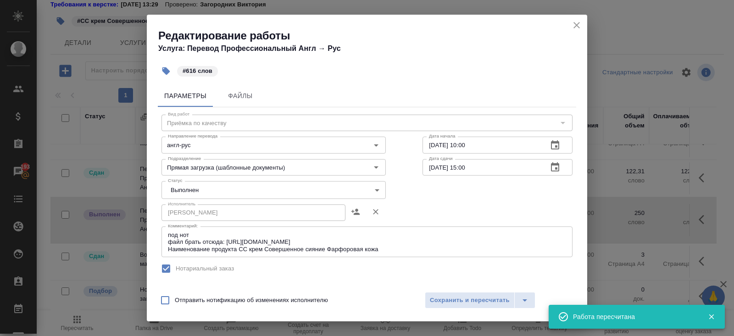
type input "616"
click at [193, 184] on body "🙏 .cls-1 fill:#fff; AWATERA Belyakova Yulia Клиенты Спецификации Заказы 193 Чат…" at bounding box center [367, 168] width 734 height 336
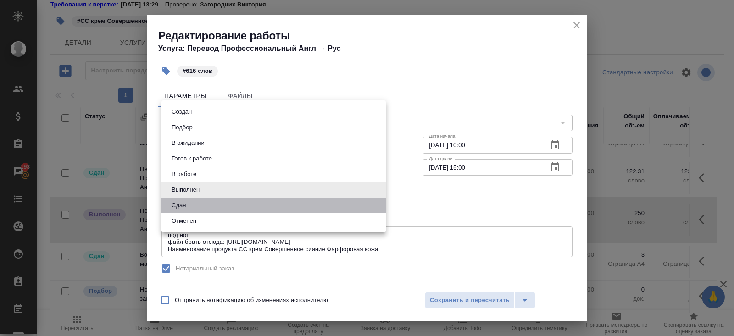
click at [191, 204] on li "Сдан" at bounding box center [273, 206] width 224 height 16
type input "closed"
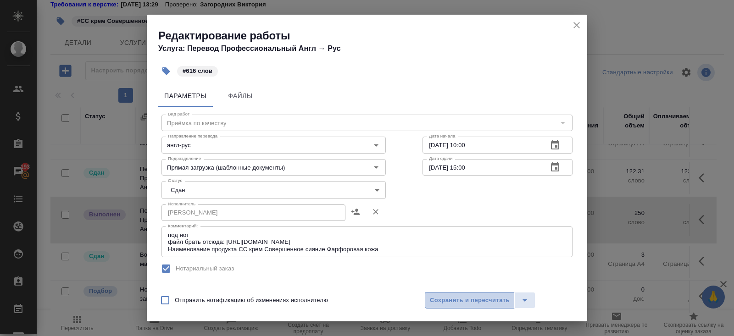
click at [459, 308] on button "Сохранить и пересчитать" at bounding box center [470, 300] width 90 height 17
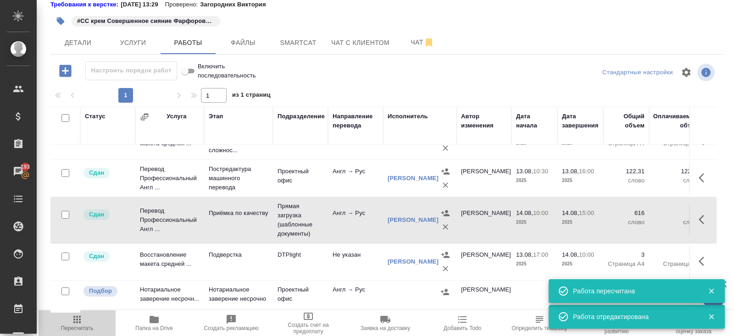
click at [77, 326] on span "Пересчитать" at bounding box center [77, 328] width 33 height 6
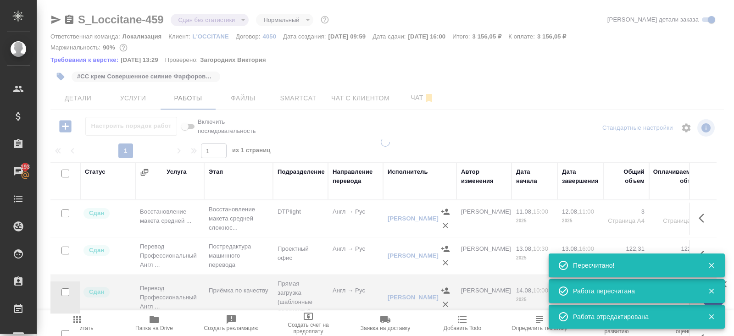
click at [189, 16] on body "🙏 .cls-1 fill:#fff; AWATERA Belyakova Yulia Клиенты Спецификации Заказы 193 Чат…" at bounding box center [367, 168] width 734 height 336
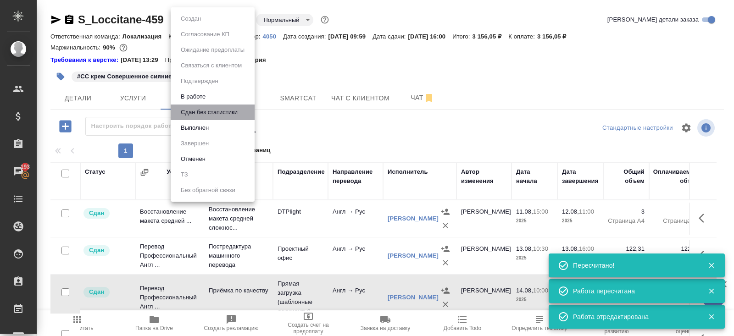
click at [184, 118] on li "Сдан без статистики" at bounding box center [213, 113] width 84 height 16
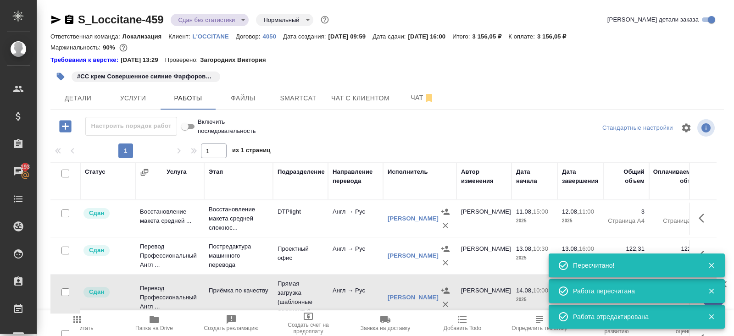
click at [184, 122] on ul "Создан Согласование КП Ожидание предоплаты Связаться с клиентом Подтвержден В р…" at bounding box center [202, 68] width 63 height 110
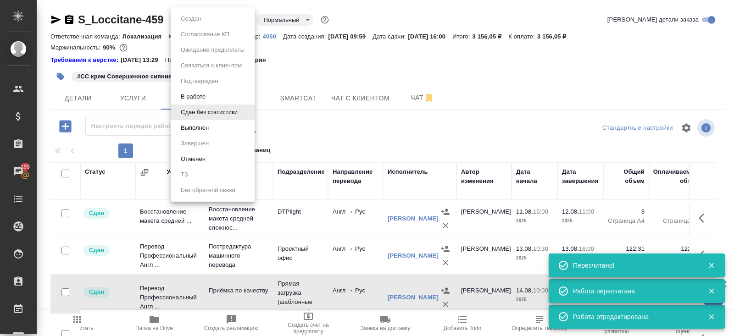
click at [197, 22] on body "🙏 .cls-1 fill:#fff; AWATERA Belyakova Yulia Клиенты Спецификации Заказы 193 Чат…" at bounding box center [367, 168] width 734 height 336
click at [195, 129] on button "Выполнен" at bounding box center [194, 128] width 33 height 10
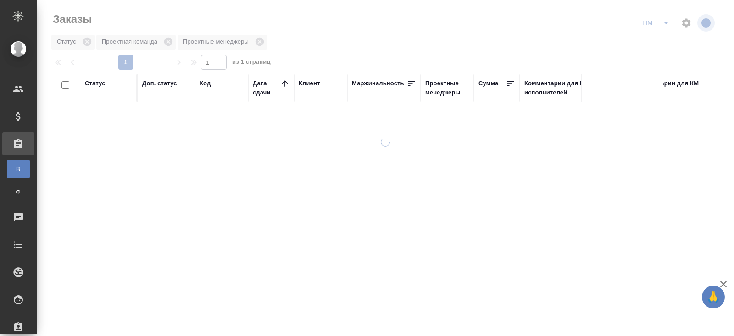
click at [664, 17] on icon "split button" at bounding box center [666, 22] width 11 height 11
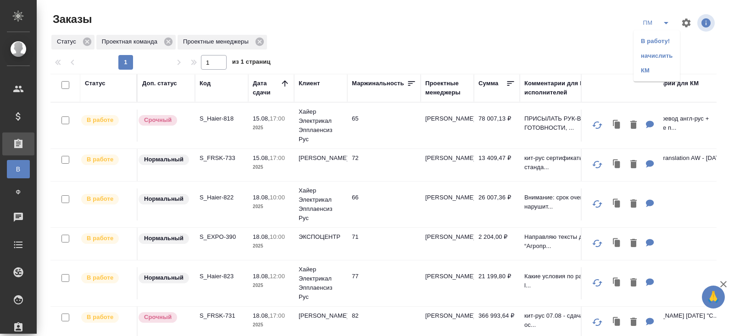
click at [663, 54] on li "начислить" at bounding box center [657, 56] width 46 height 15
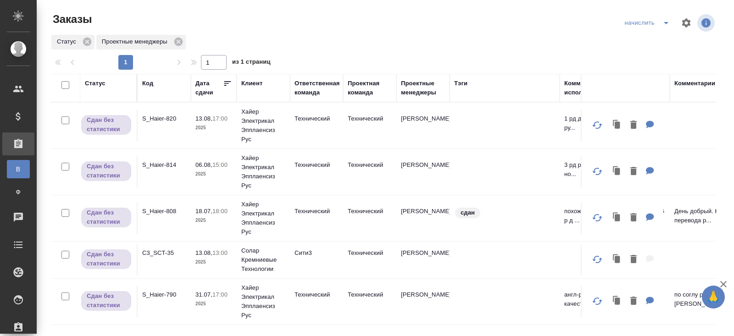
click at [663, 22] on icon "split button" at bounding box center [666, 22] width 11 height 11
click at [663, 38] on li "В работу!" at bounding box center [648, 41] width 54 height 15
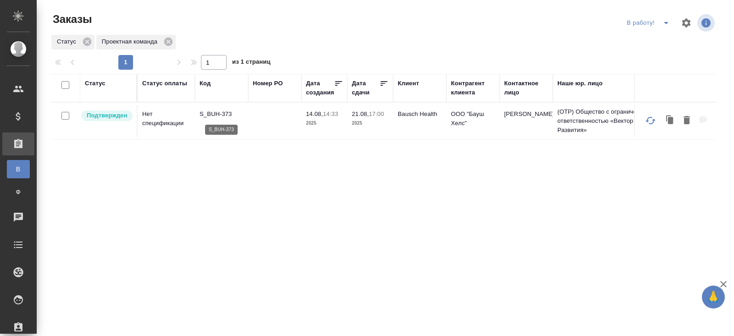
click at [208, 113] on p "S_BUH-373" at bounding box center [222, 114] width 44 height 9
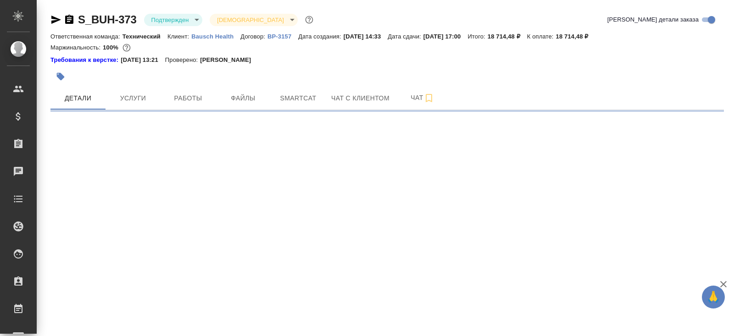
click span "Работы"
select select "RU"
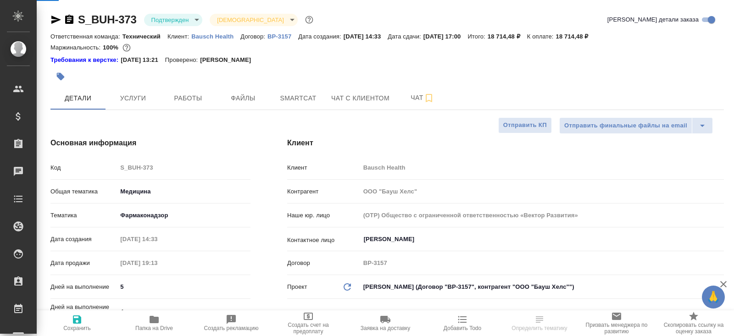
type textarea "x"
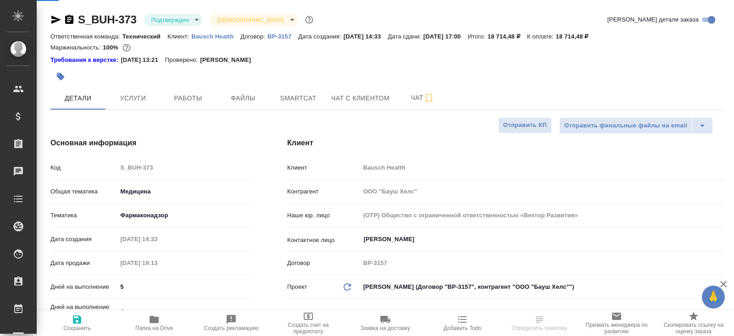
type textarea "x"
